Goal: Task Accomplishment & Management: Manage account settings

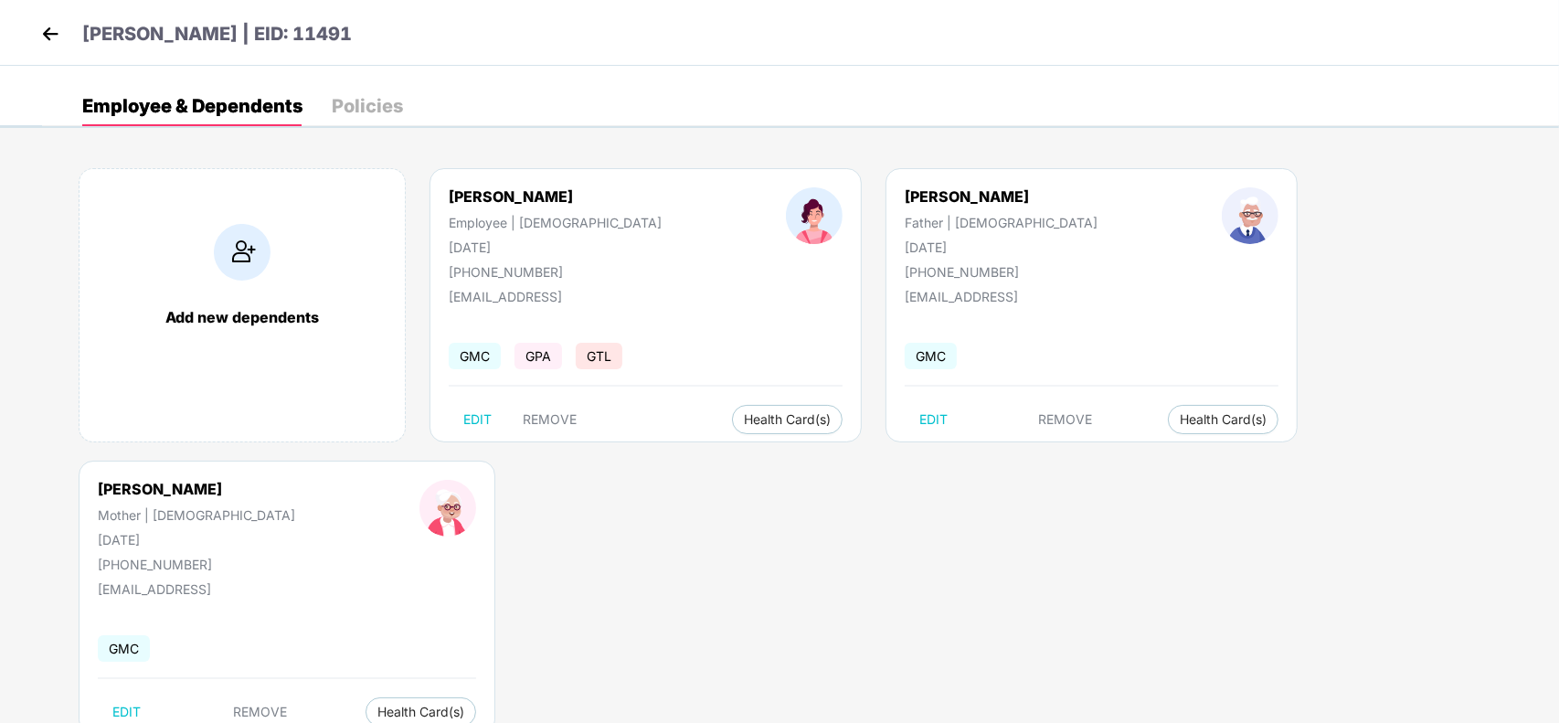
drag, startPoint x: 270, startPoint y: 37, endPoint x: 336, endPoint y: 56, distance: 69.4
click at [336, 56] on div "[PERSON_NAME] | EID: 11491" at bounding box center [779, 33] width 1559 height 66
click at [60, 25] on img at bounding box center [50, 33] width 27 height 27
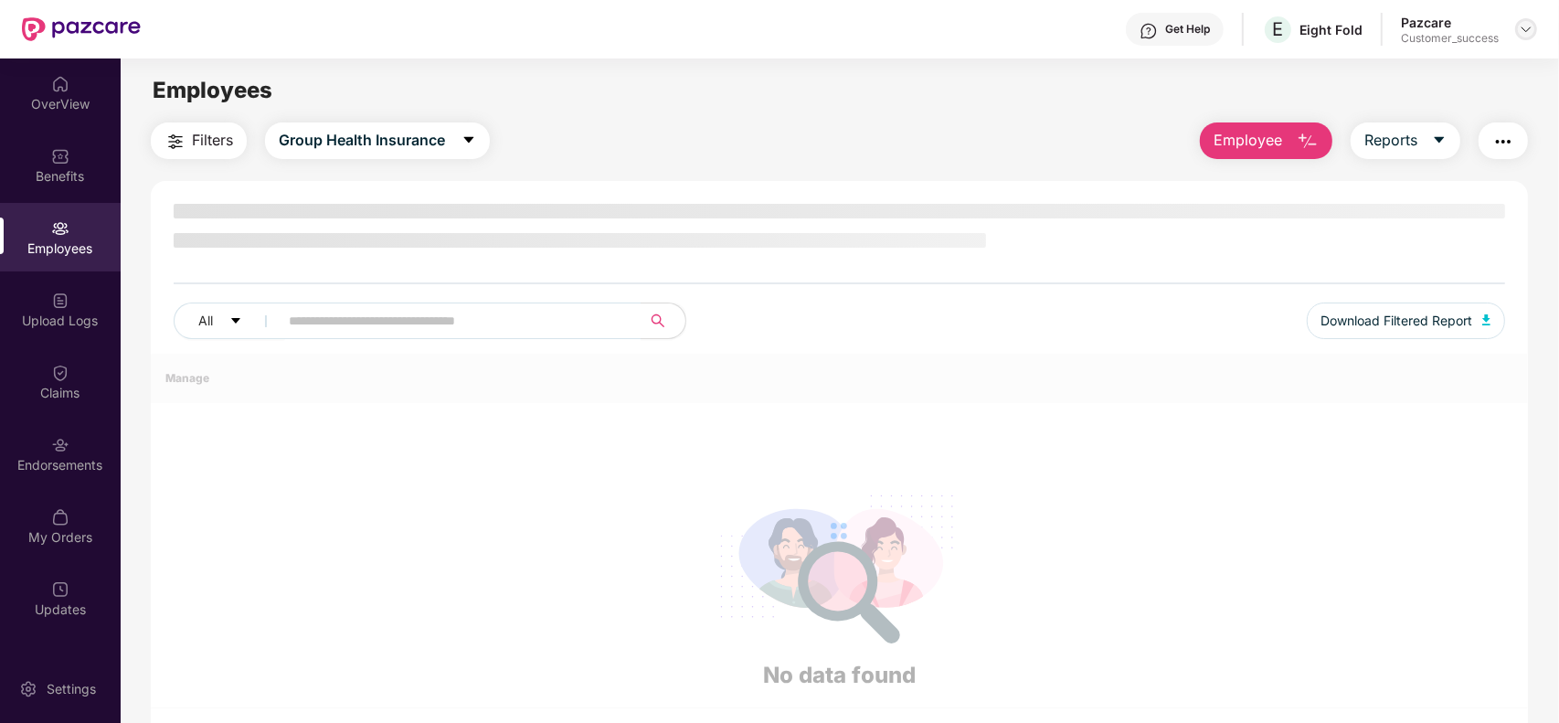
click at [1526, 30] on img at bounding box center [1526, 29] width 15 height 15
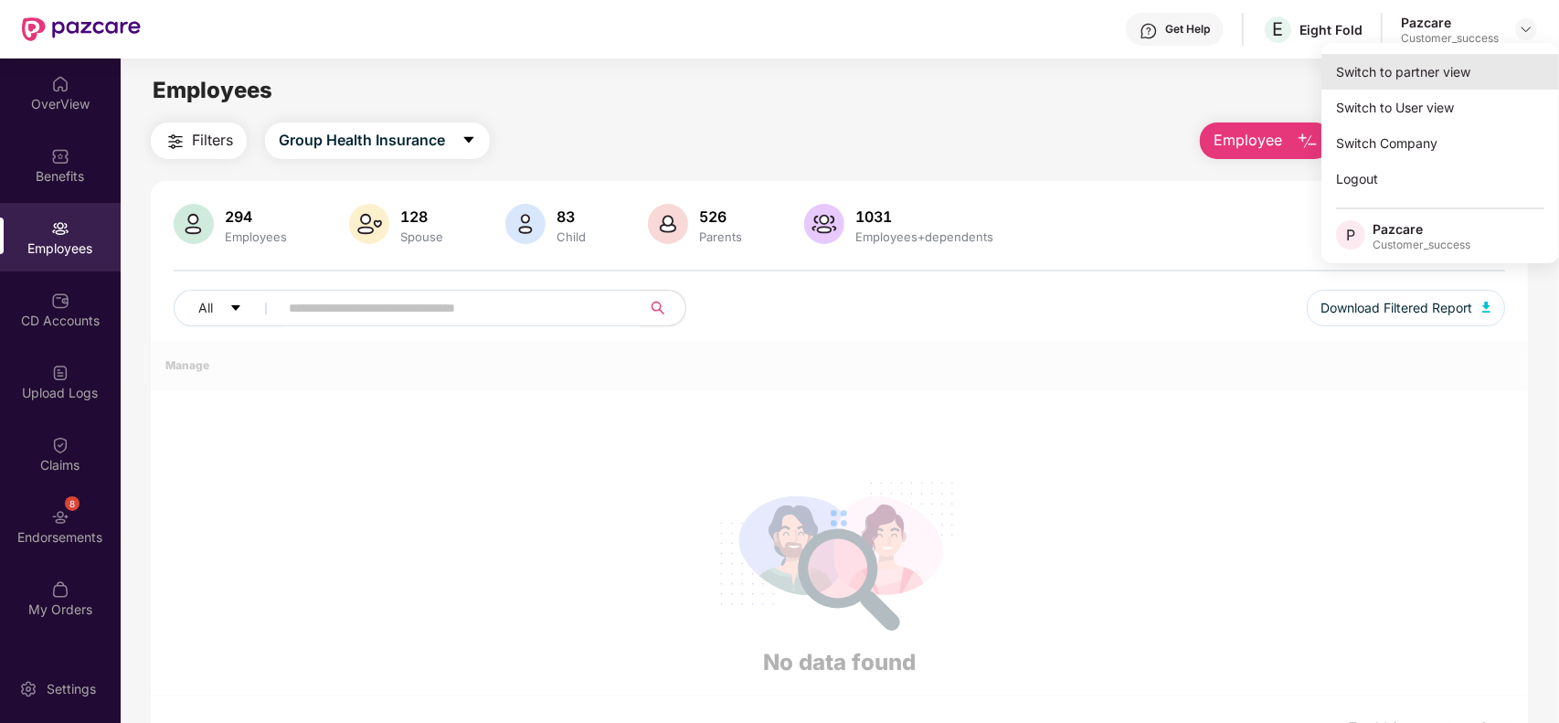
click at [1485, 61] on div "Switch to partner view" at bounding box center [1441, 72] width 238 height 36
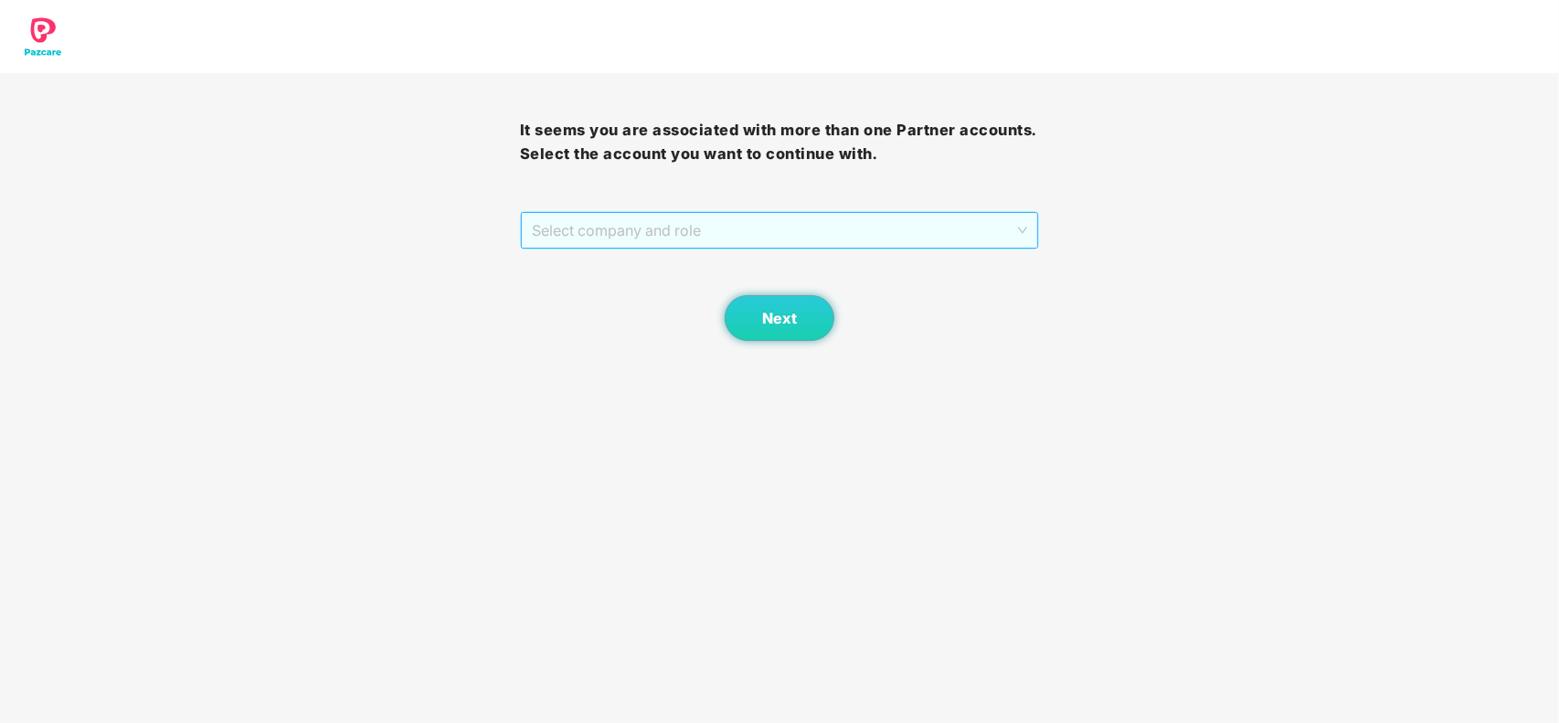
click at [925, 238] on span "Select company and role" at bounding box center [780, 230] width 496 height 35
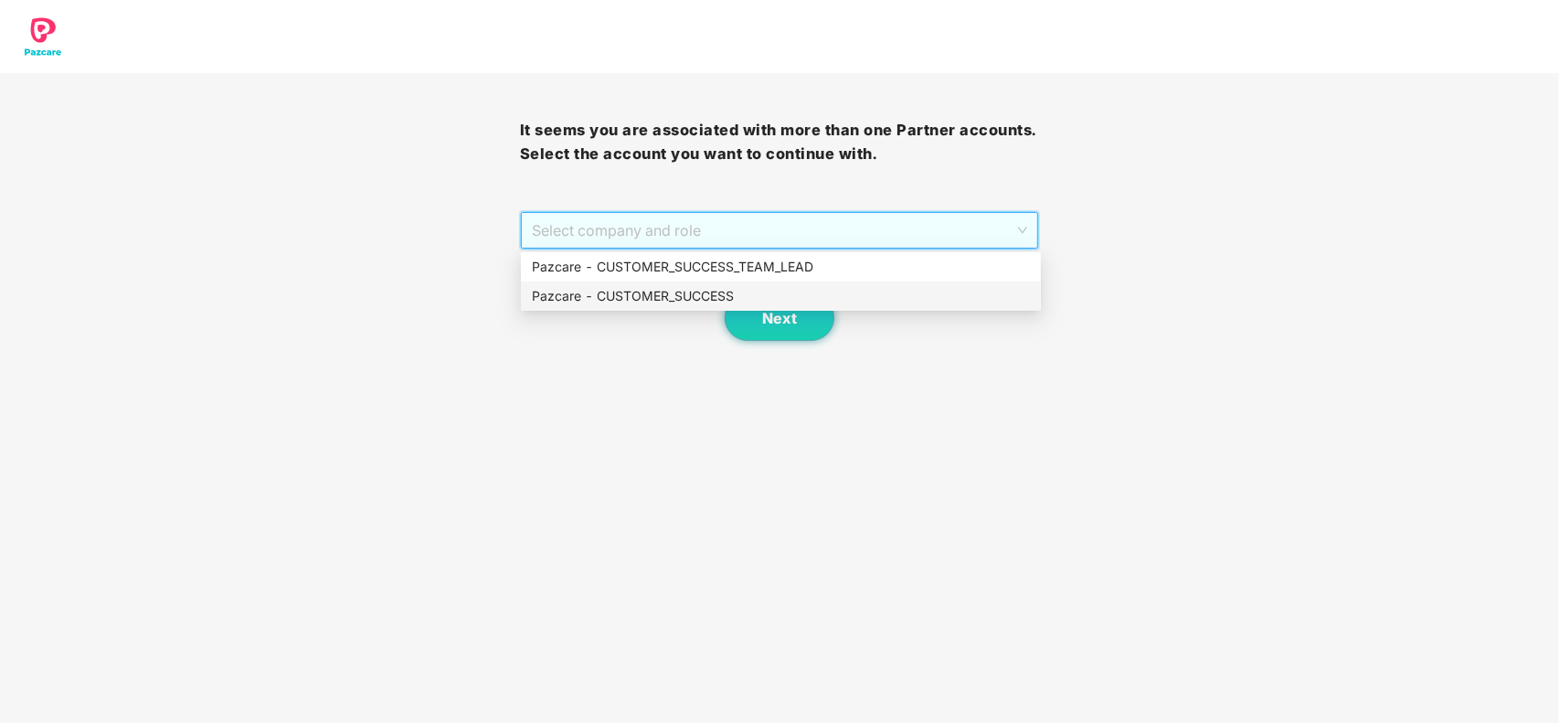
click at [749, 292] on div "Pazcare - CUSTOMER_SUCCESS" at bounding box center [781, 296] width 498 height 20
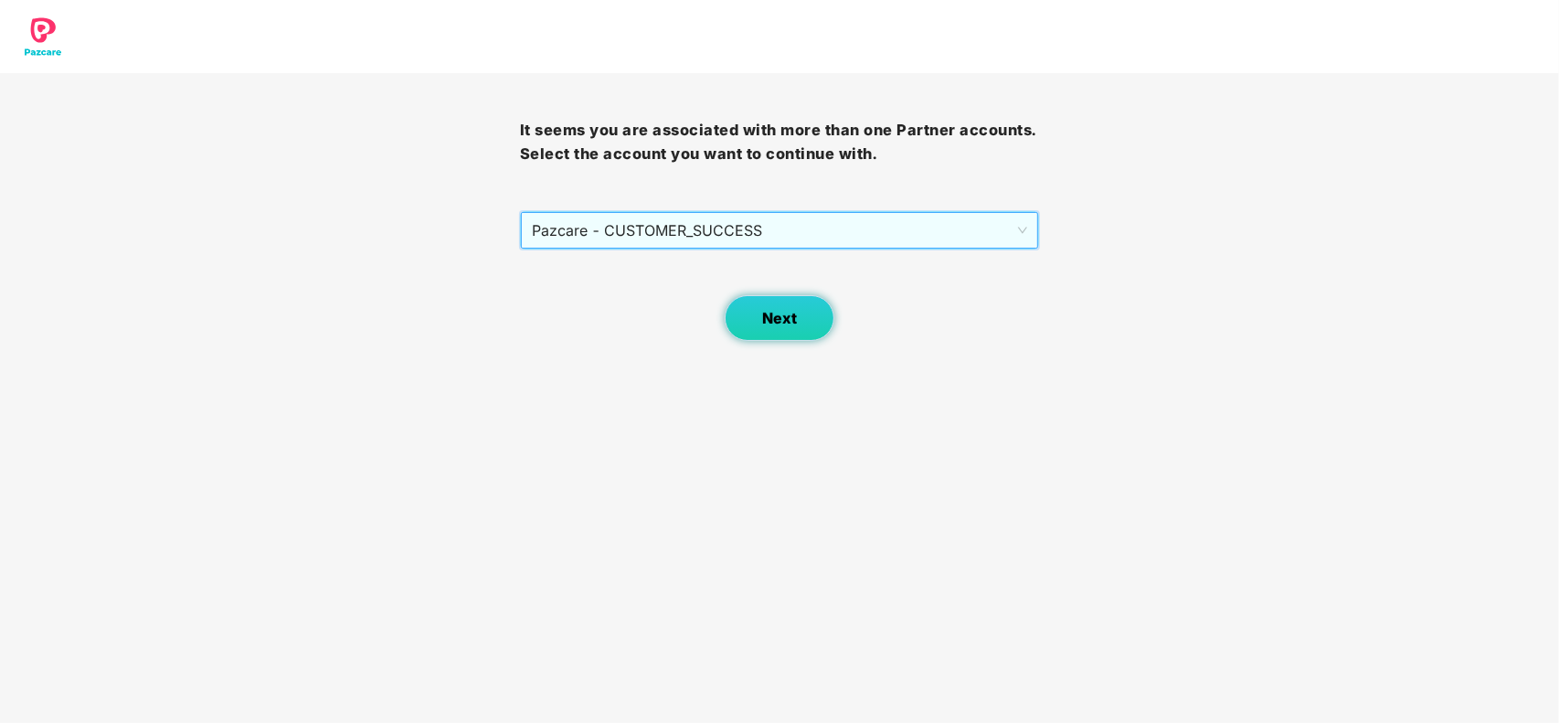
click at [770, 326] on span "Next" at bounding box center [779, 318] width 35 height 17
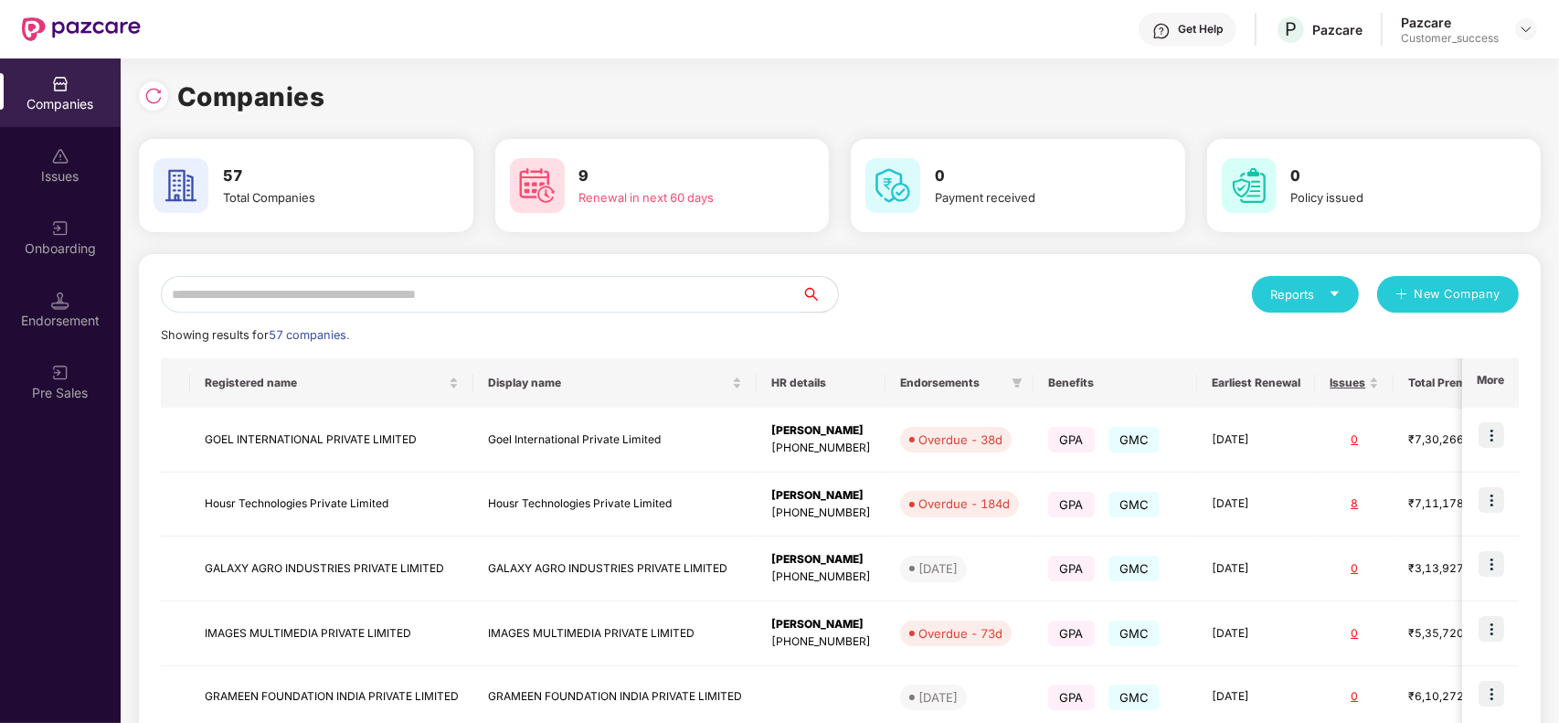
click at [64, 260] on div "Onboarding" at bounding box center [60, 237] width 121 height 69
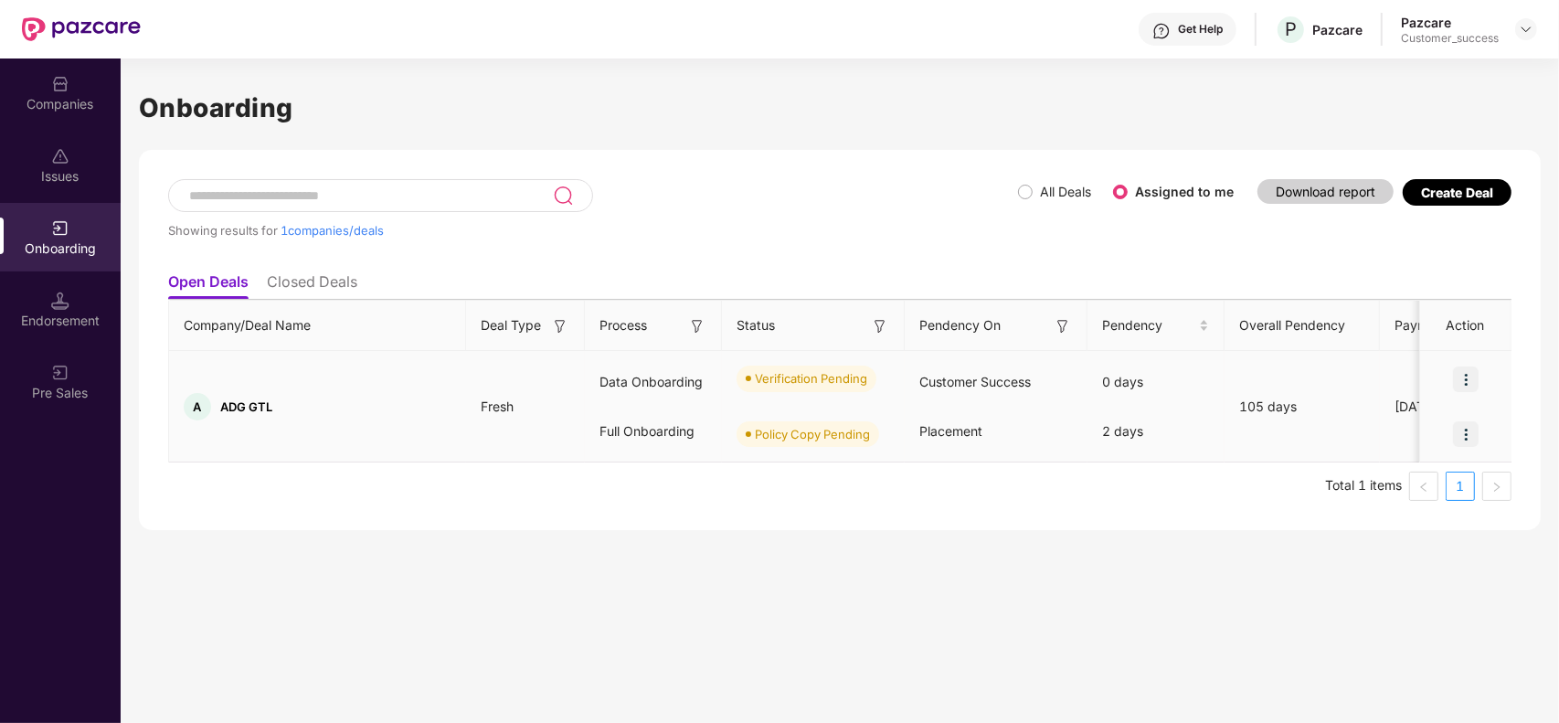
click at [1472, 376] on img at bounding box center [1466, 380] width 26 height 26
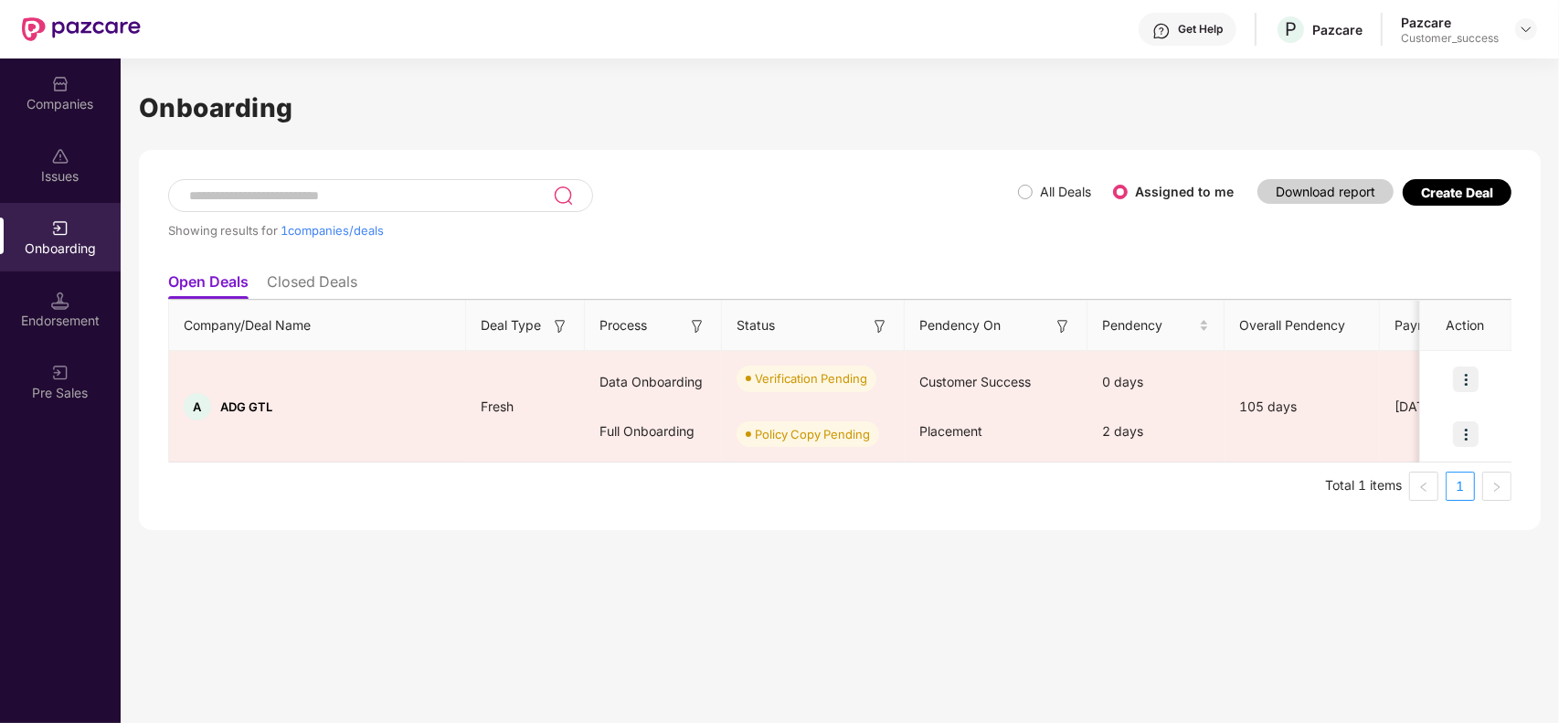
click at [1047, 545] on div "Onboarding Showing results for 1 companies/deals All Deals Assigned to me Downl…" at bounding box center [840, 390] width 1439 height 664
click at [41, 101] on div "Companies" at bounding box center [60, 104] width 121 height 18
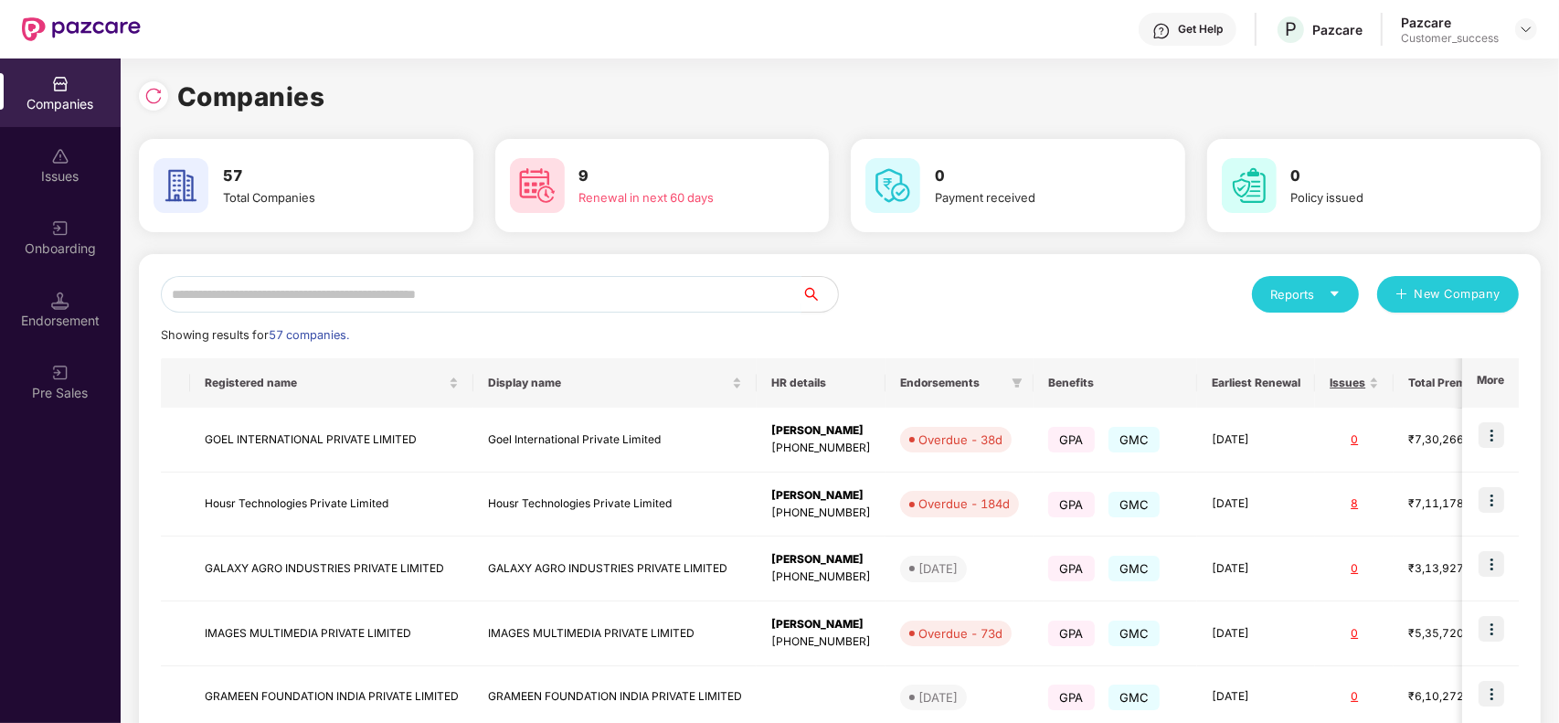
click at [537, 299] on input "text" at bounding box center [481, 294] width 641 height 37
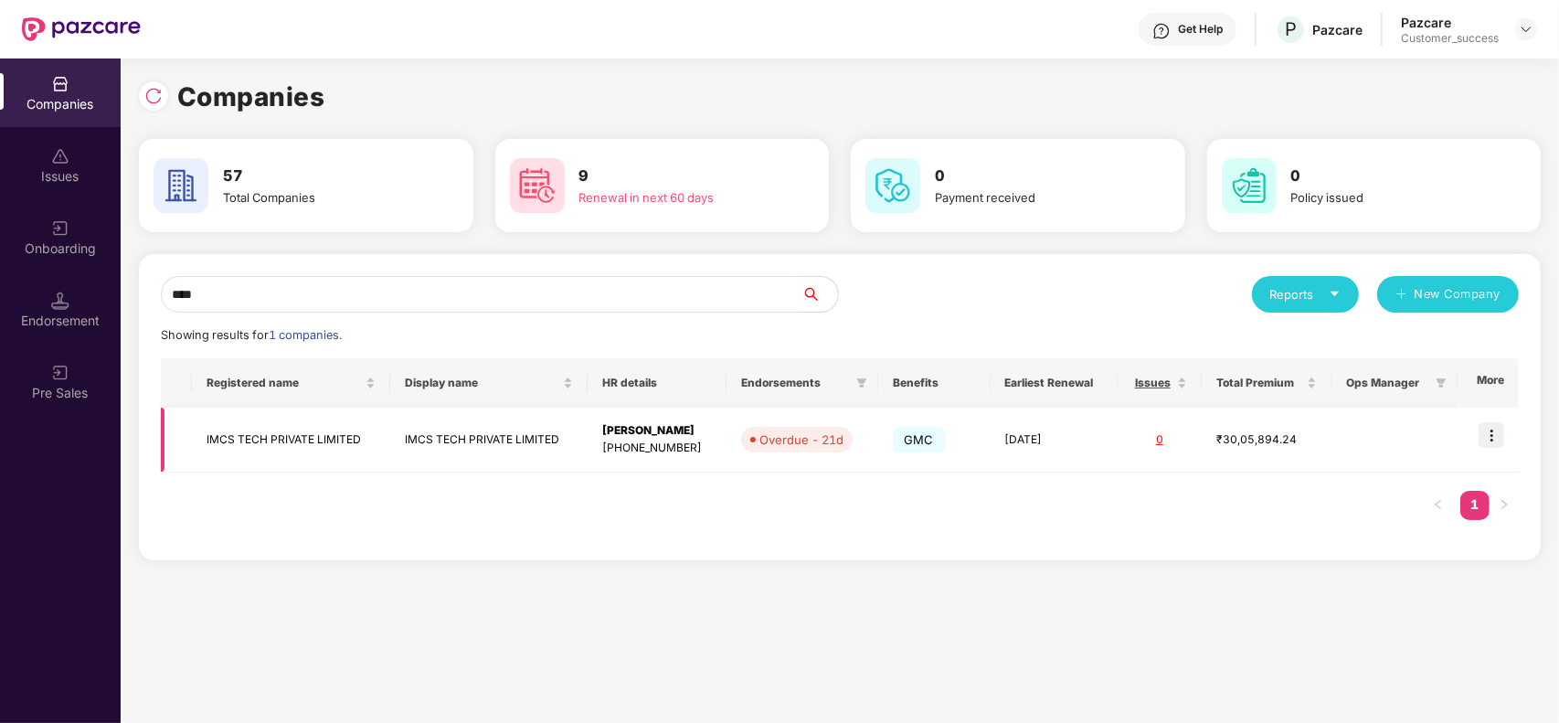
type input "****"
click at [1499, 434] on img at bounding box center [1492, 435] width 26 height 26
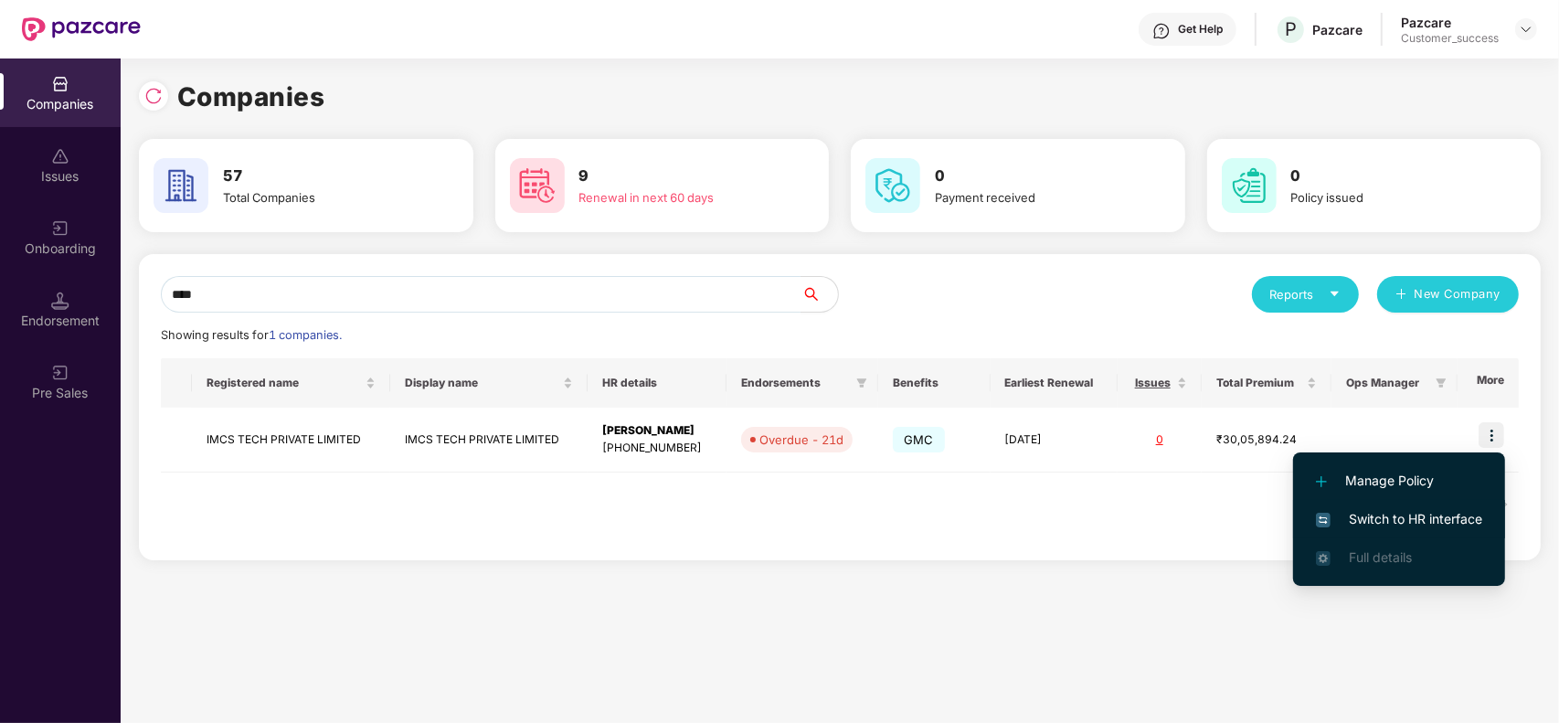
click at [1387, 518] on span "Switch to HR interface" at bounding box center [1399, 519] width 166 height 20
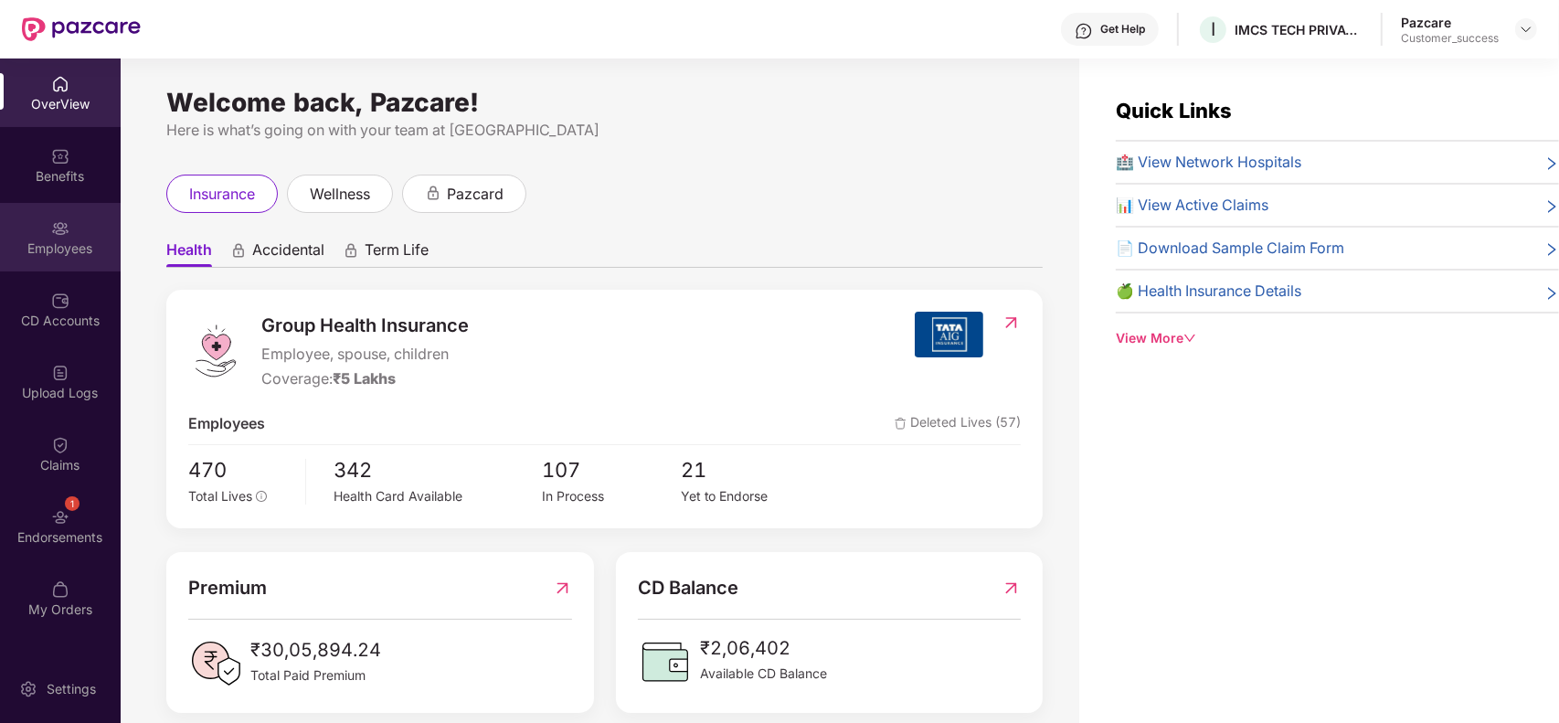
click at [44, 235] on div "Employees" at bounding box center [60, 237] width 121 height 69
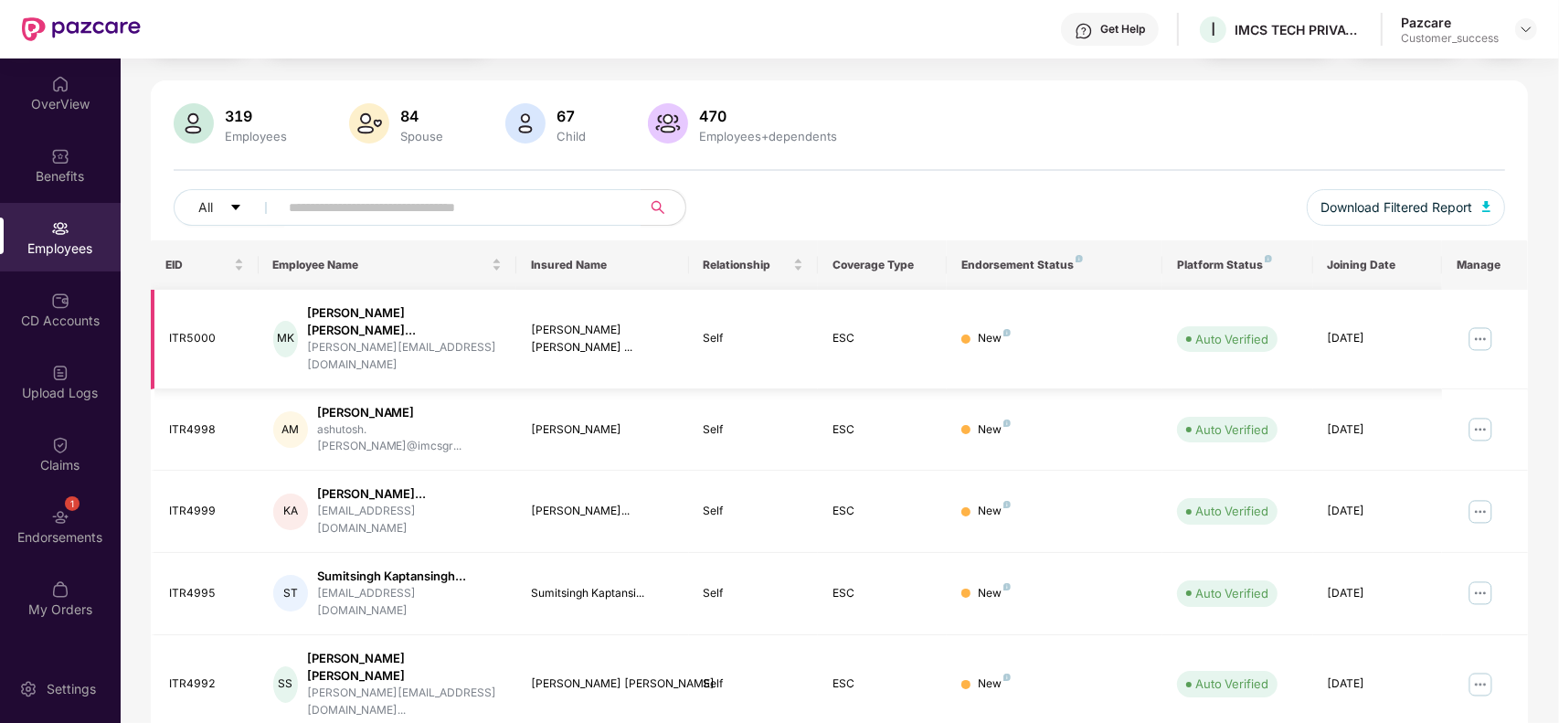
scroll to position [15, 0]
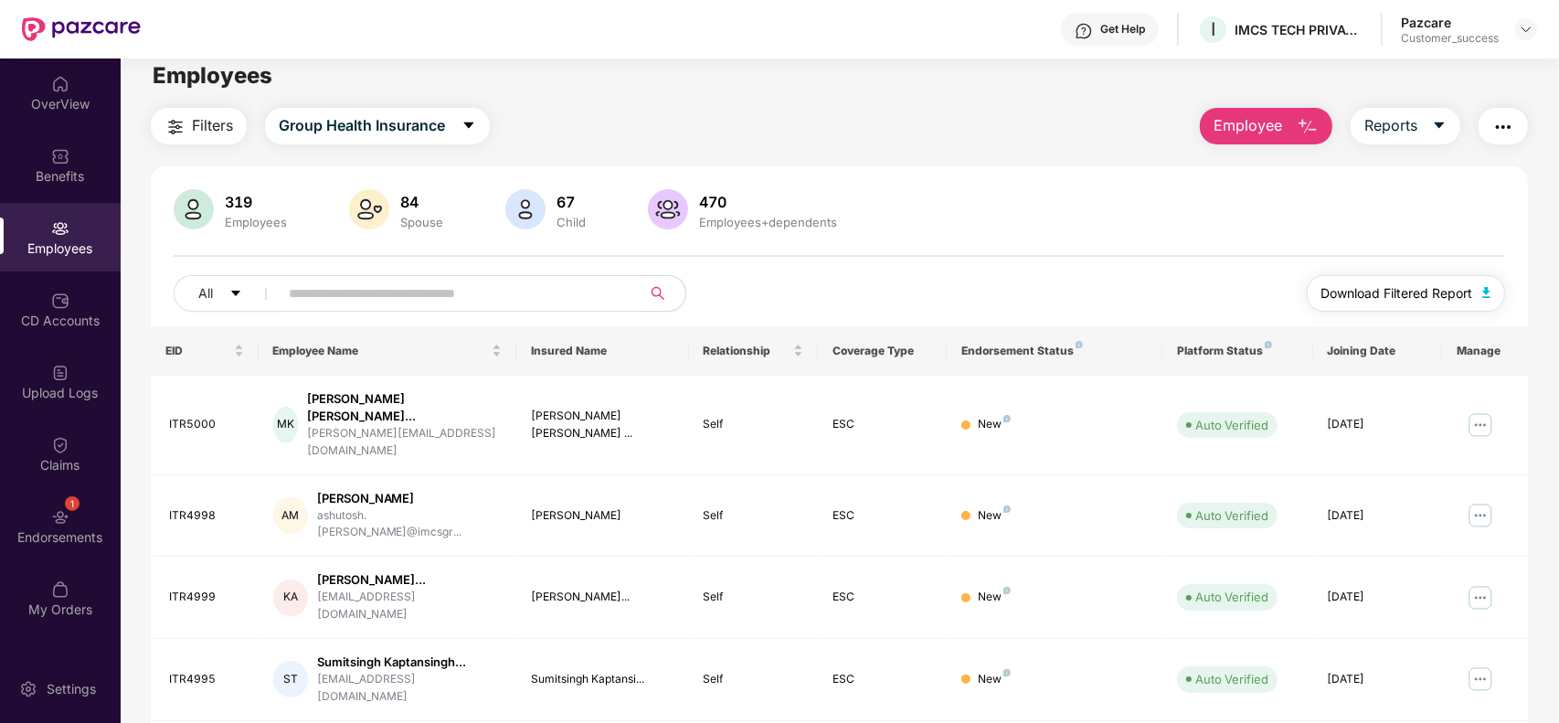
click at [1493, 291] on button "Download Filtered Report" at bounding box center [1406, 293] width 199 height 37
click at [569, 294] on input "text" at bounding box center [453, 293] width 328 height 27
paste input "**********"
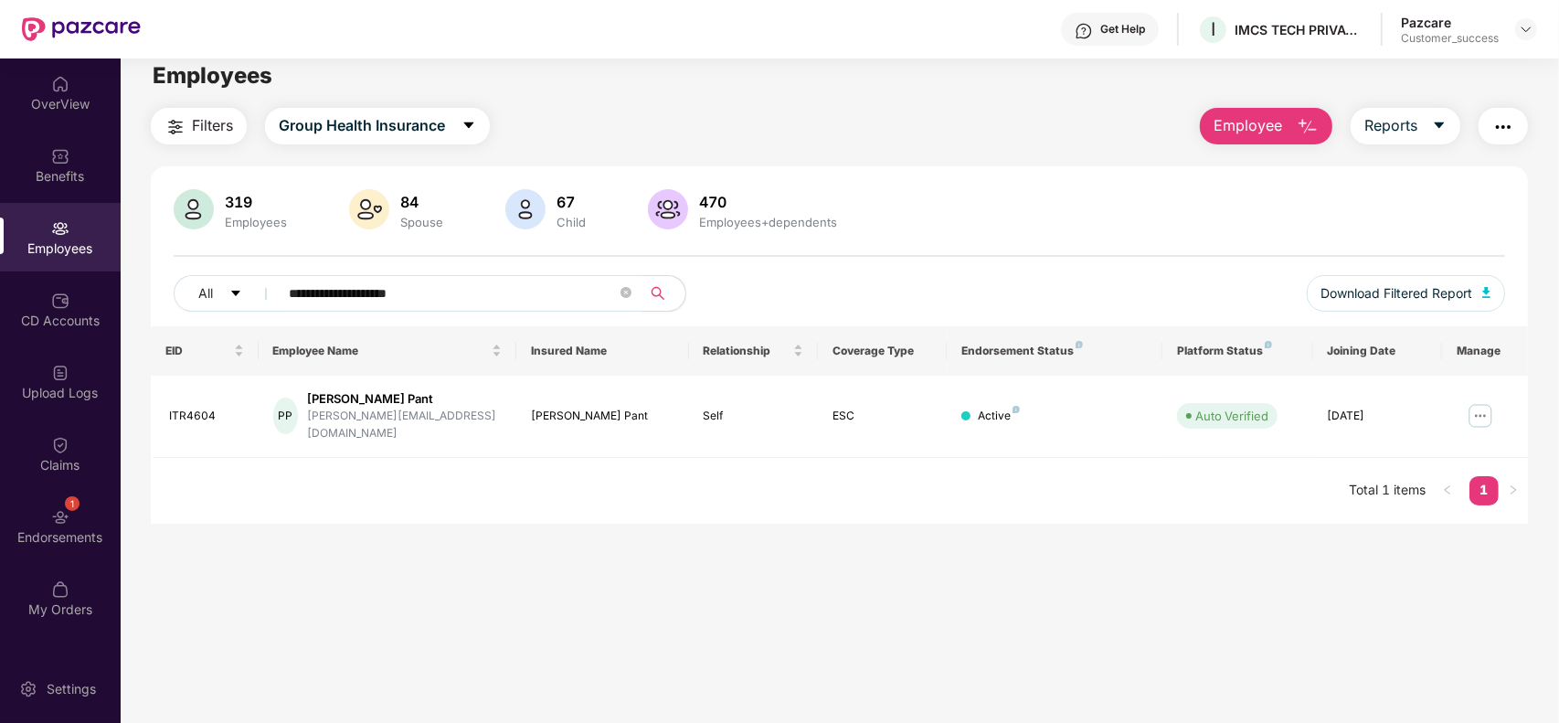
type input "**********"
click at [1483, 409] on img at bounding box center [1480, 415] width 29 height 29
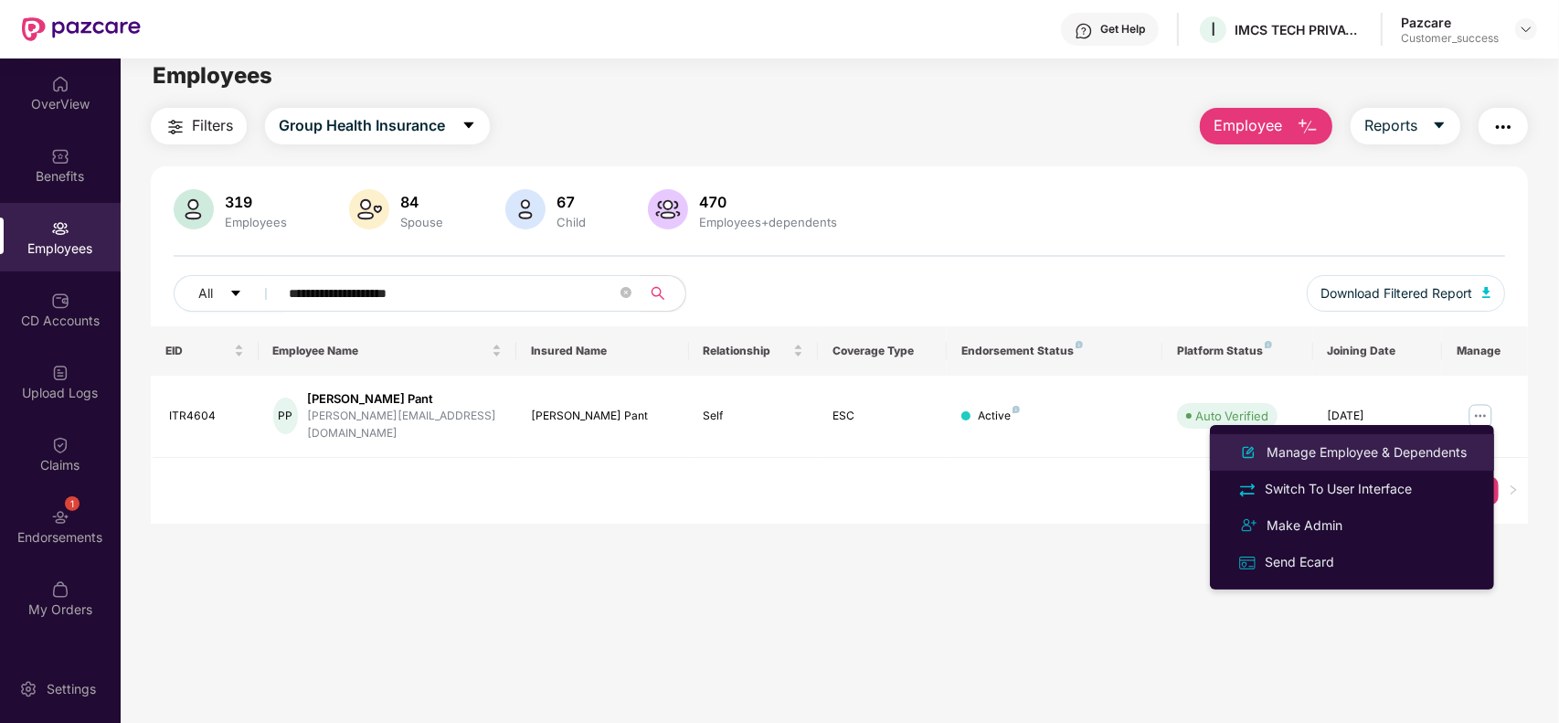
click at [1386, 448] on div "Manage Employee & Dependents" at bounding box center [1366, 452] width 207 height 20
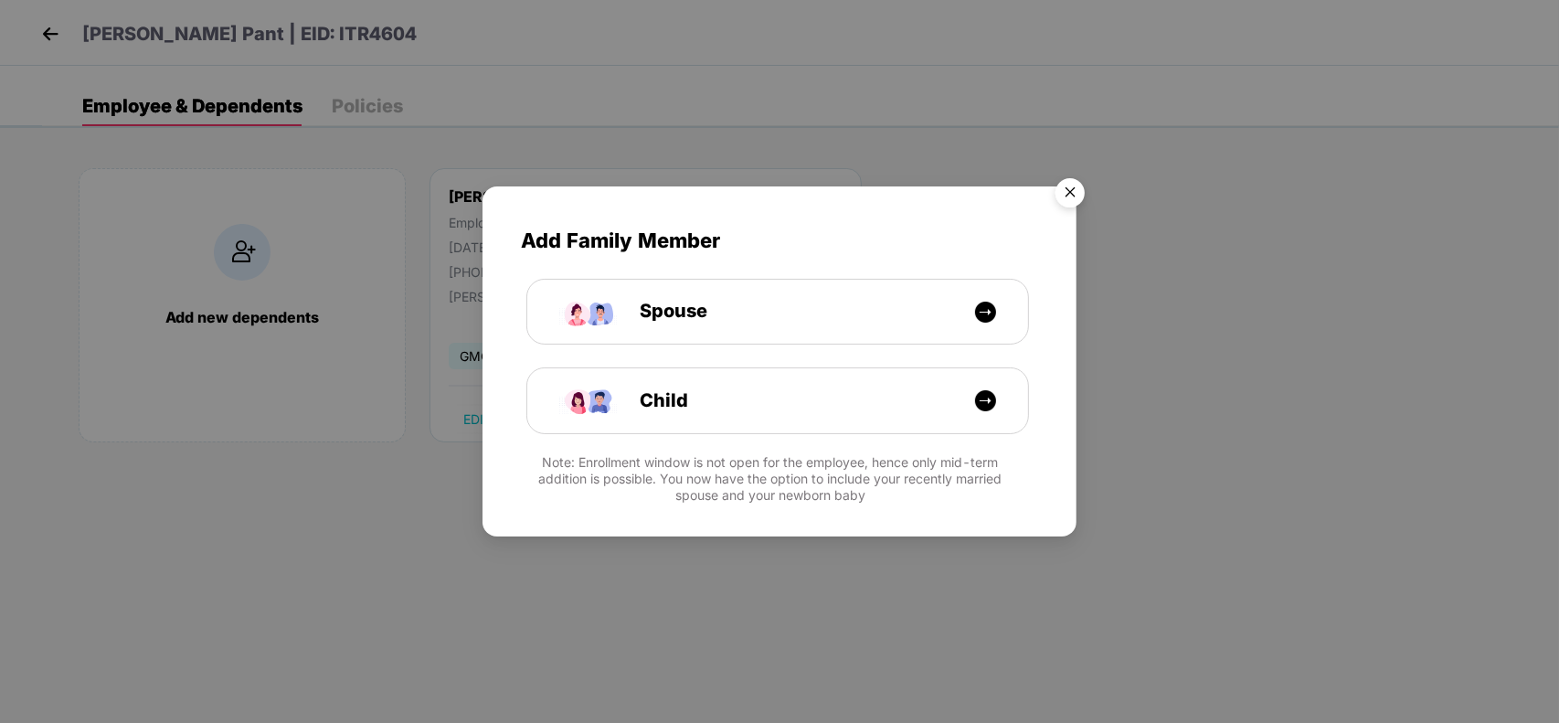
click at [1075, 186] on img "Close" at bounding box center [1070, 195] width 51 height 51
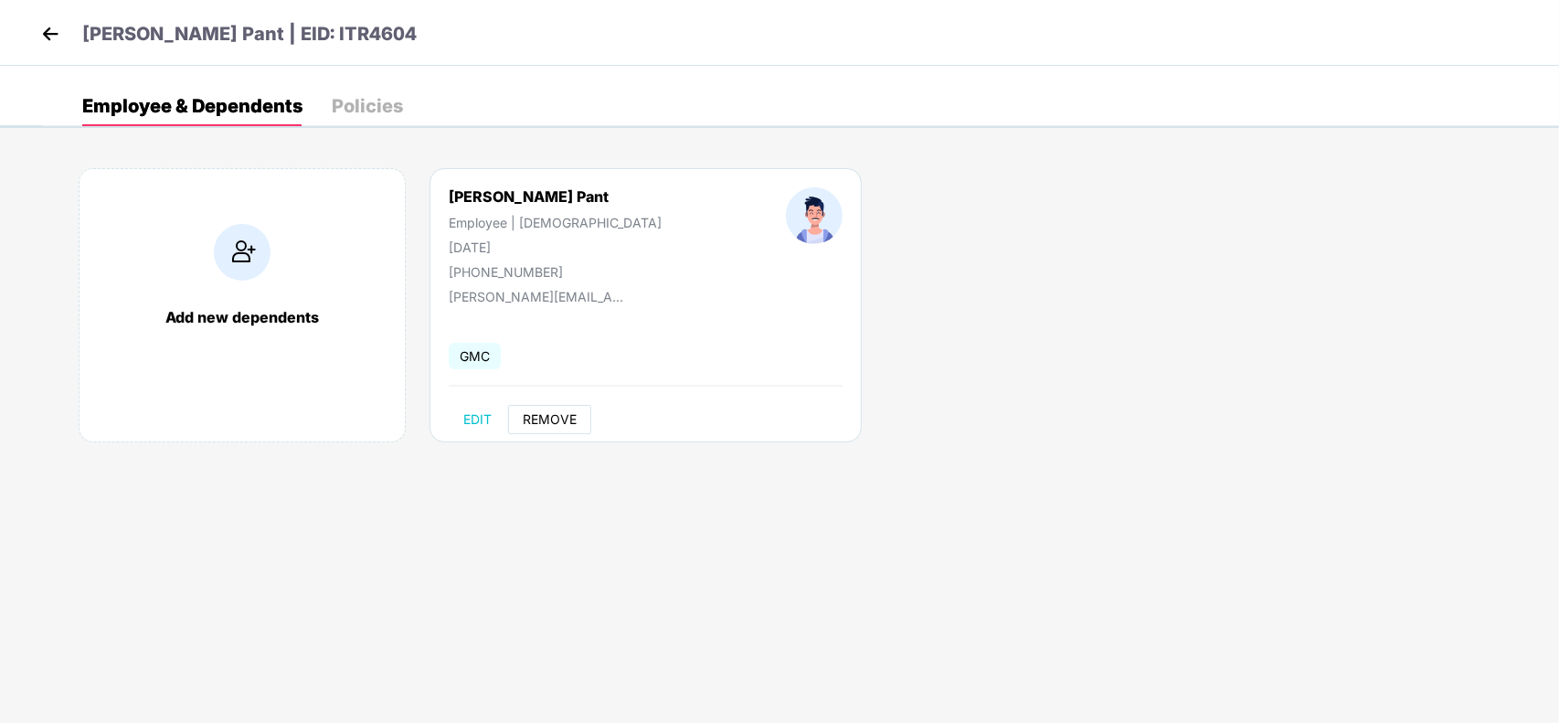
click at [546, 432] on button "REMOVE" at bounding box center [549, 419] width 83 height 29
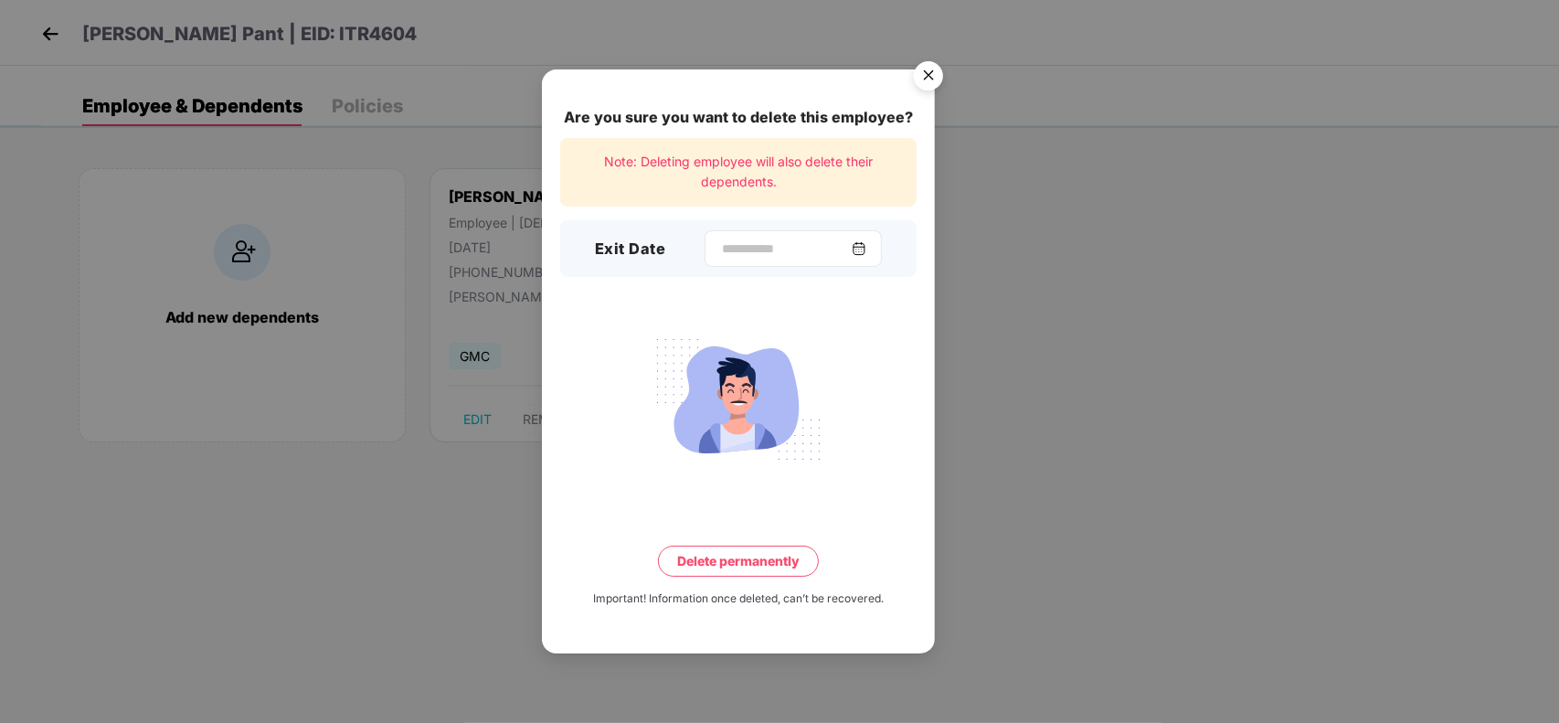
click at [866, 256] on img at bounding box center [859, 248] width 15 height 15
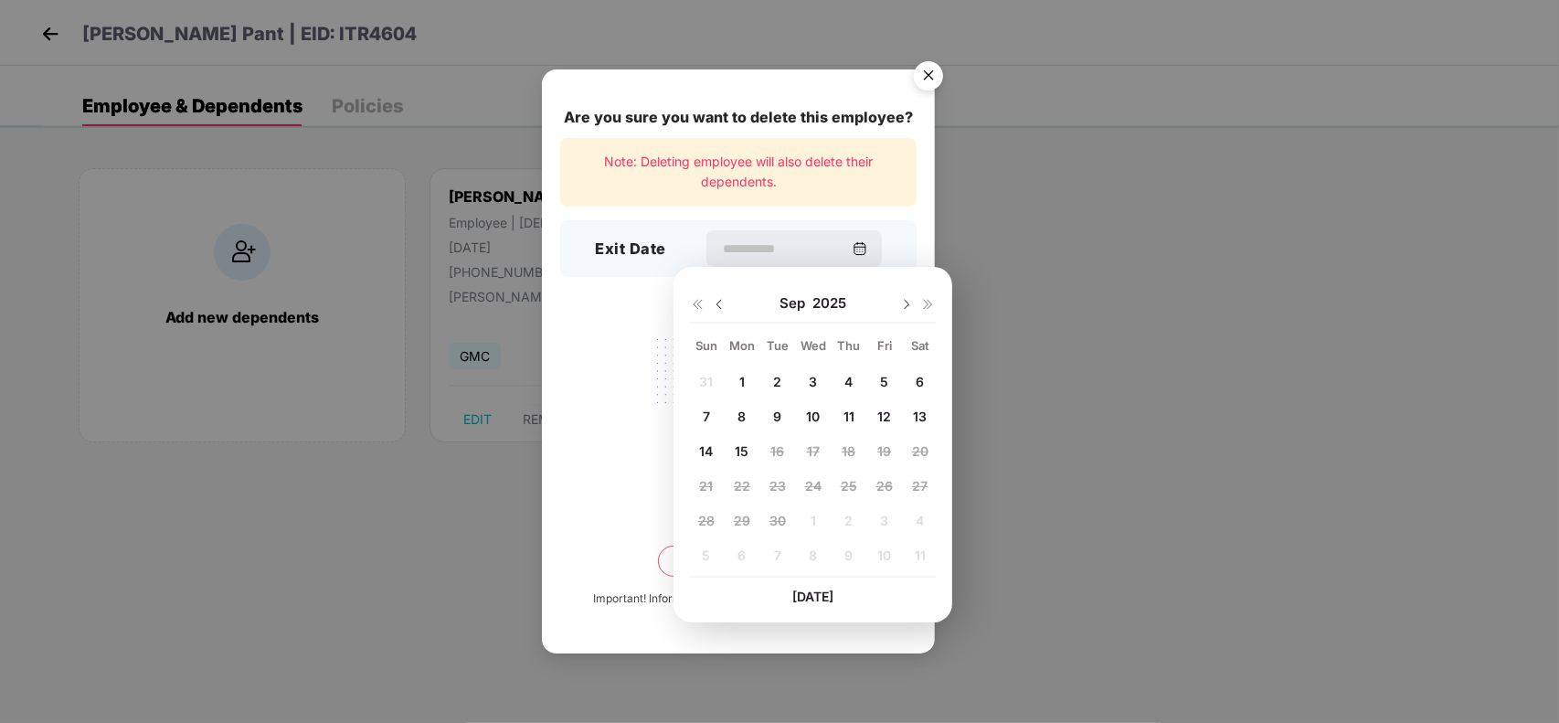
click at [719, 307] on img at bounding box center [719, 304] width 15 height 15
click at [701, 484] on span "17" at bounding box center [706, 486] width 13 height 16
type input "**********"
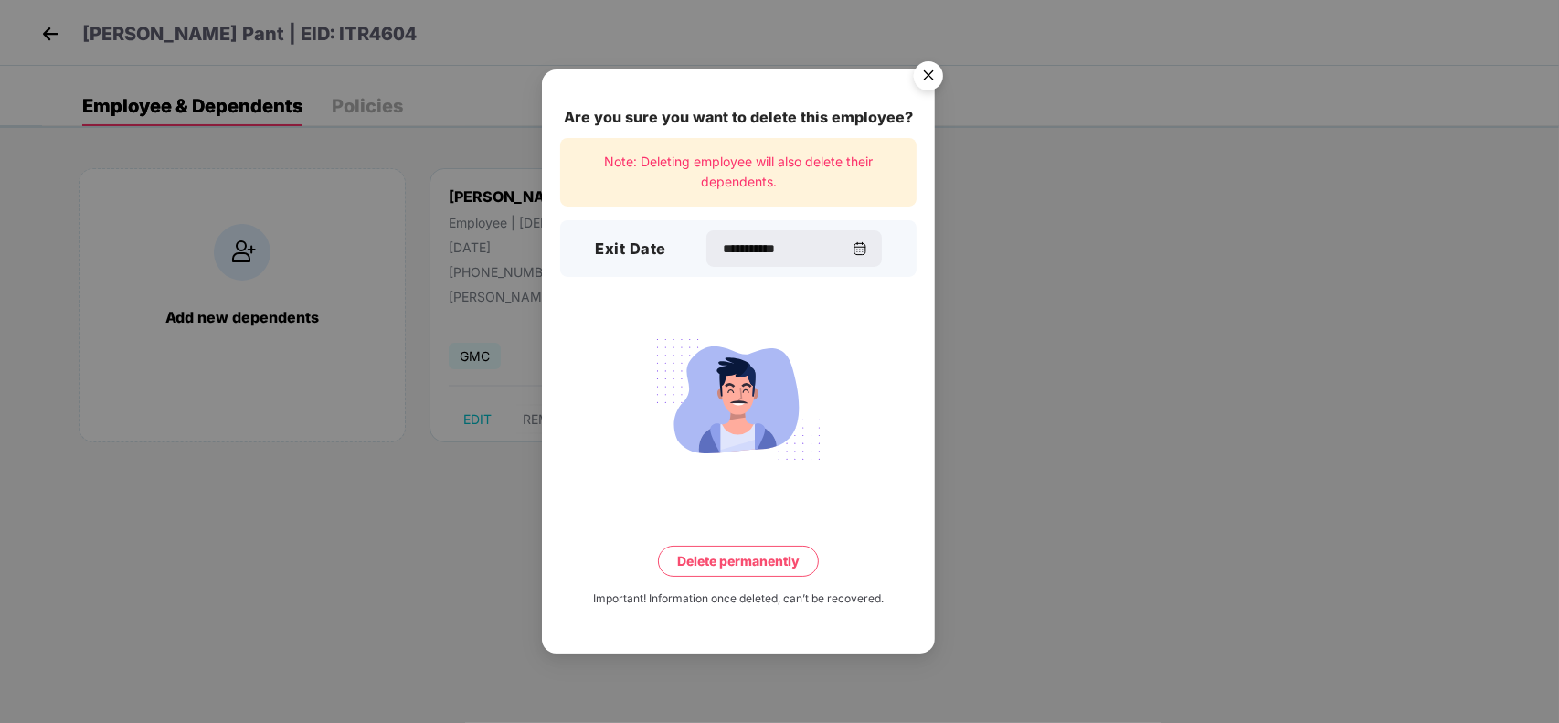
click at [714, 548] on button "Delete permanently" at bounding box center [738, 561] width 161 height 31
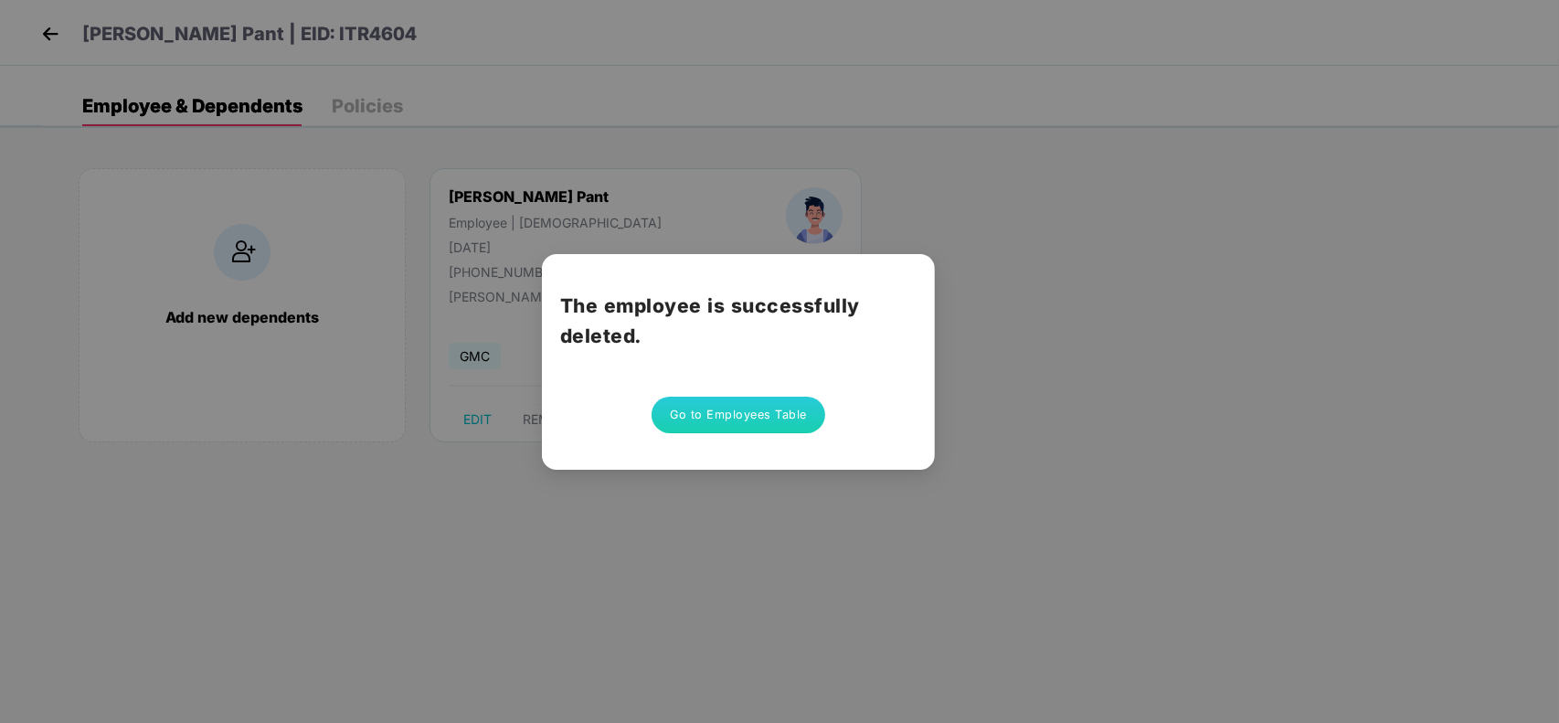
click at [725, 419] on button "Go to Employees Table" at bounding box center [739, 415] width 174 height 37
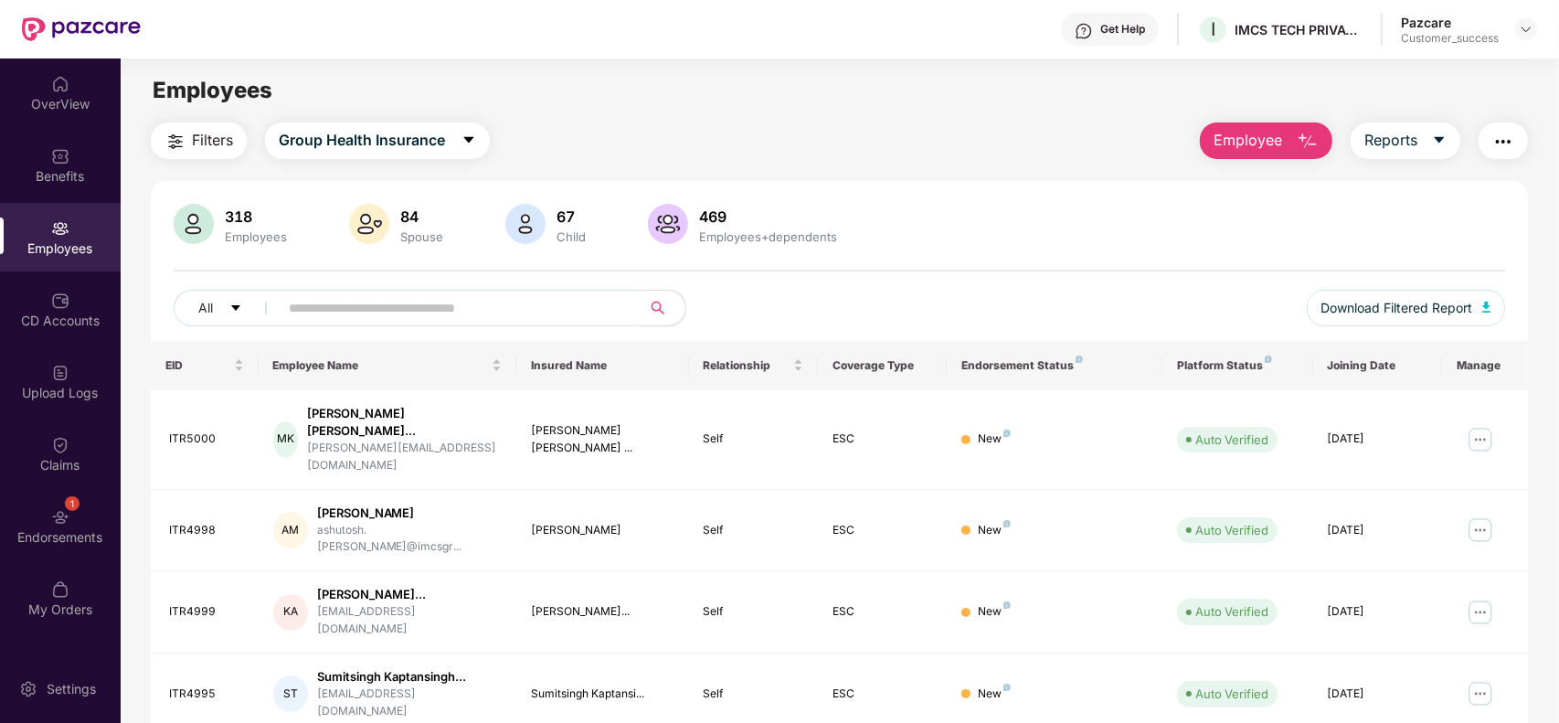
click at [367, 306] on input "text" at bounding box center [453, 307] width 328 height 27
paste input "**********"
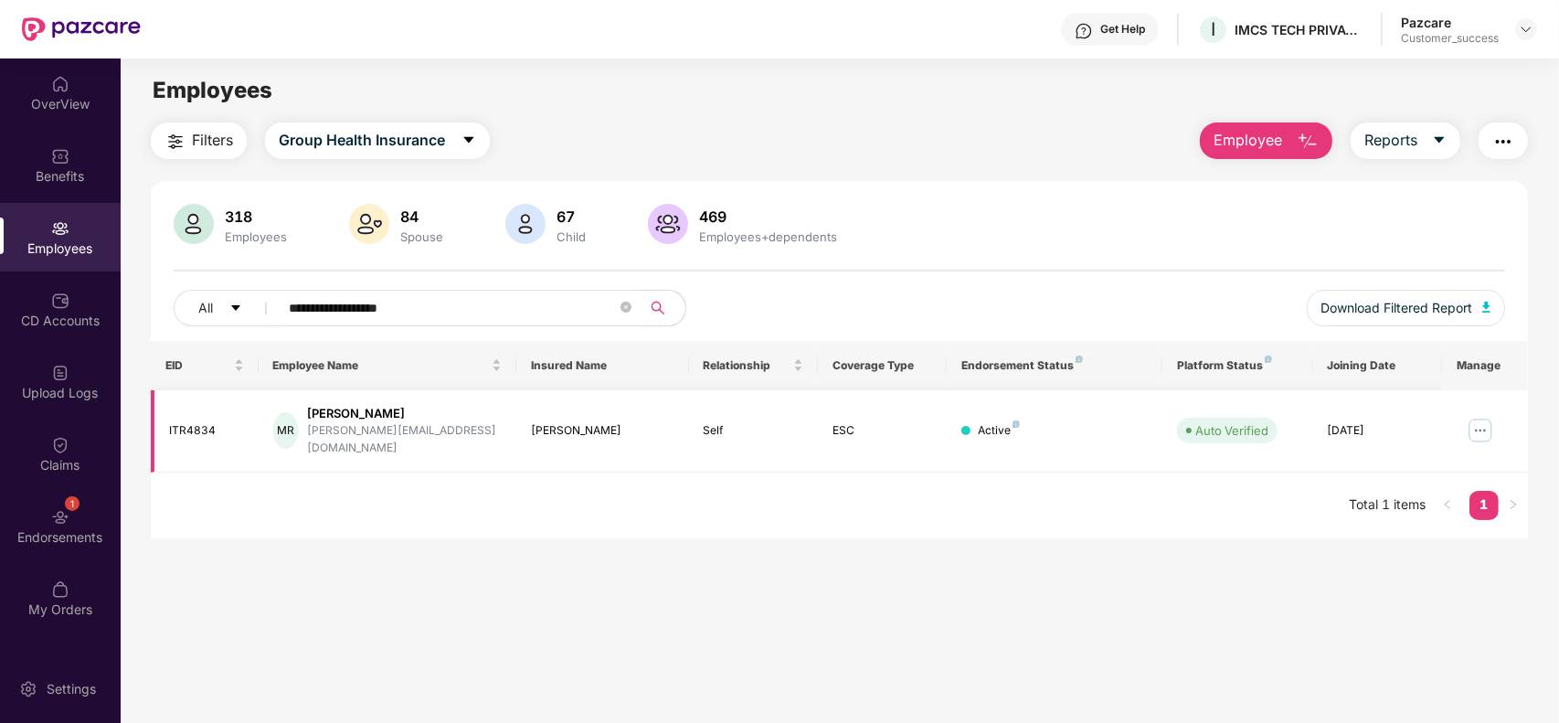
type input "**********"
click at [1485, 418] on img at bounding box center [1480, 430] width 29 height 29
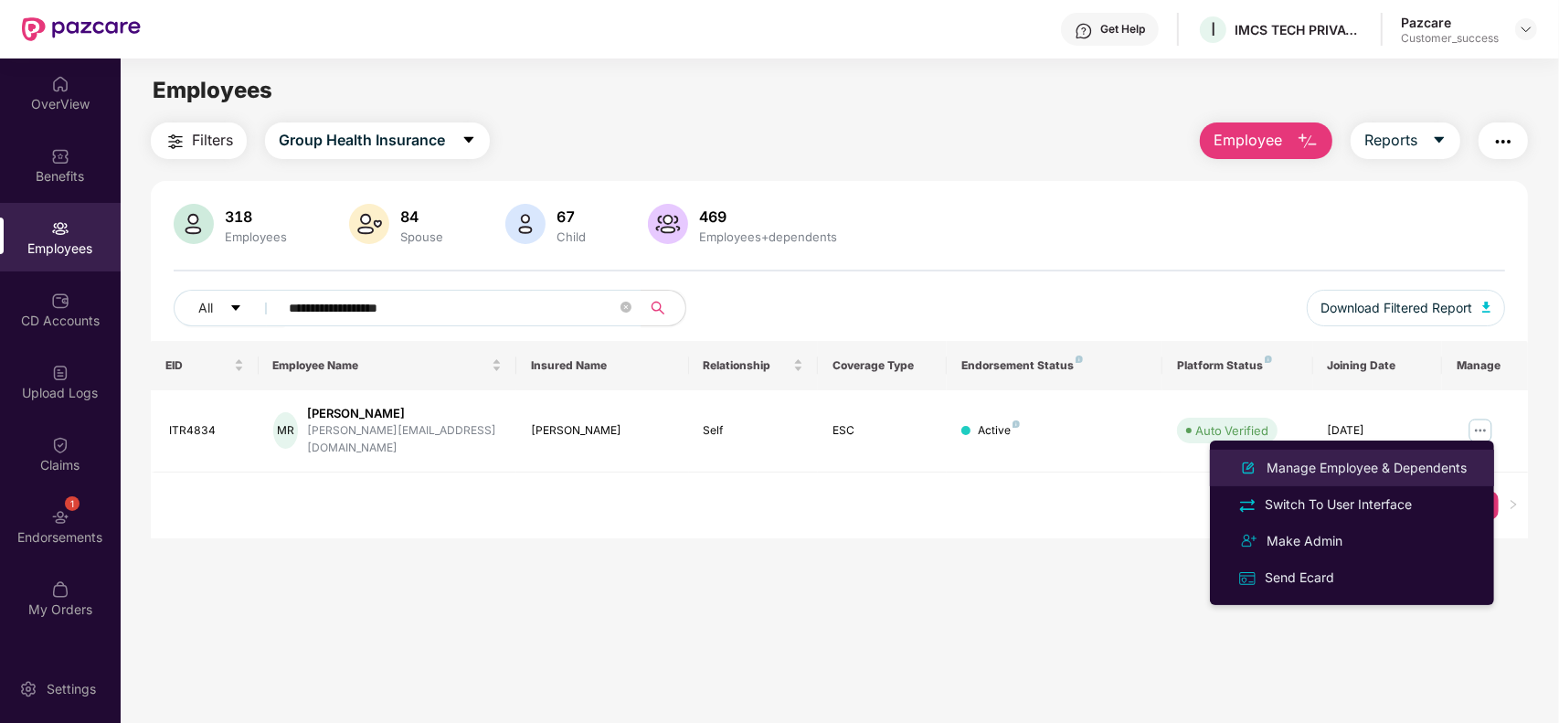
click at [1392, 467] on div "Manage Employee & Dependents" at bounding box center [1366, 468] width 207 height 20
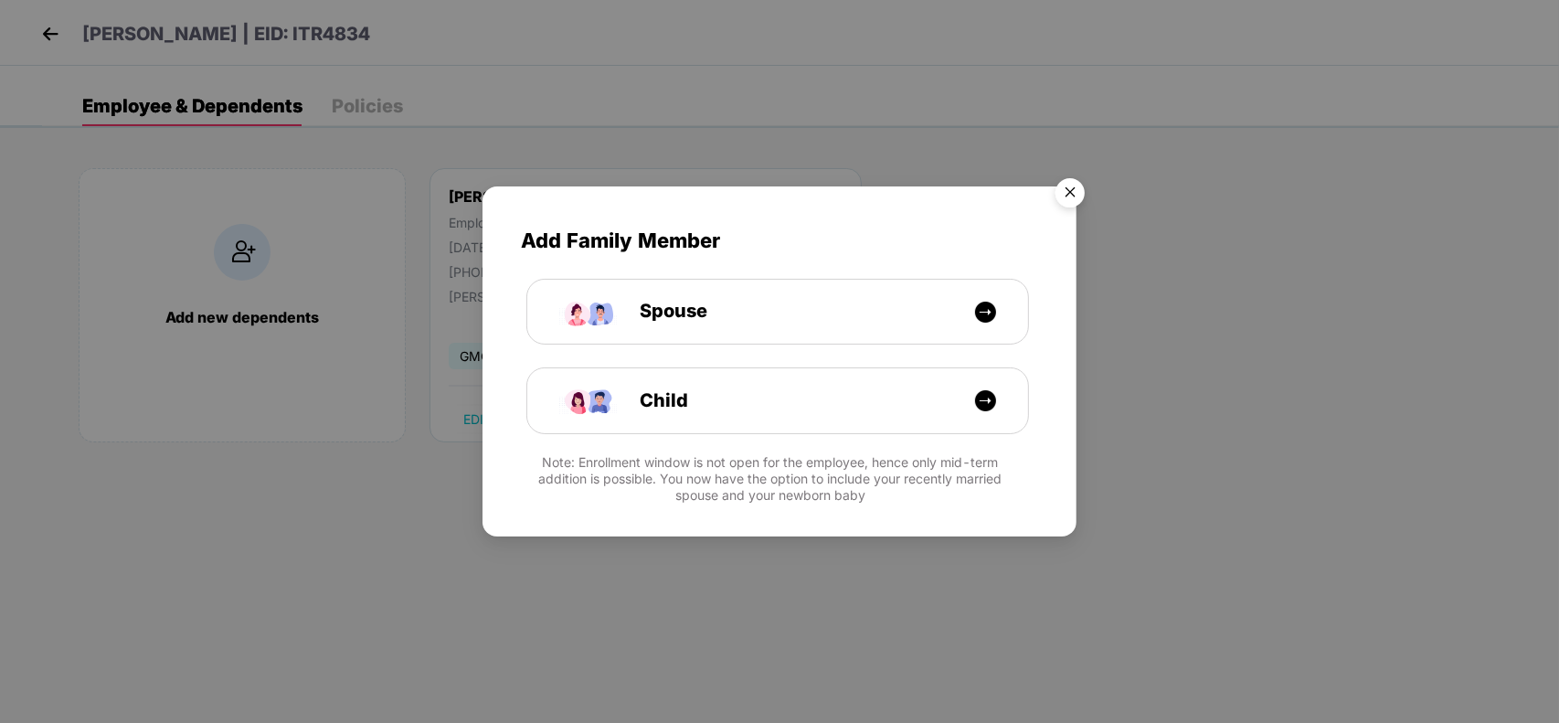
click at [1081, 187] on img "Close" at bounding box center [1070, 195] width 51 height 51
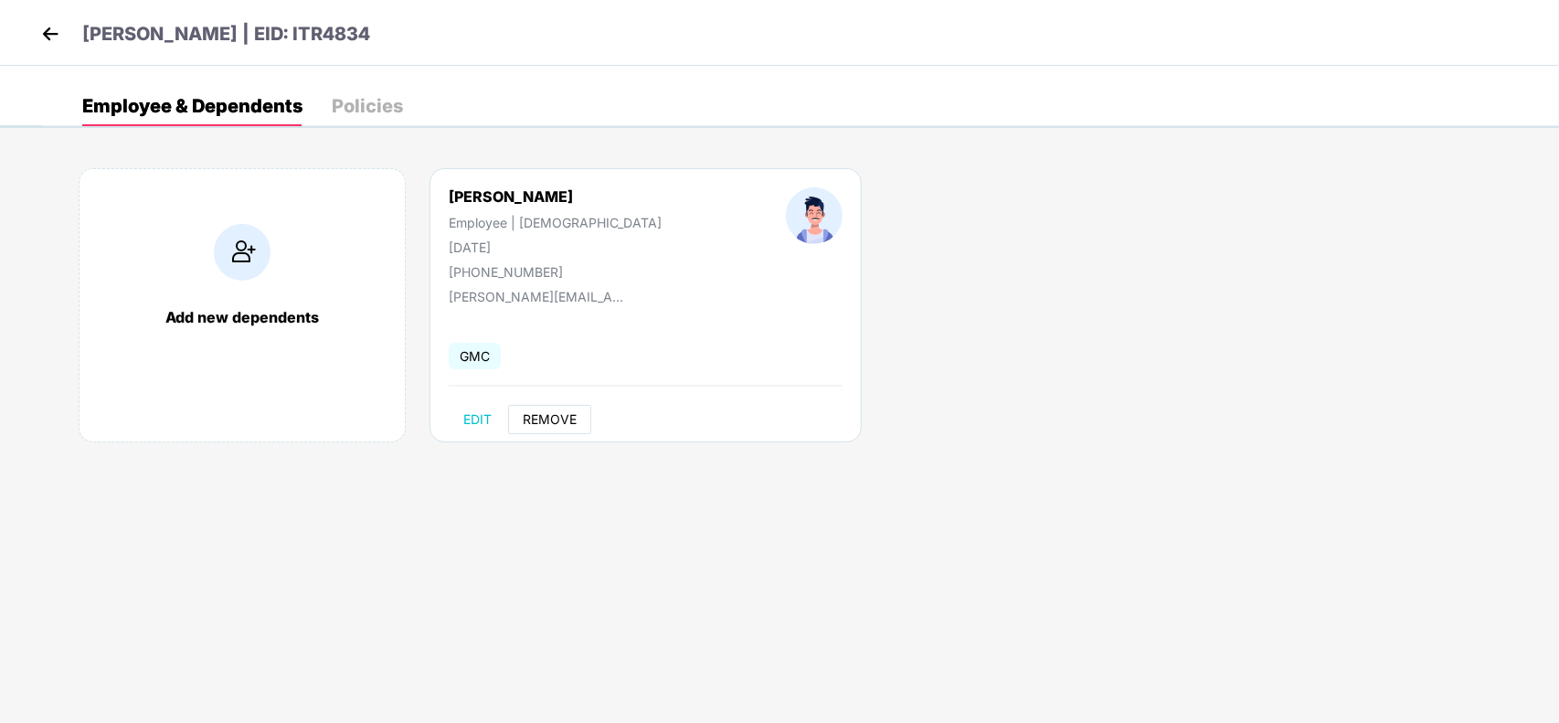
click at [568, 420] on span "REMOVE" at bounding box center [550, 419] width 54 height 15
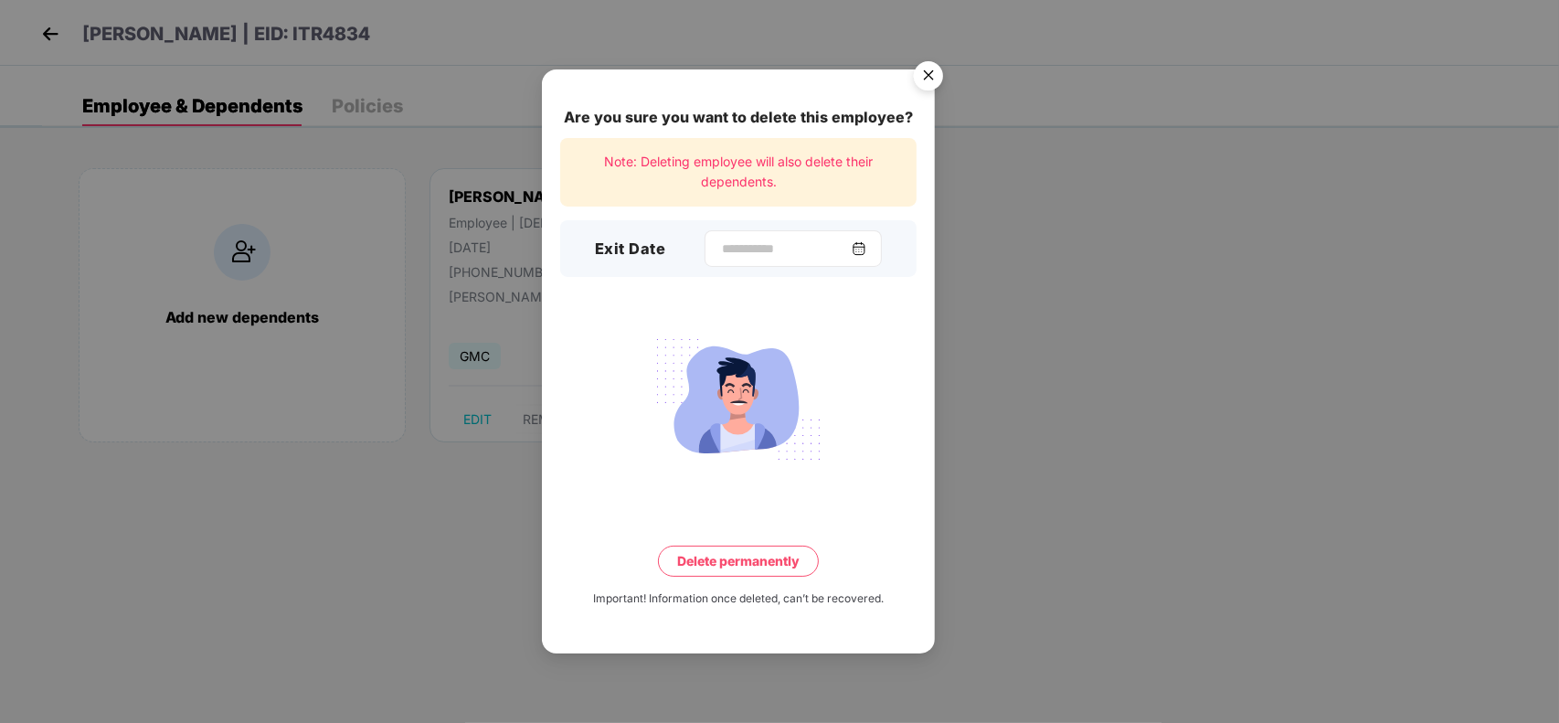
click at [864, 245] on img at bounding box center [859, 248] width 15 height 15
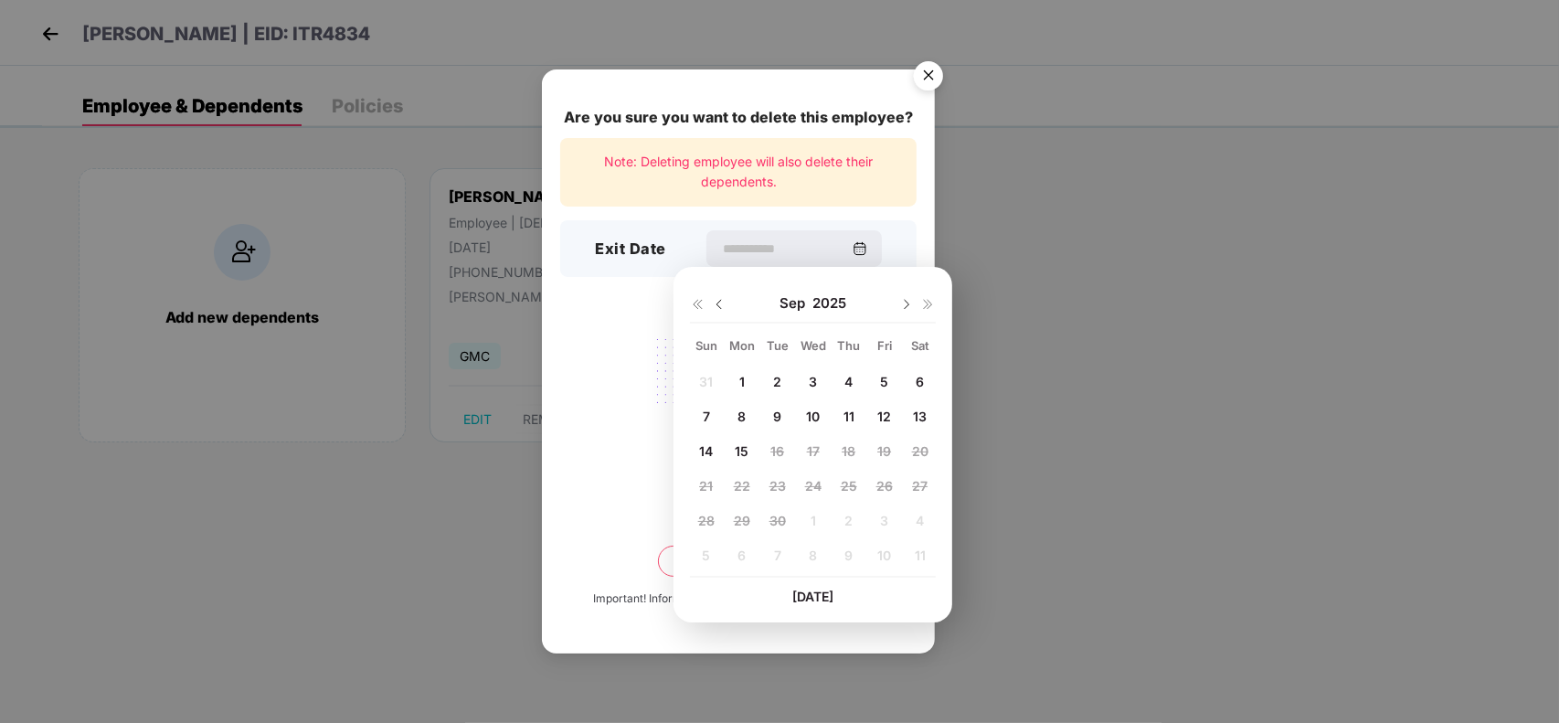
click at [722, 294] on div "[DATE]" at bounding box center [813, 303] width 246 height 37
click at [718, 303] on img at bounding box center [719, 304] width 15 height 15
click at [709, 481] on span "17" at bounding box center [706, 486] width 13 height 16
type input "**********"
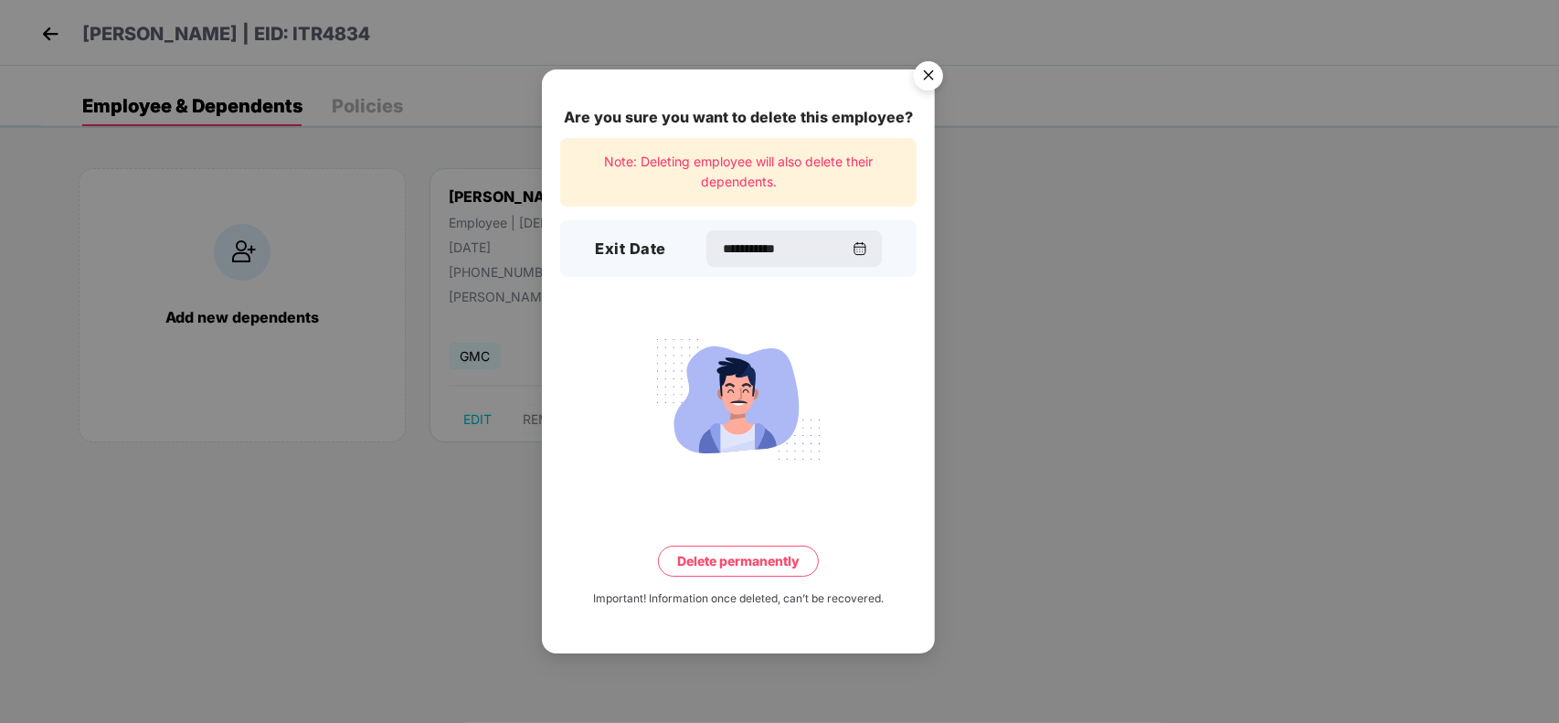
click at [708, 554] on button "Delete permanently" at bounding box center [738, 561] width 161 height 31
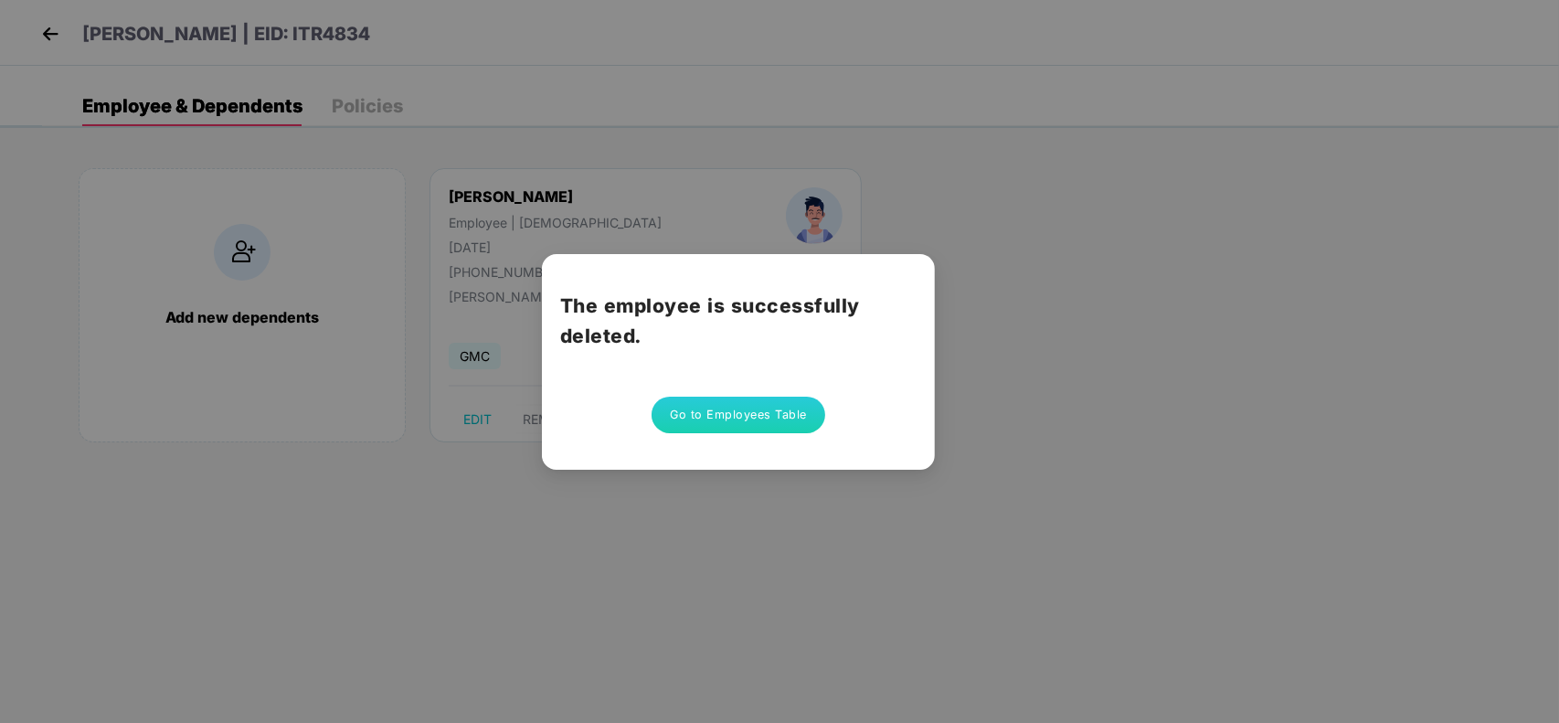
click at [777, 404] on button "Go to Employees Table" at bounding box center [739, 415] width 174 height 37
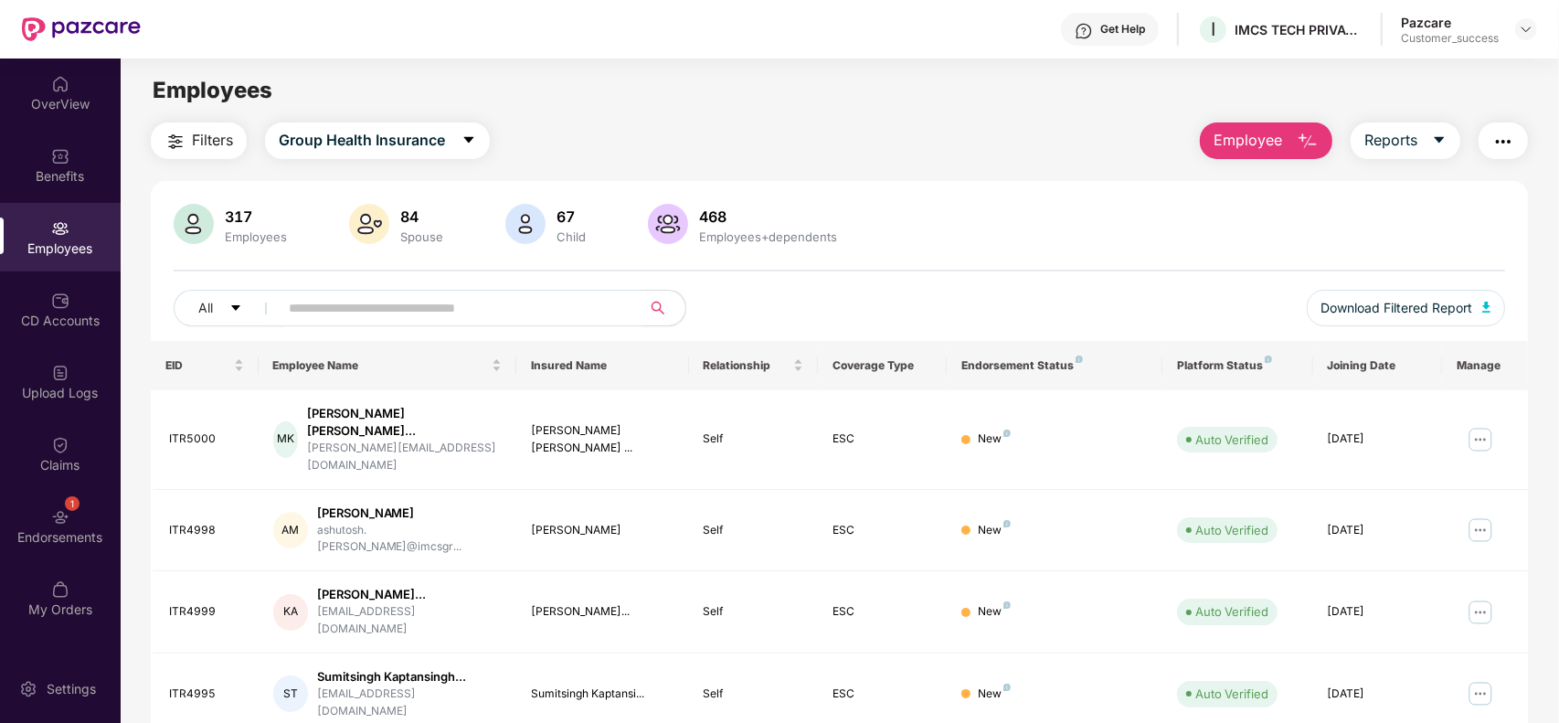
click at [500, 314] on input "text" at bounding box center [453, 307] width 328 height 27
paste input "**********"
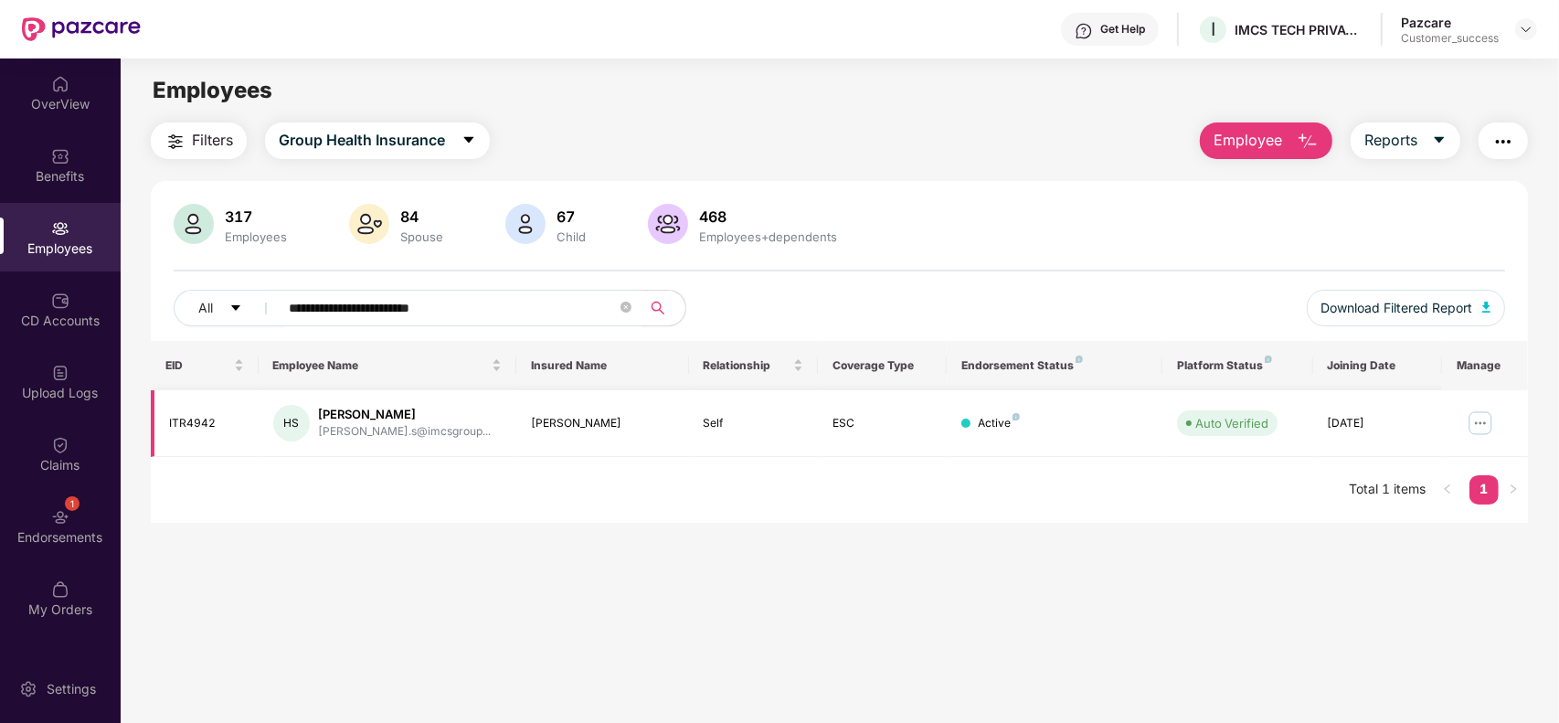
type input "**********"
click at [1481, 426] on img at bounding box center [1480, 423] width 29 height 29
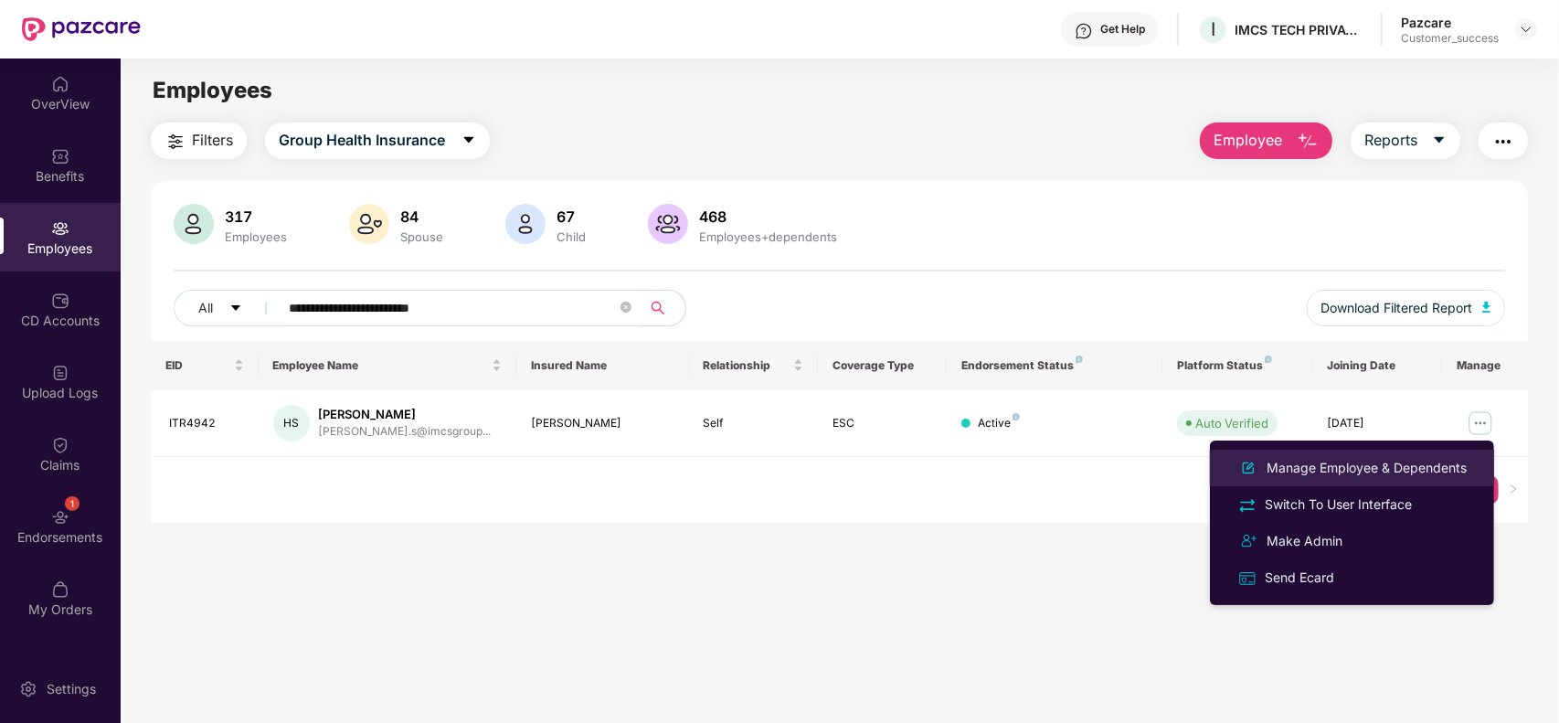
click at [1400, 462] on div "Manage Employee & Dependents" at bounding box center [1366, 468] width 207 height 20
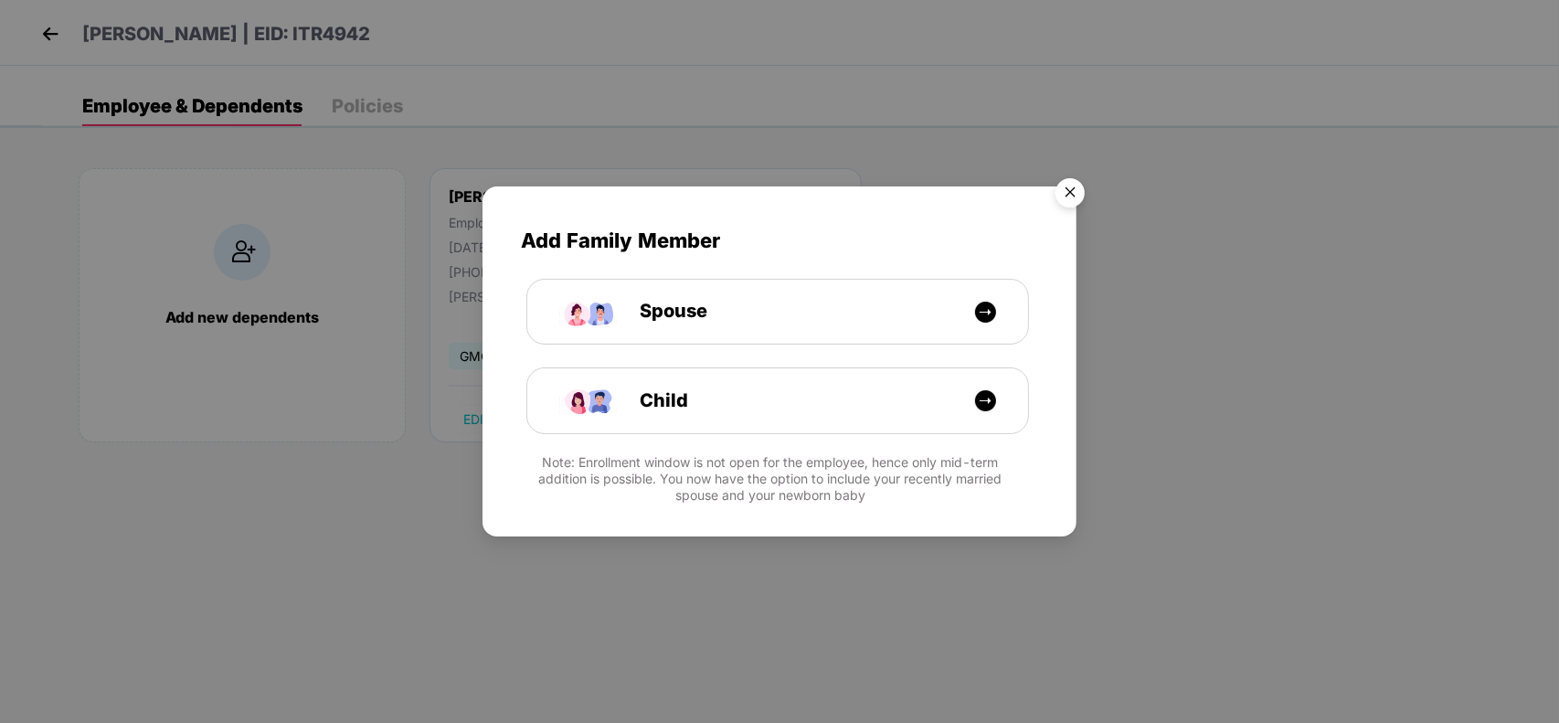
click at [1052, 190] on img "Close" at bounding box center [1070, 195] width 51 height 51
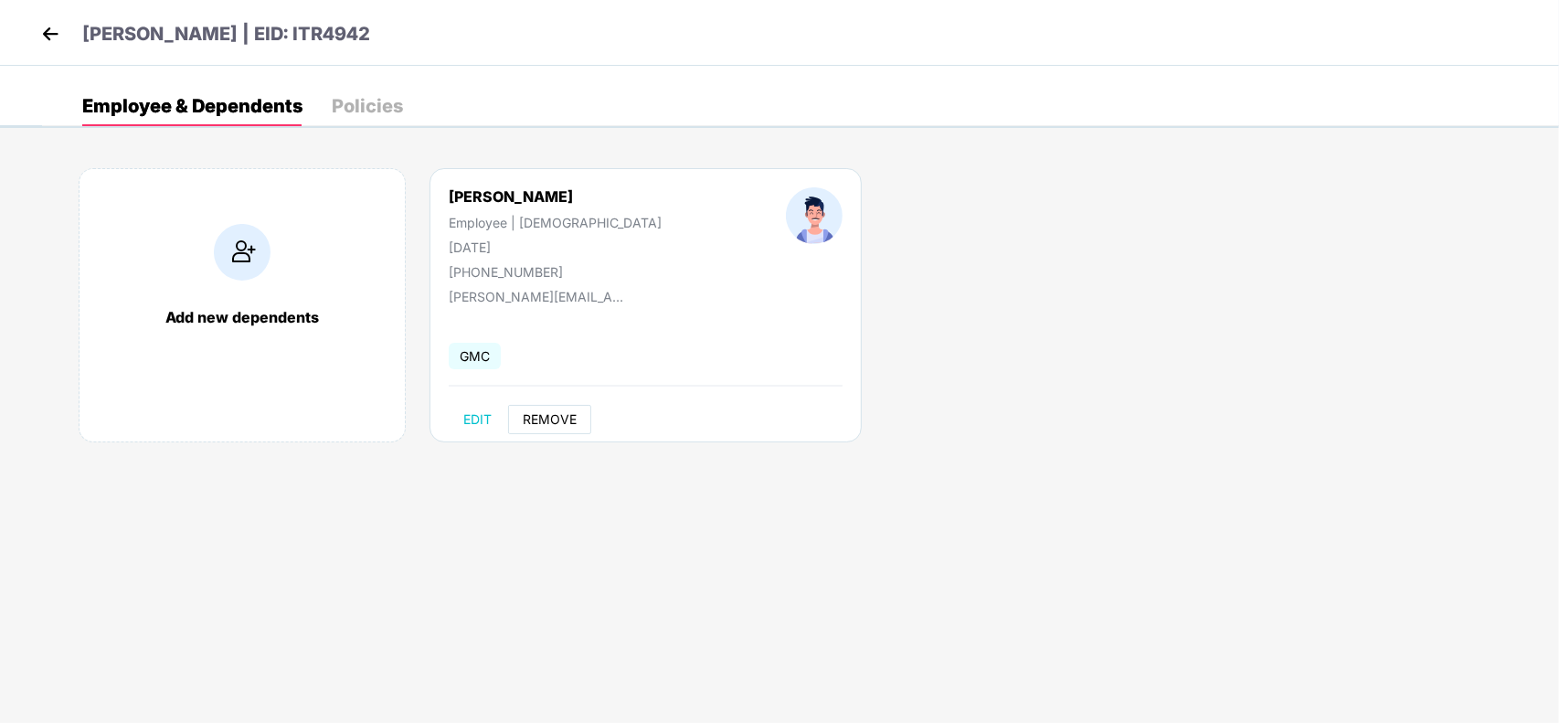
click at [540, 418] on span "REMOVE" at bounding box center [550, 419] width 54 height 15
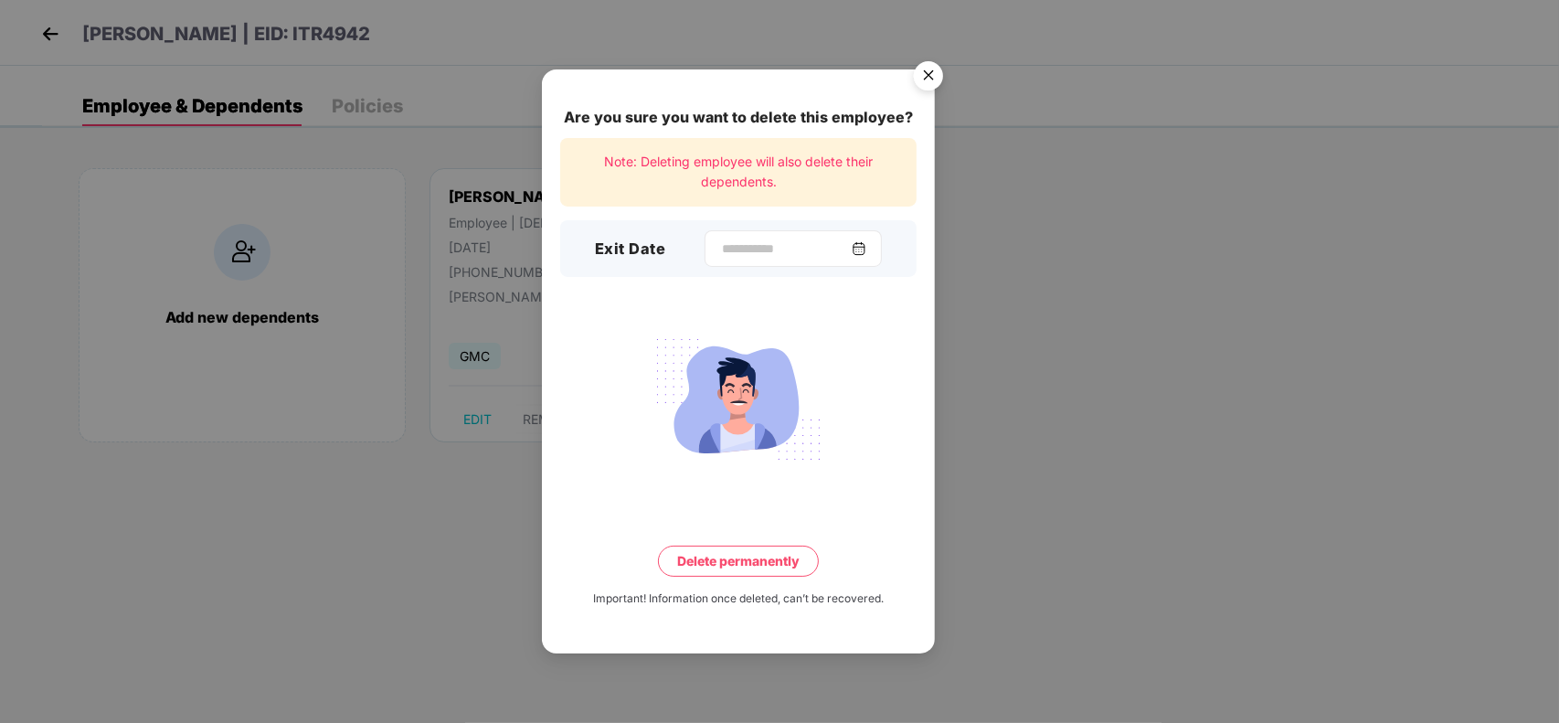
click at [862, 241] on img at bounding box center [859, 248] width 15 height 15
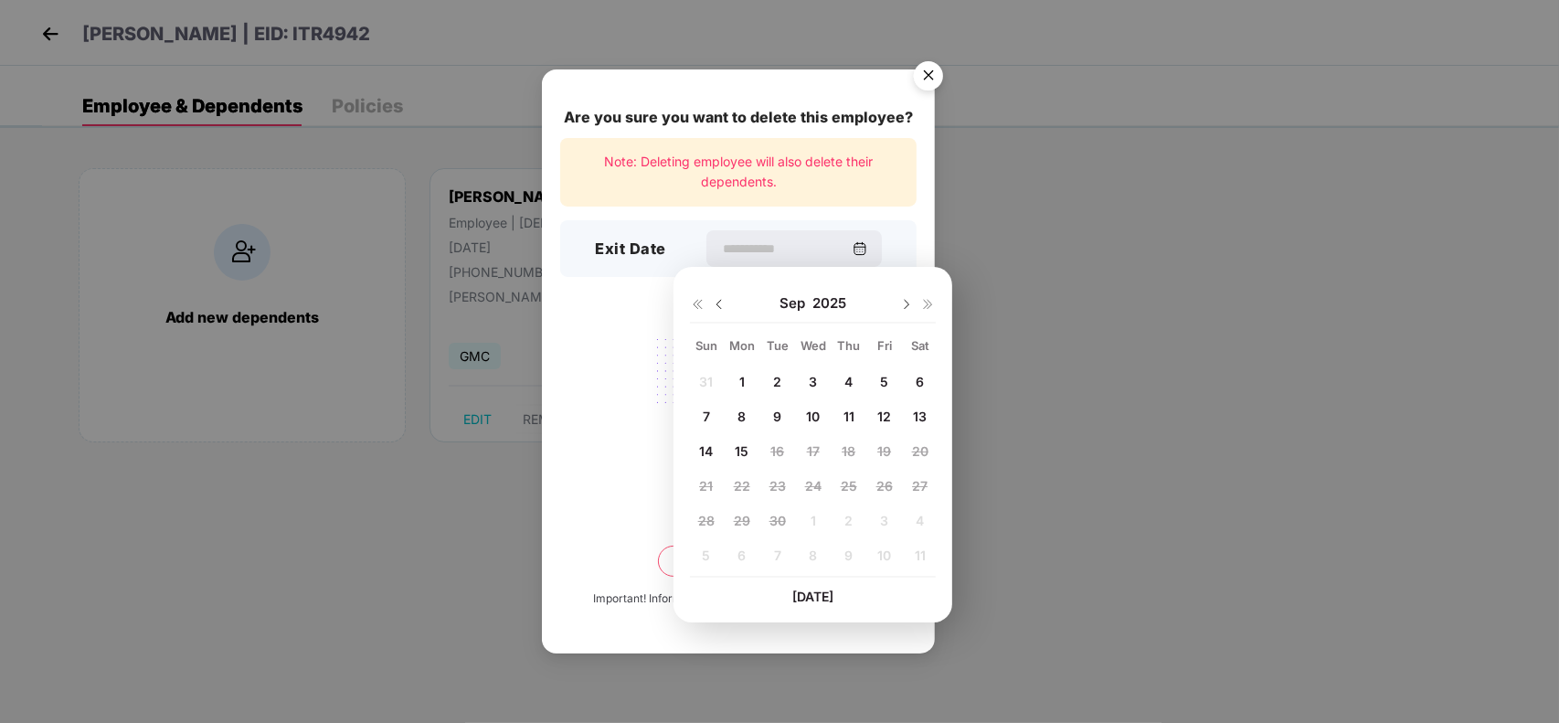
click at [722, 306] on img at bounding box center [719, 304] width 15 height 15
click at [705, 487] on span "17" at bounding box center [706, 486] width 13 height 16
type input "**********"
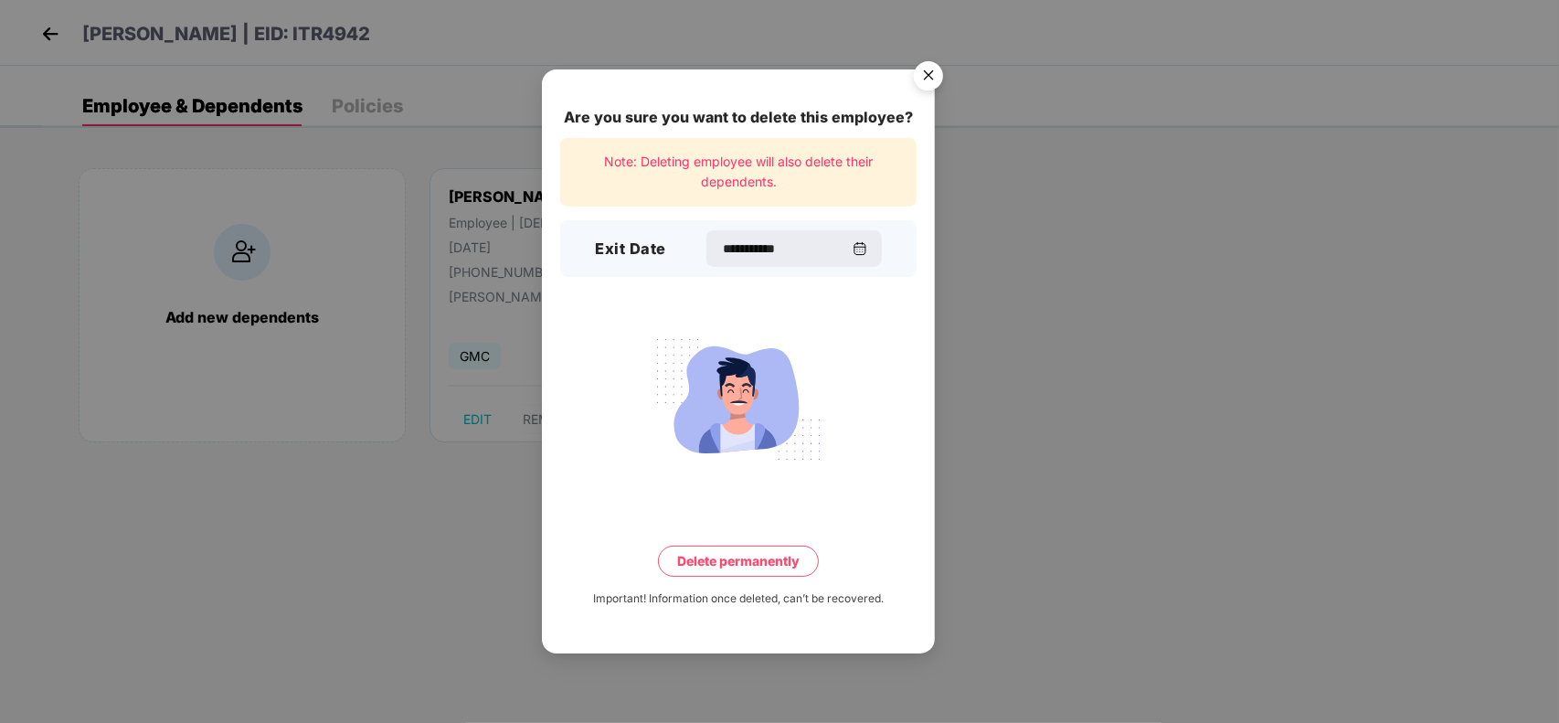
click at [714, 567] on button "Delete permanently" at bounding box center [738, 561] width 161 height 31
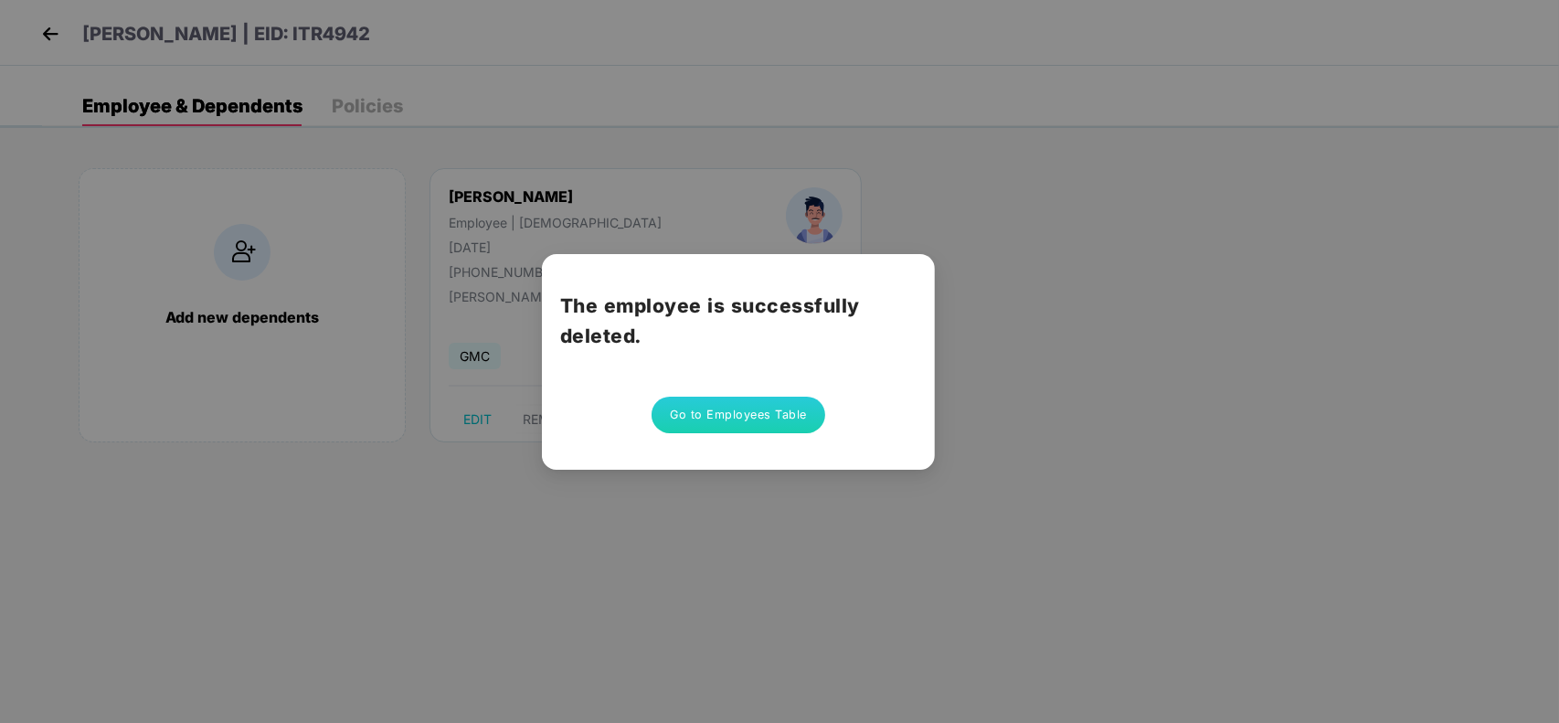
click at [795, 418] on button "Go to Employees Table" at bounding box center [739, 415] width 174 height 37
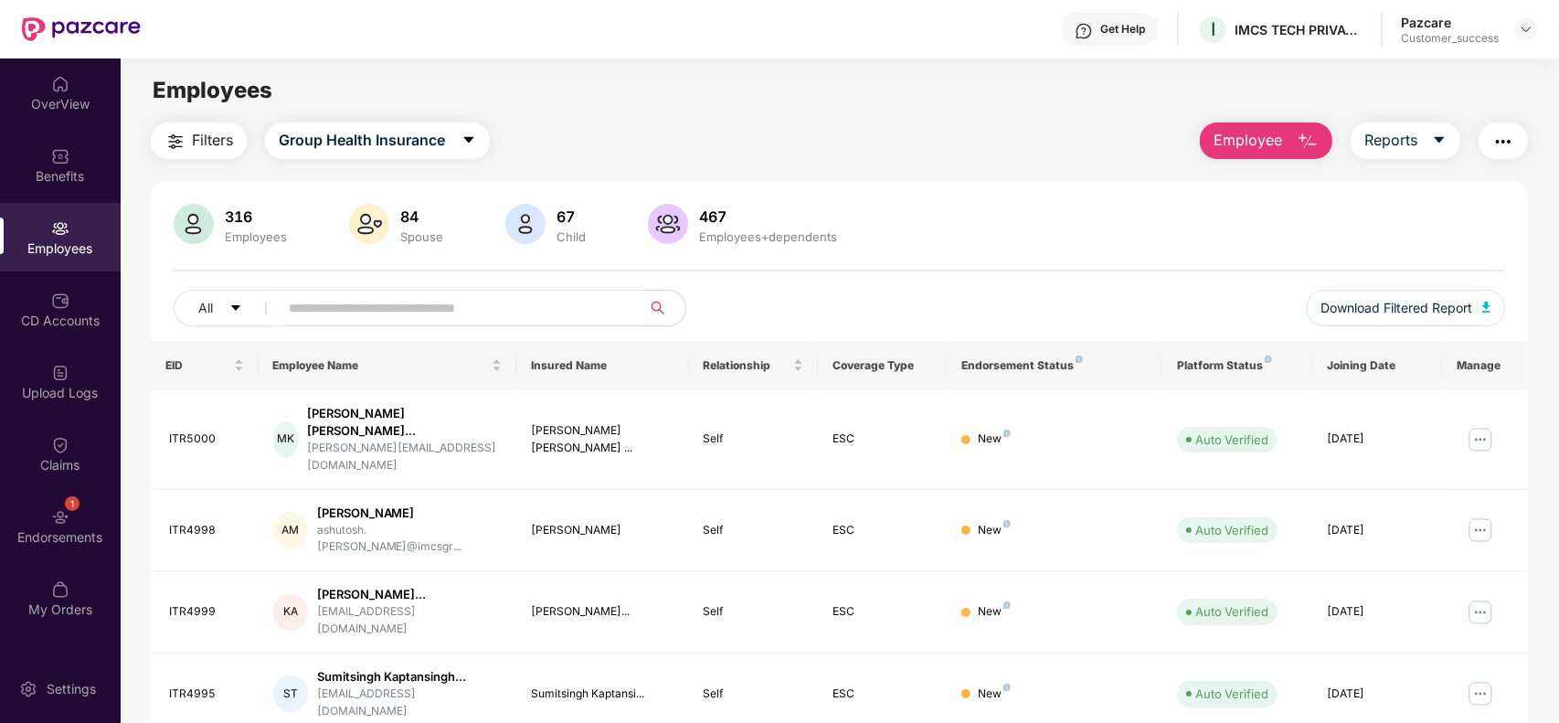
click at [475, 315] on input "text" at bounding box center [453, 307] width 328 height 27
paste input "**********"
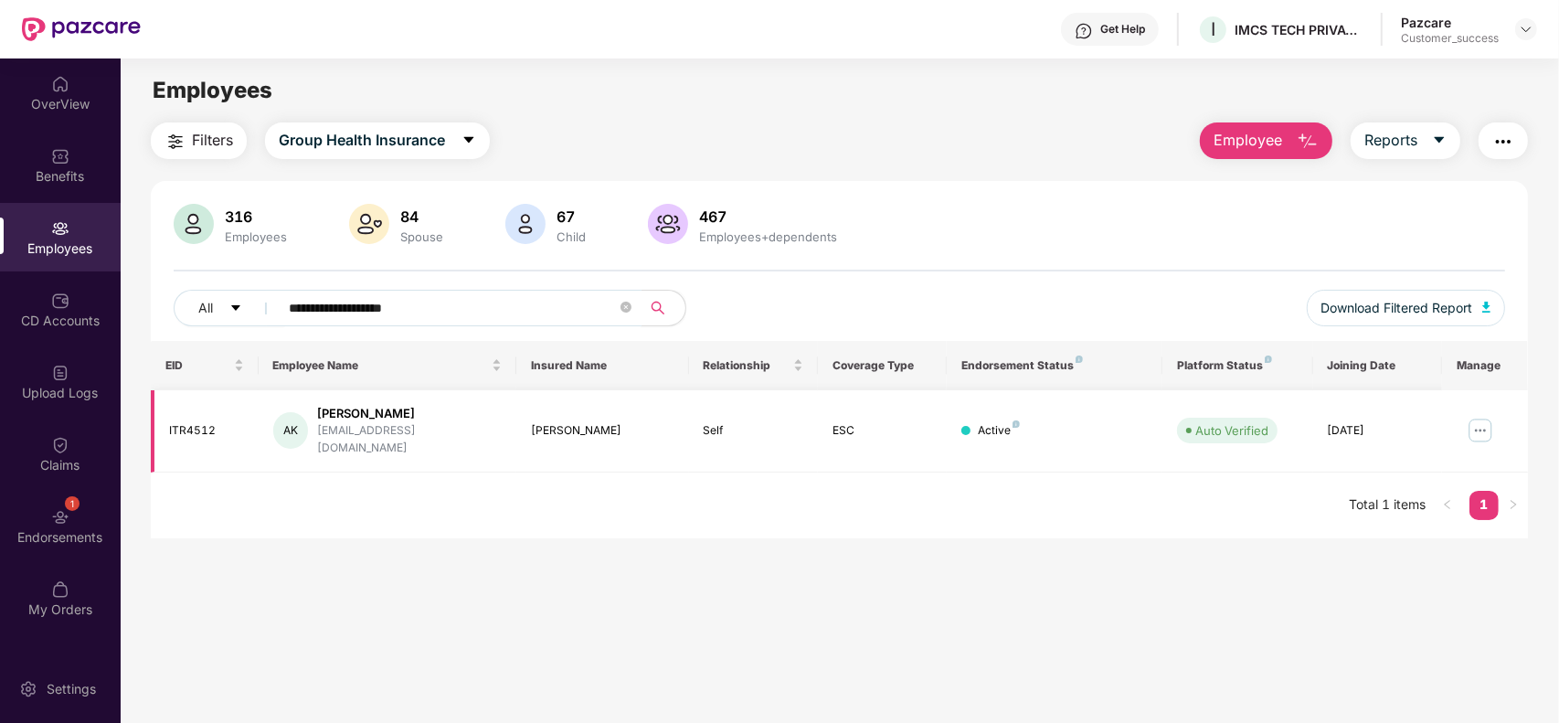
type input "**********"
click at [1478, 416] on img at bounding box center [1480, 430] width 29 height 29
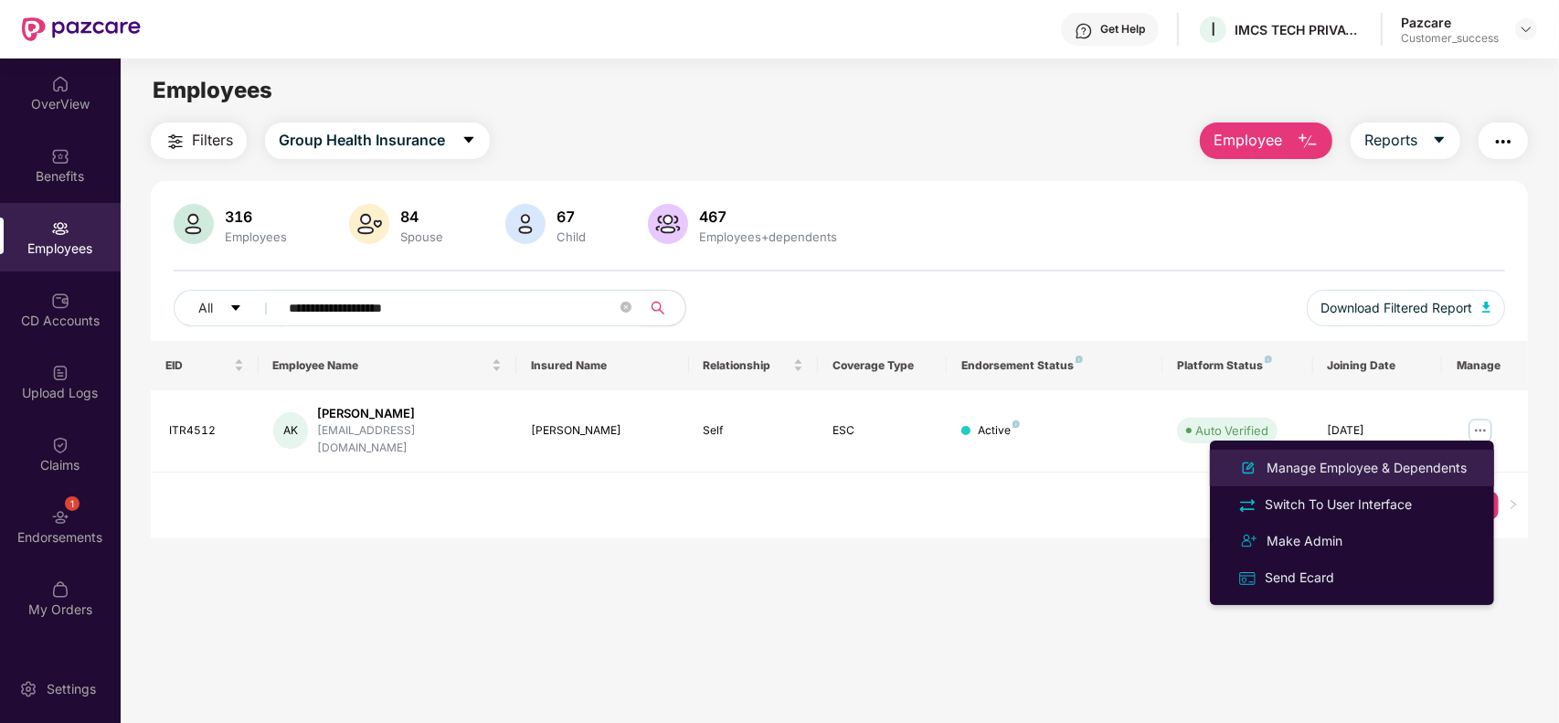
click at [1430, 467] on div "Manage Employee & Dependents" at bounding box center [1366, 468] width 207 height 20
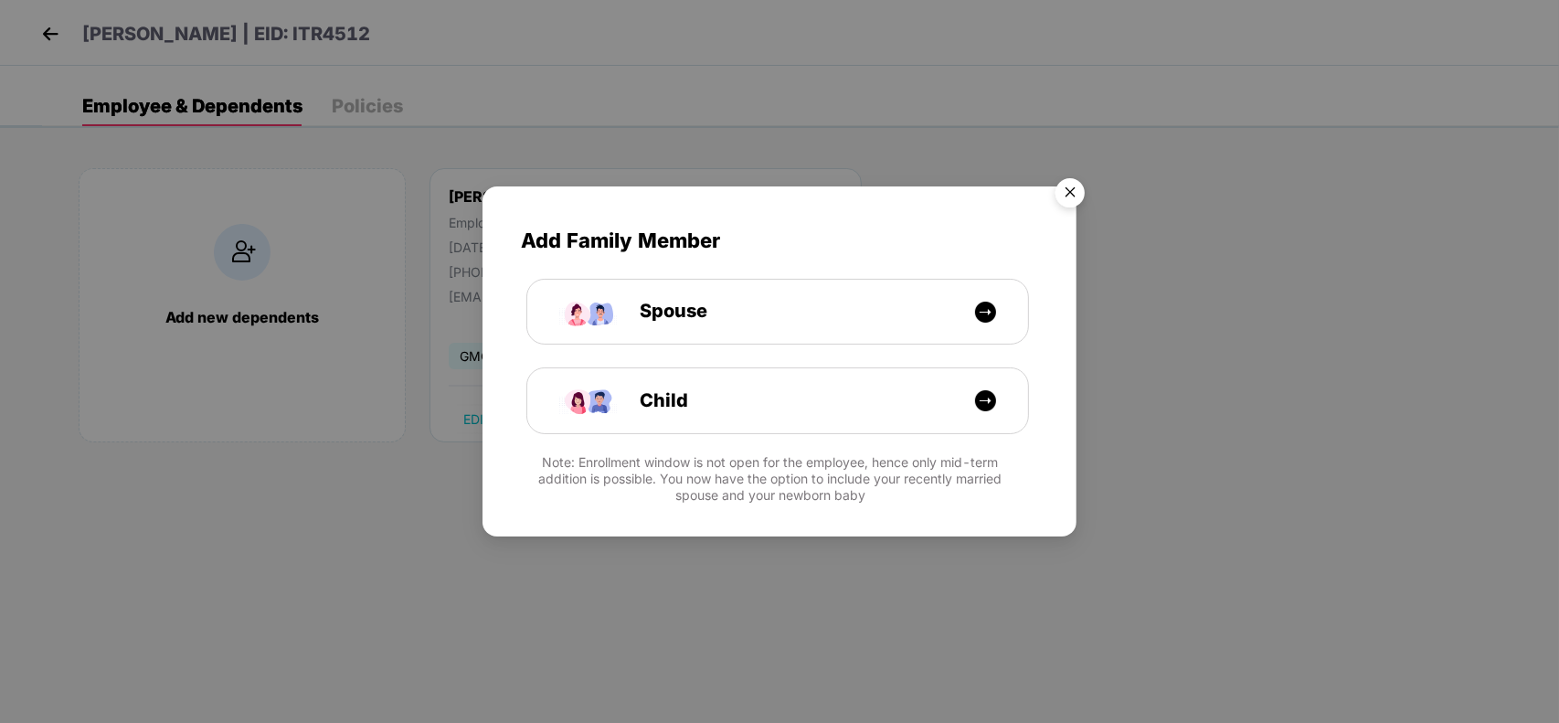
click at [1063, 176] on img "Close" at bounding box center [1070, 195] width 51 height 51
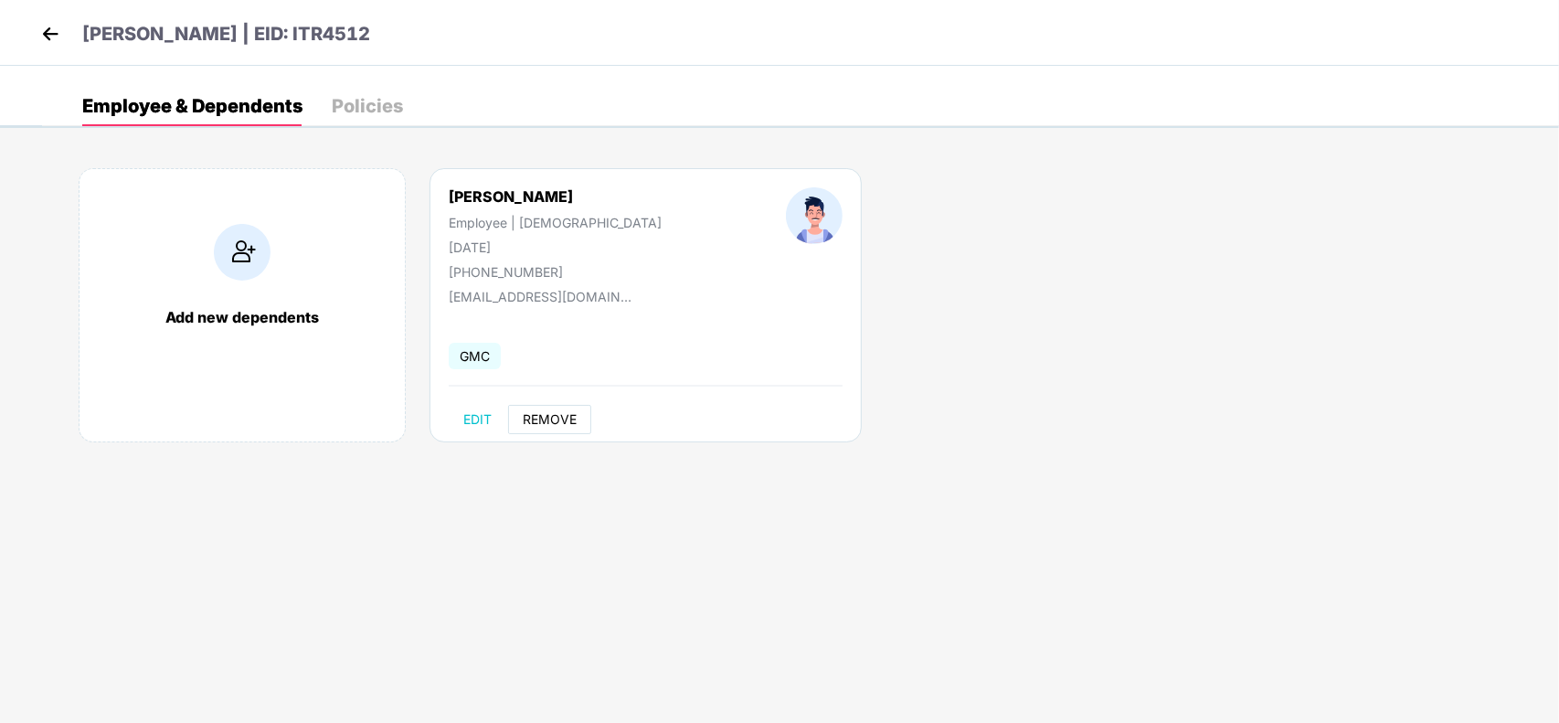
click at [556, 419] on span "REMOVE" at bounding box center [550, 419] width 54 height 15
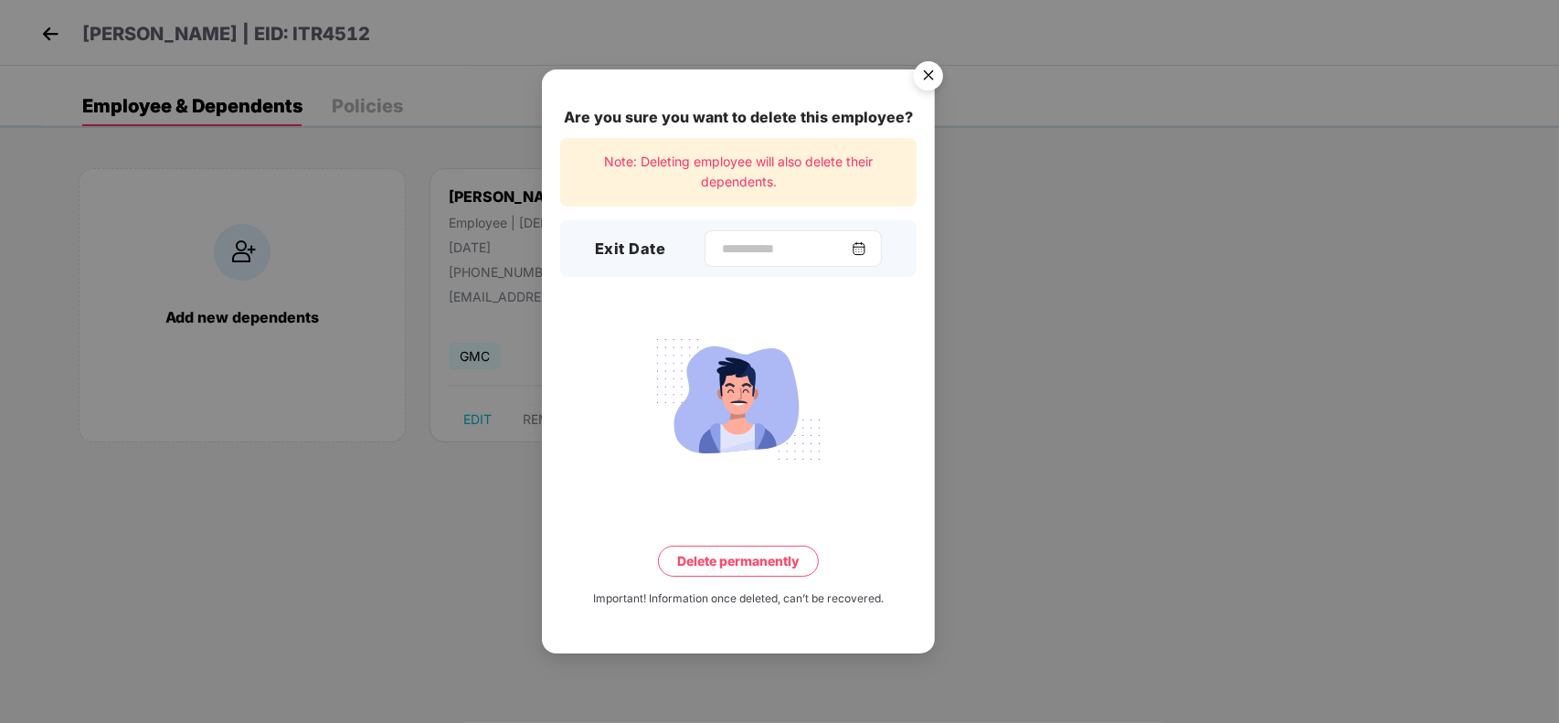
click at [866, 251] on img at bounding box center [859, 248] width 15 height 15
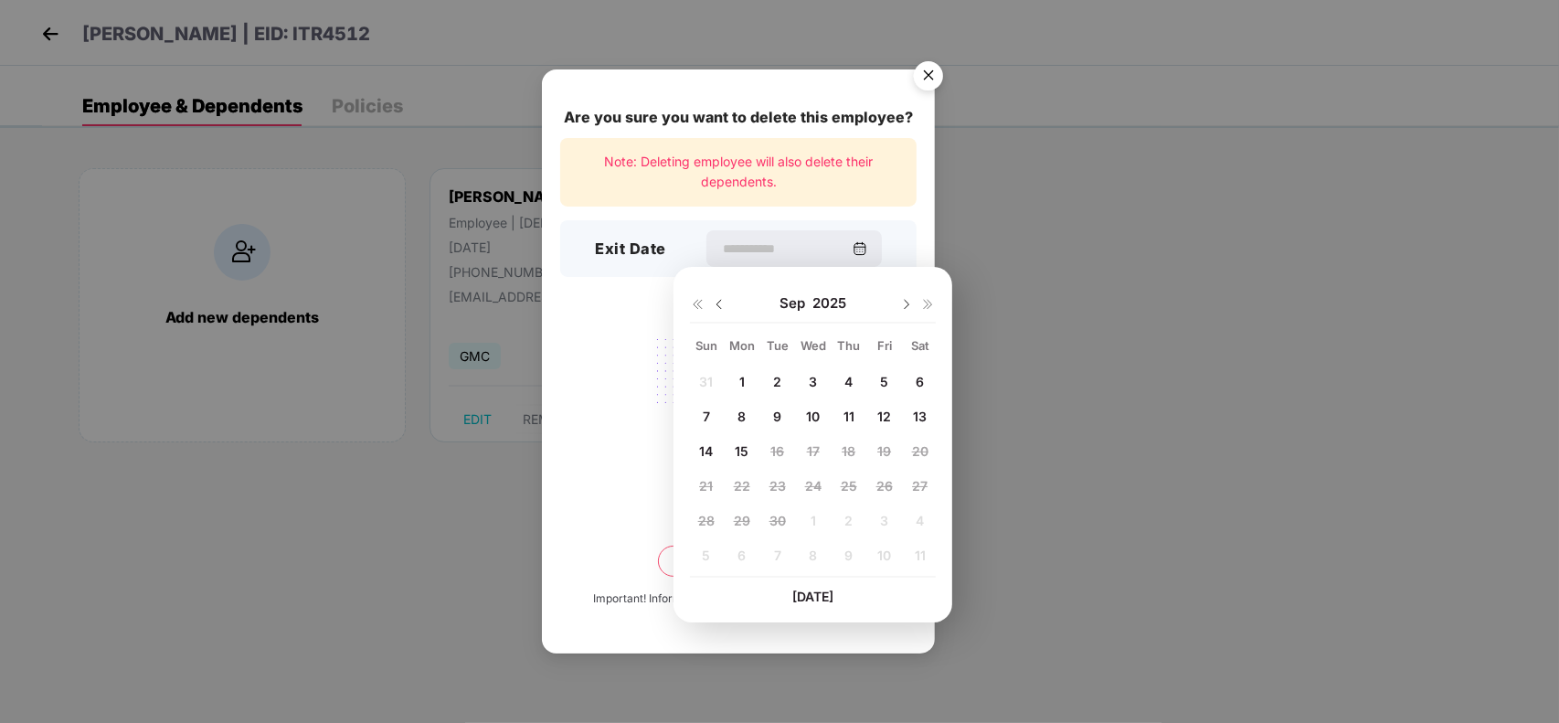
click at [716, 304] on img at bounding box center [719, 304] width 15 height 15
click at [697, 484] on div "17" at bounding box center [706, 485] width 27 height 27
type input "**********"
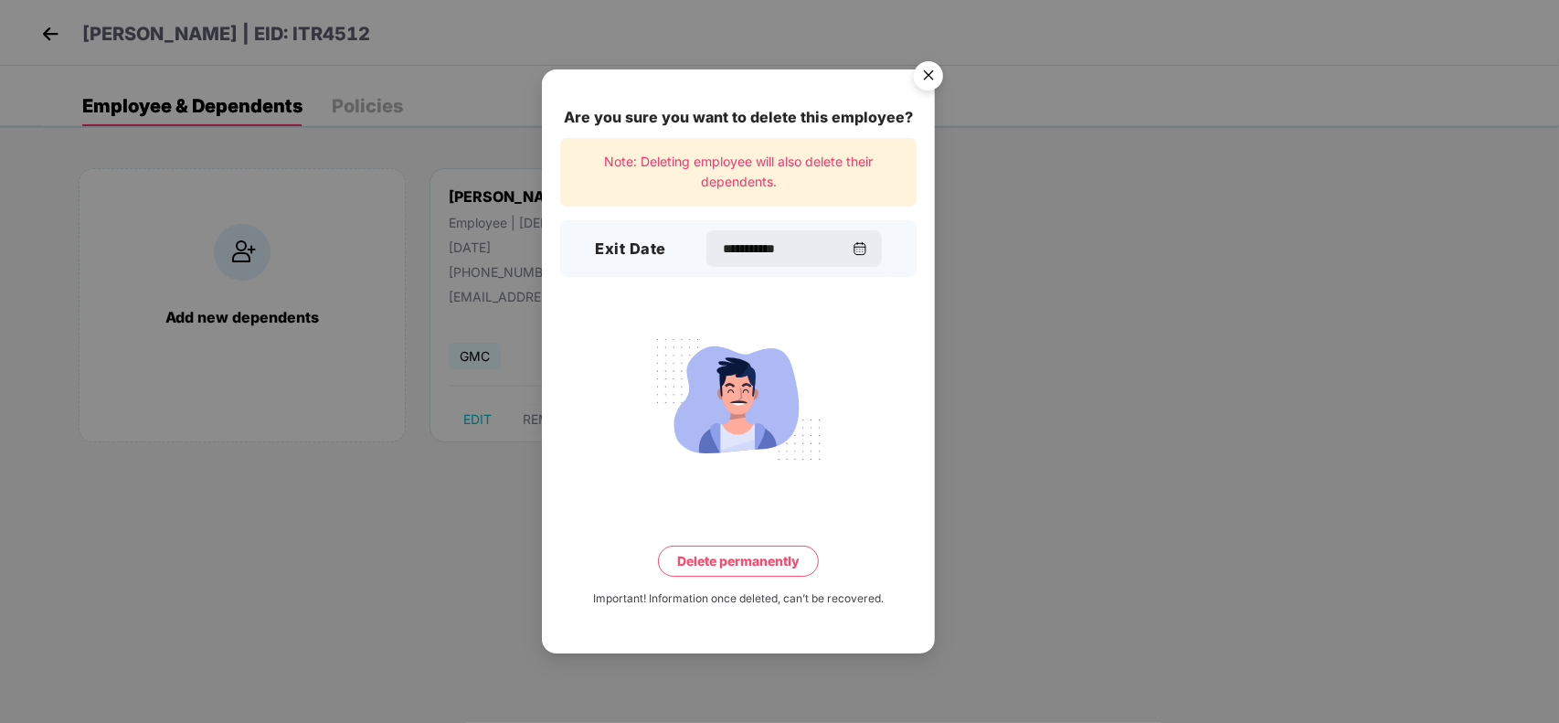
click at [711, 559] on button "Delete permanently" at bounding box center [738, 561] width 161 height 31
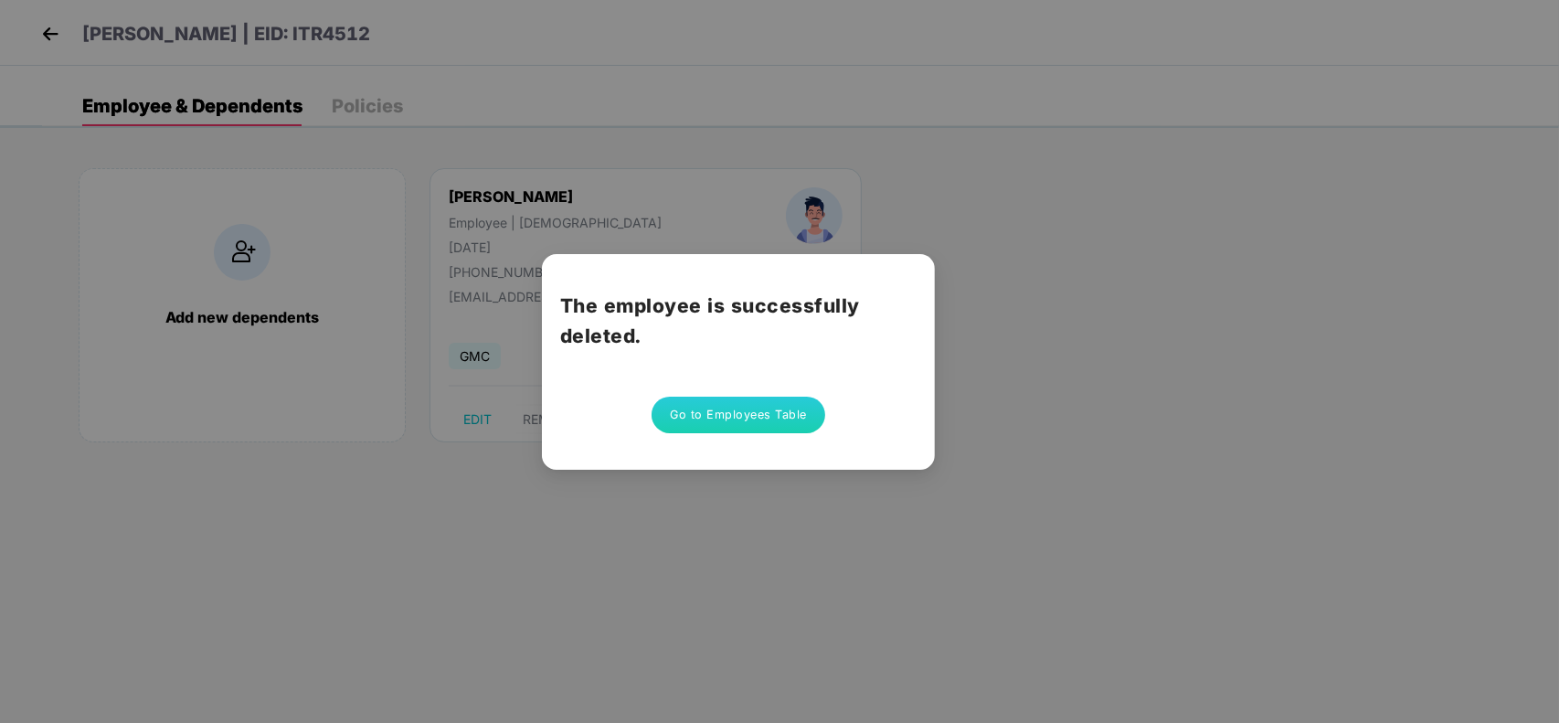
click at [743, 411] on button "Go to Employees Table" at bounding box center [739, 415] width 174 height 37
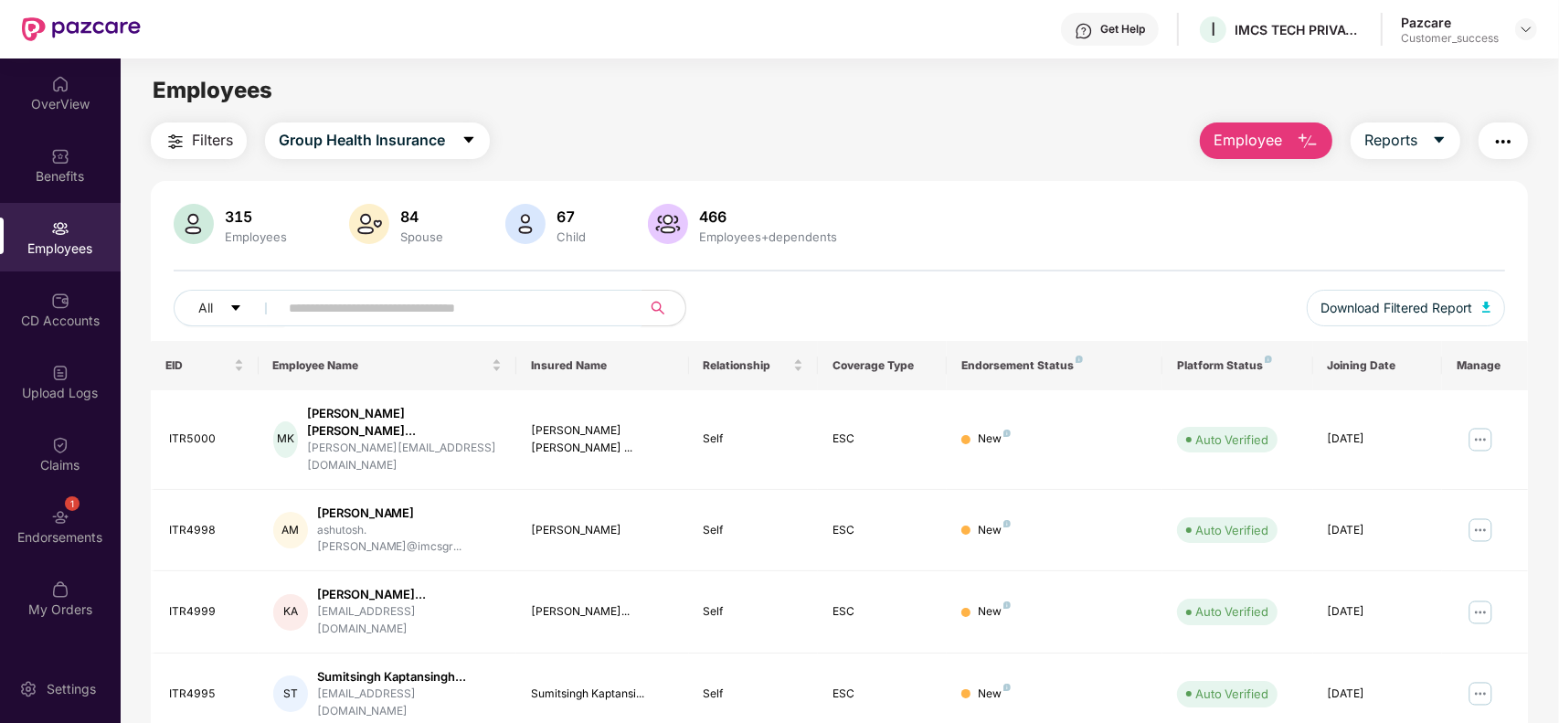
click at [448, 307] on input "text" at bounding box center [453, 307] width 328 height 27
paste input "**********"
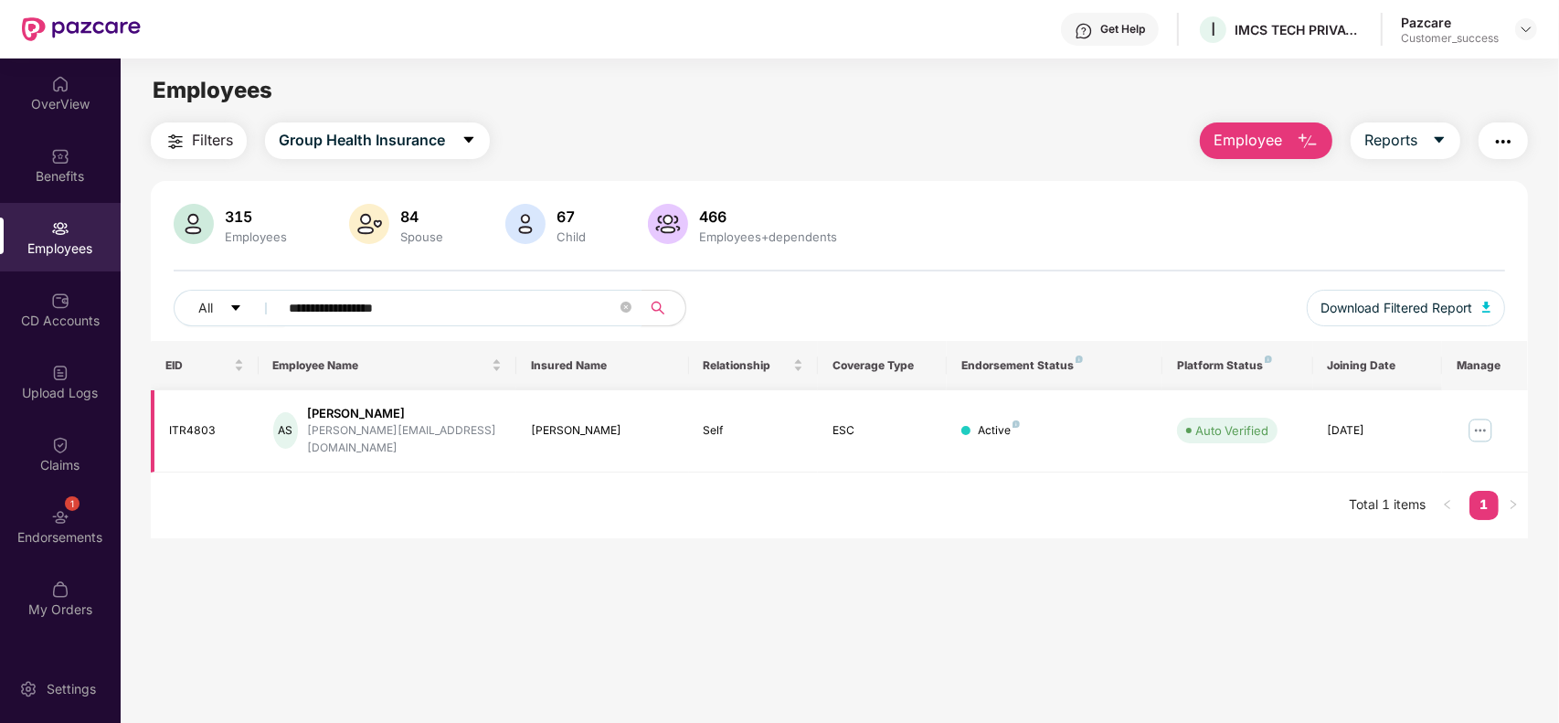
type input "**********"
click at [1473, 416] on img at bounding box center [1480, 430] width 29 height 29
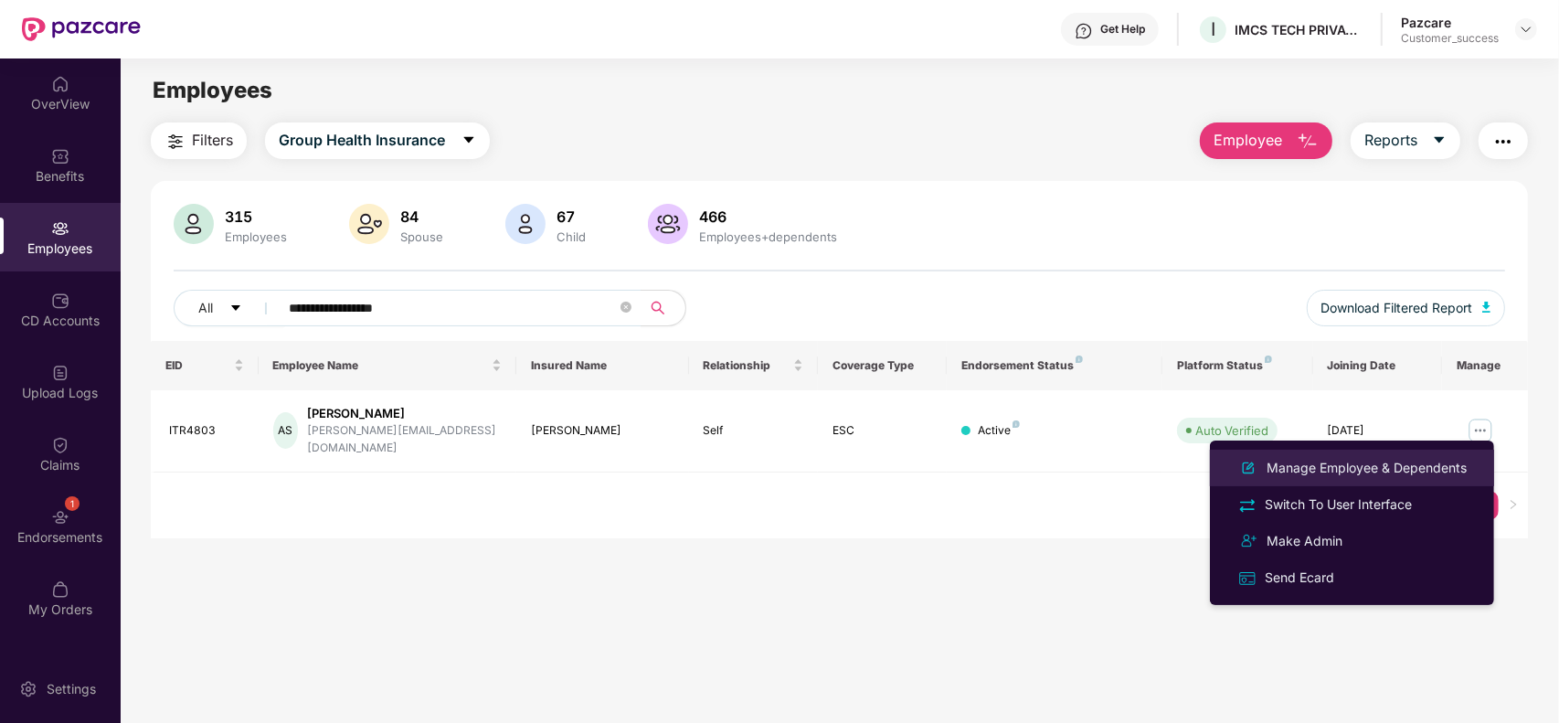
click at [1366, 471] on div "Manage Employee & Dependents" at bounding box center [1366, 468] width 207 height 20
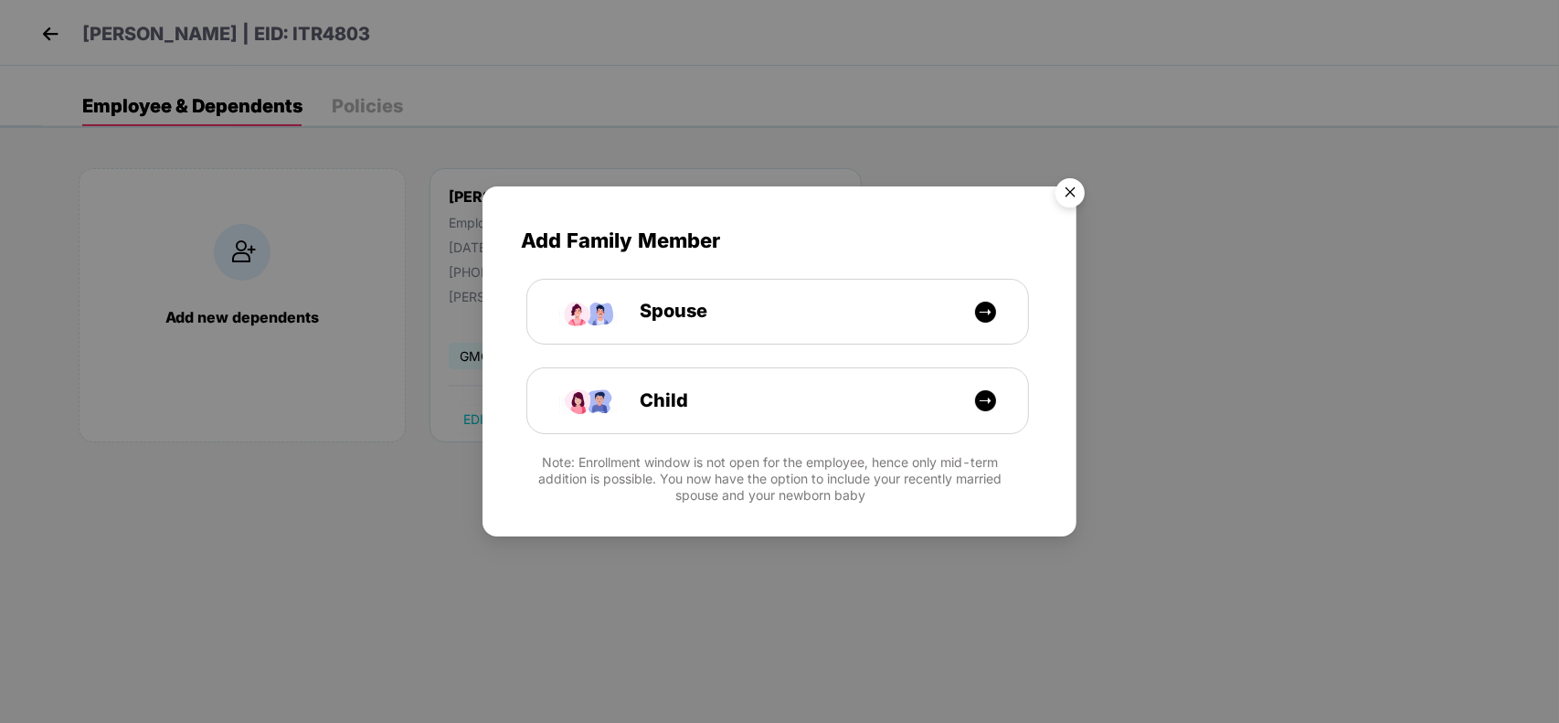
click at [1081, 189] on img "Close" at bounding box center [1070, 195] width 51 height 51
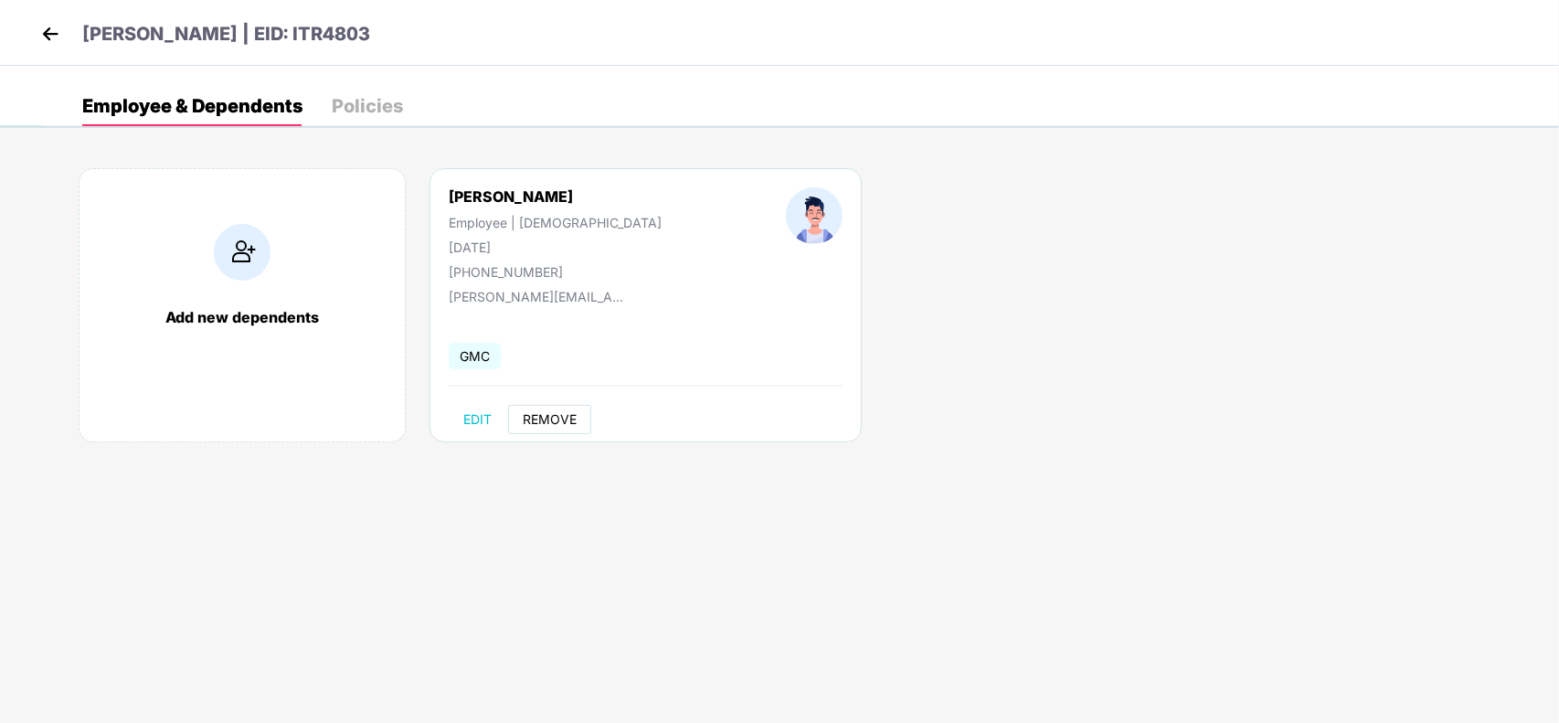
click at [547, 413] on span "REMOVE" at bounding box center [550, 419] width 54 height 15
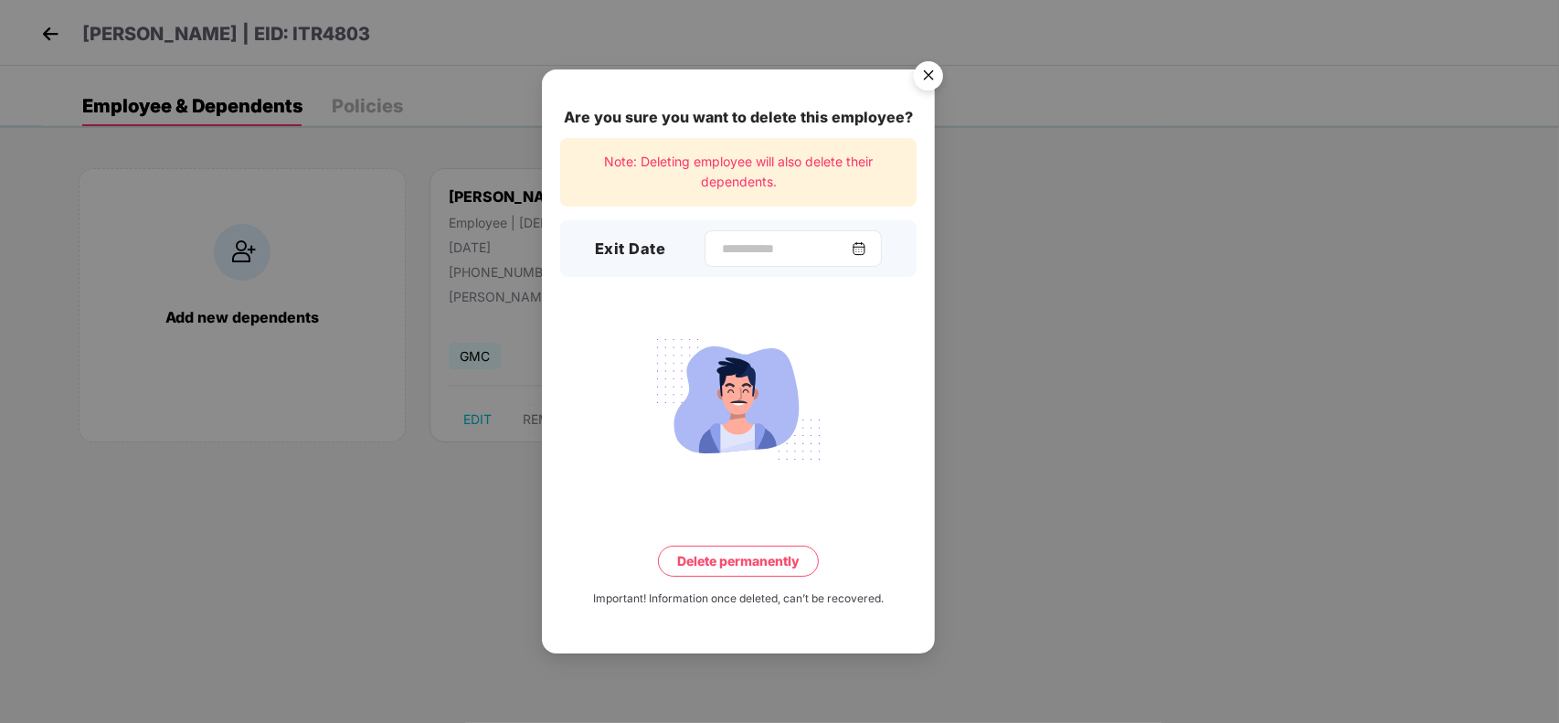
click at [864, 253] on img at bounding box center [859, 248] width 15 height 15
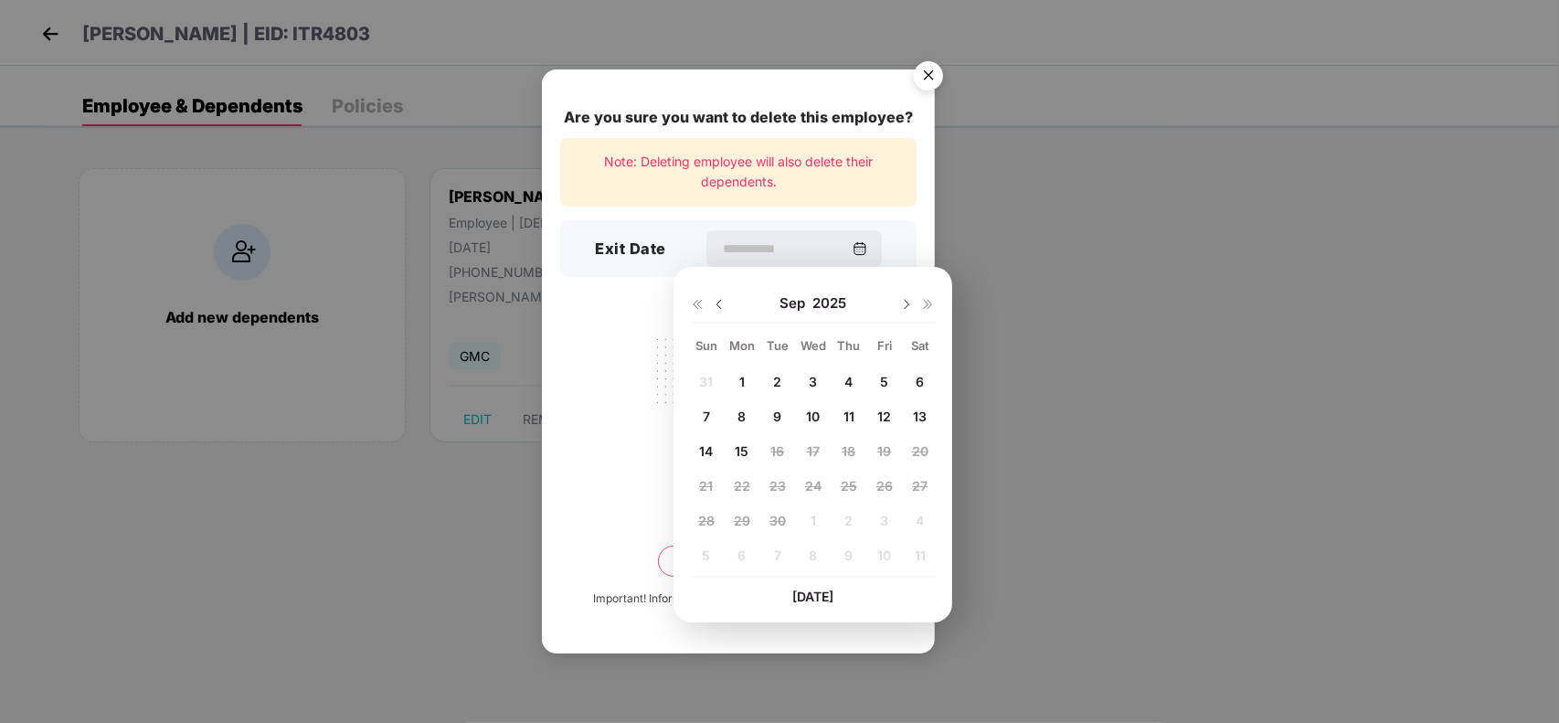
click at [712, 299] on img at bounding box center [719, 304] width 15 height 15
click at [907, 299] on img at bounding box center [906, 304] width 15 height 15
click at [706, 483] on span "17" at bounding box center [706, 486] width 13 height 16
type input "**********"
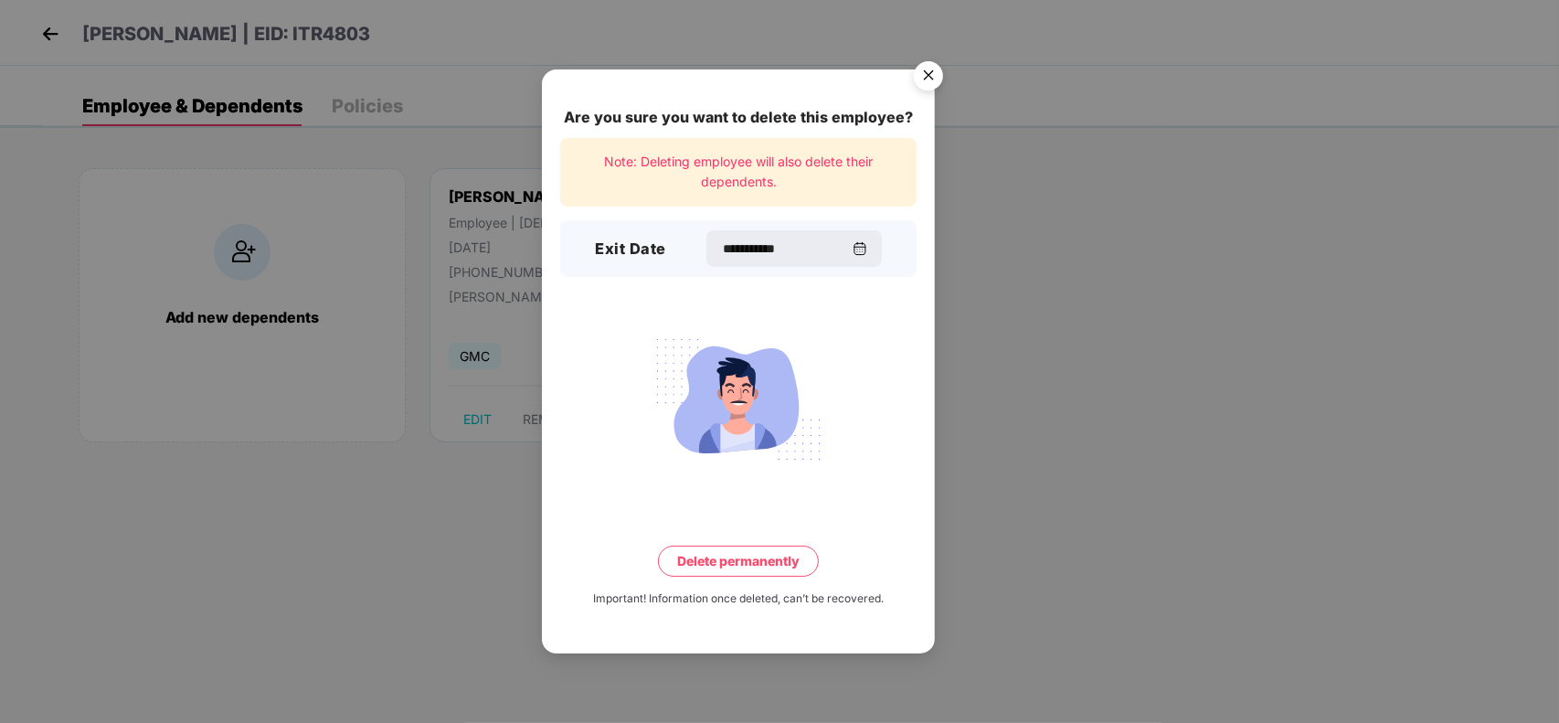
click at [708, 555] on button "Delete permanently" at bounding box center [738, 561] width 161 height 31
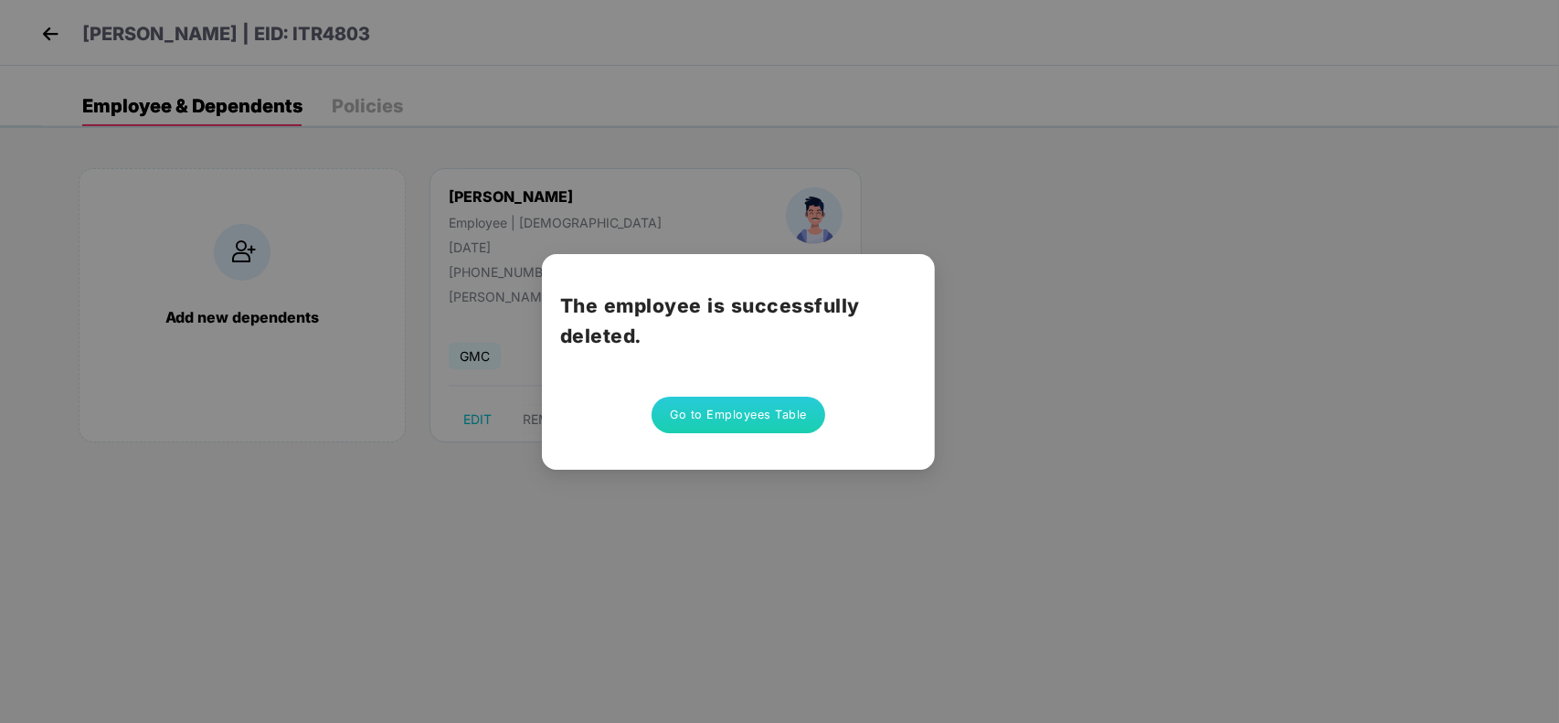
click at [682, 402] on button "Go to Employees Table" at bounding box center [739, 415] width 174 height 37
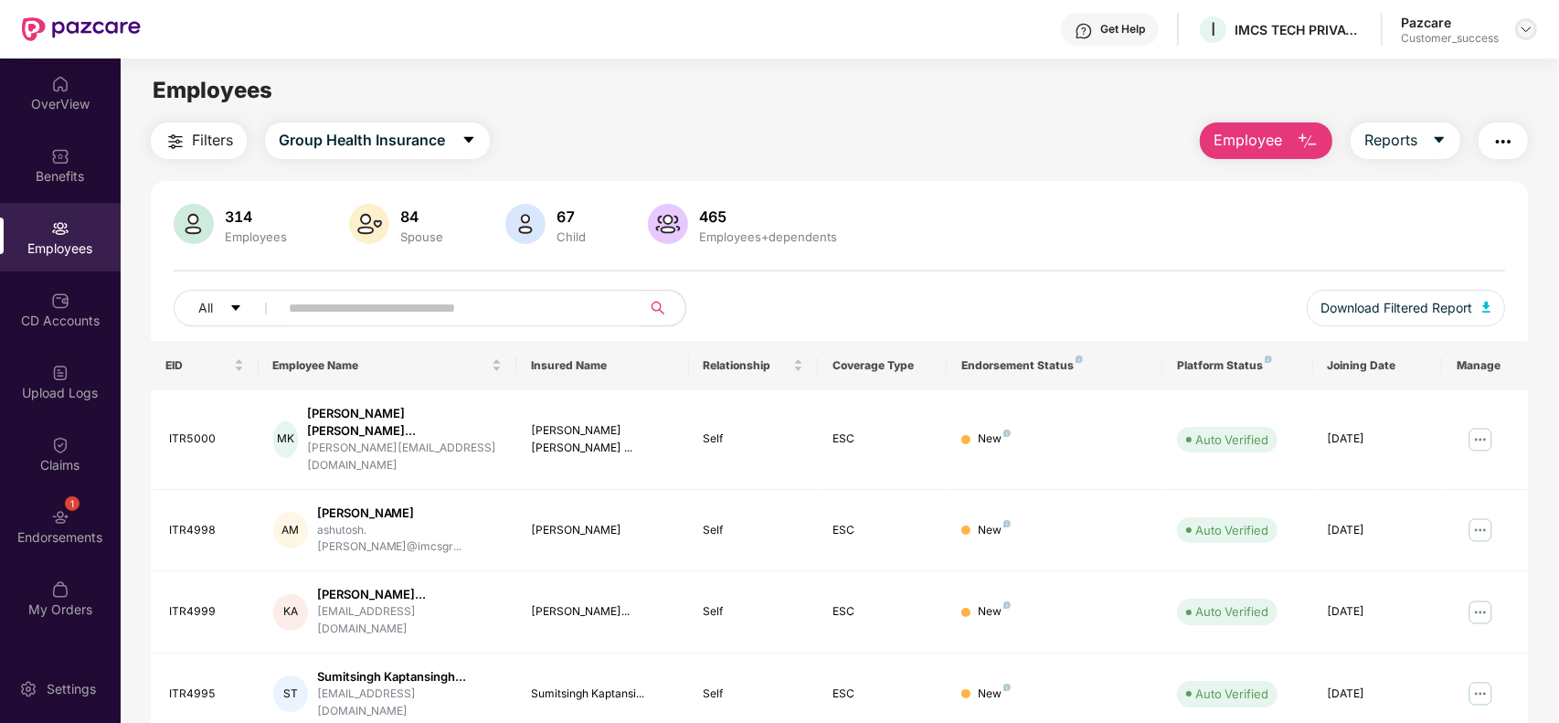
click at [1528, 20] on div at bounding box center [1526, 29] width 22 height 22
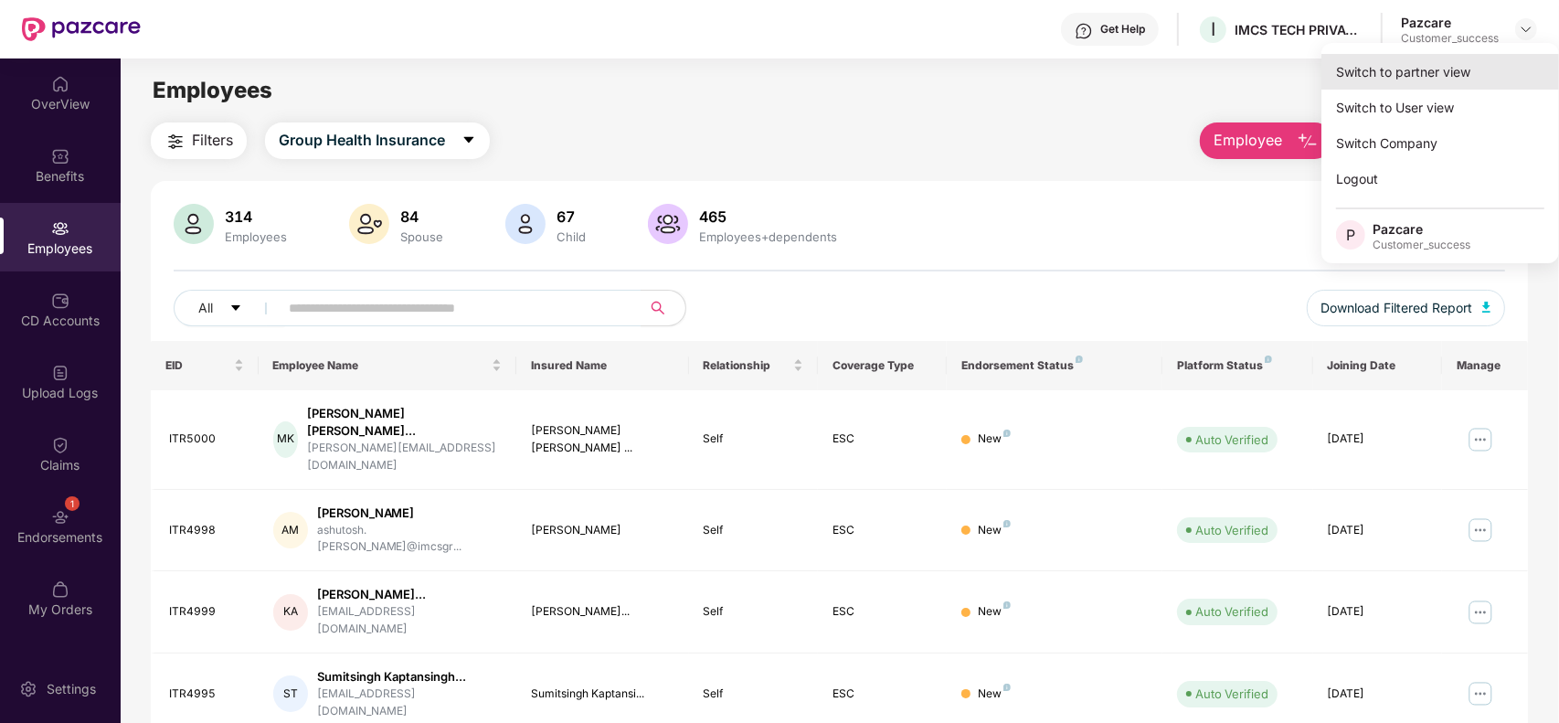
click at [1472, 69] on div "Switch to partner view" at bounding box center [1441, 72] width 238 height 36
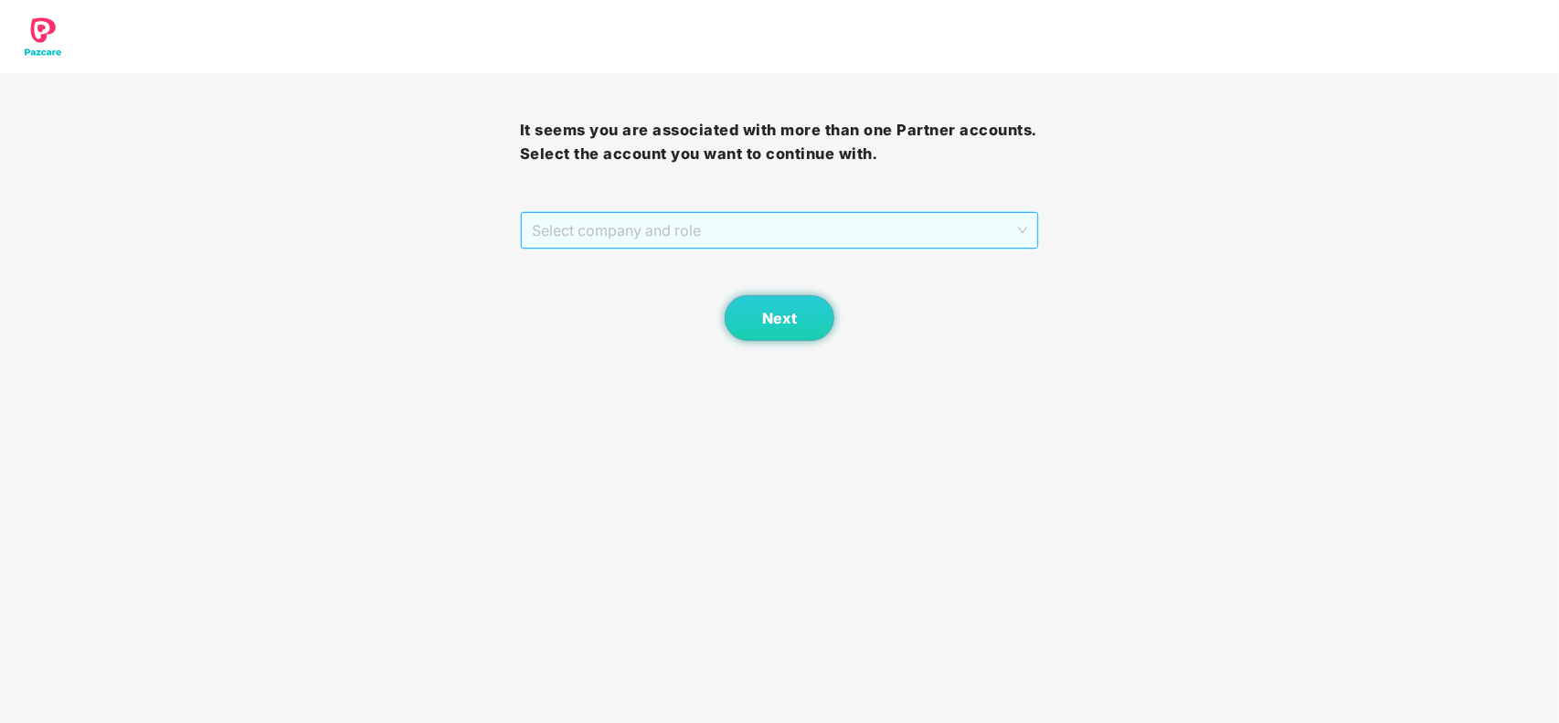
click at [880, 233] on span "Select company and role" at bounding box center [780, 230] width 496 height 35
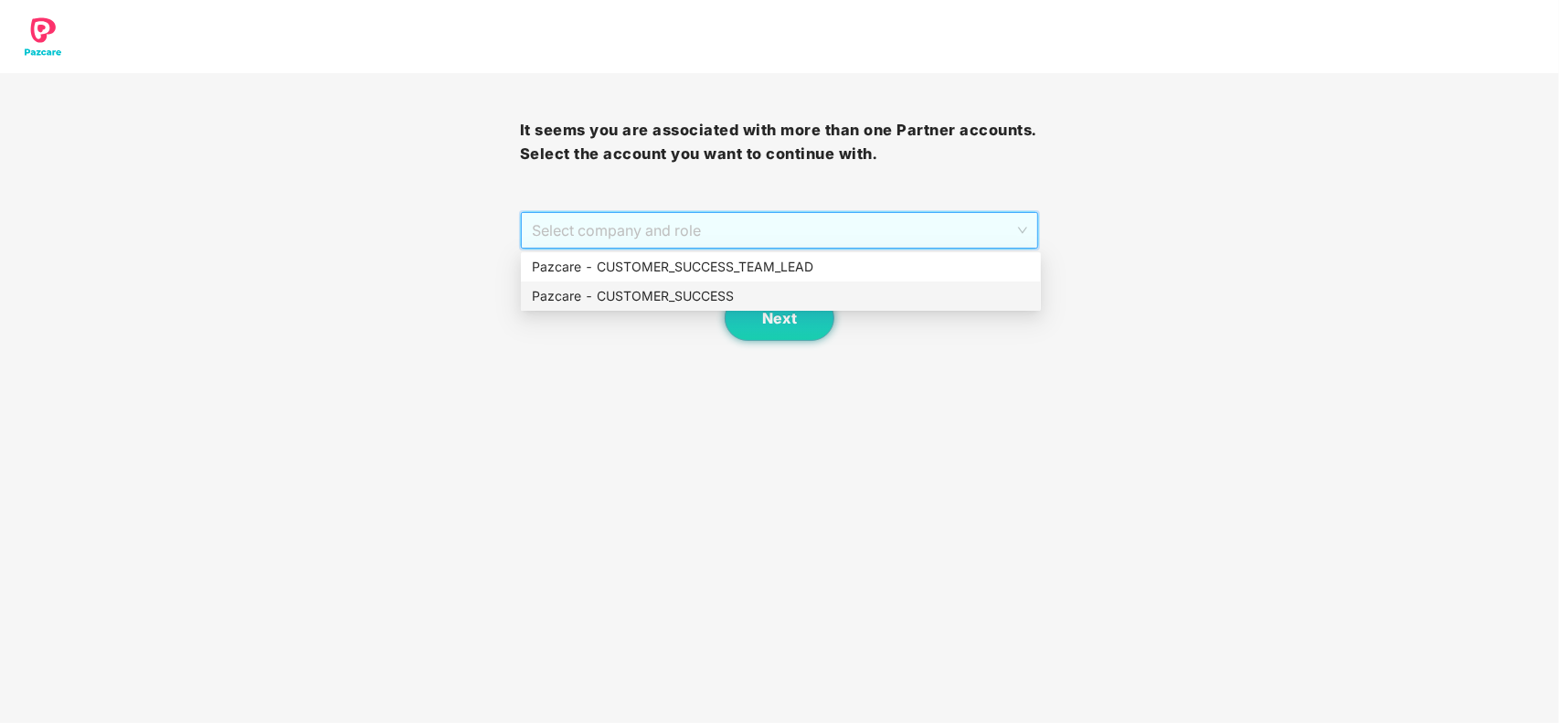
click at [613, 292] on div "Pazcare - CUSTOMER_SUCCESS" at bounding box center [781, 296] width 498 height 20
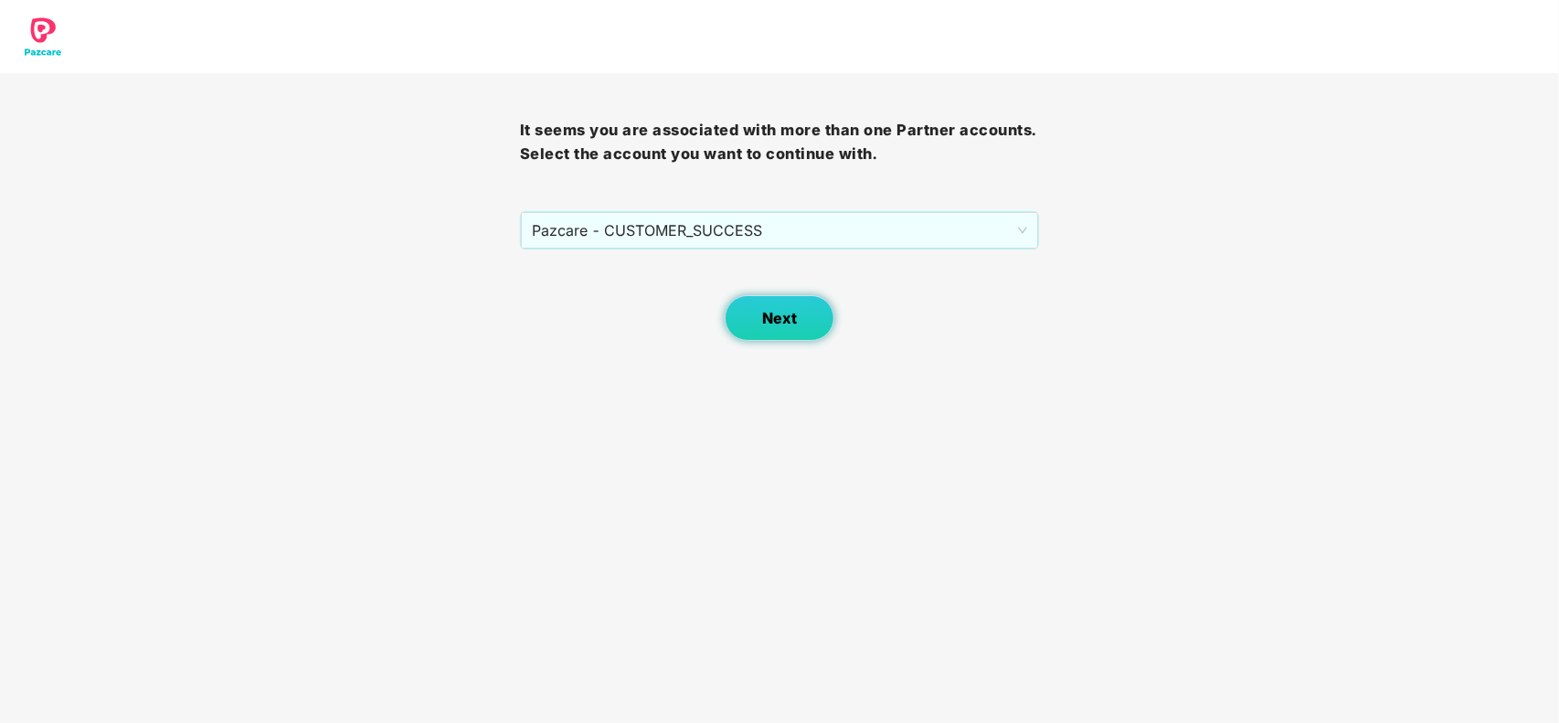
click at [756, 314] on button "Next" at bounding box center [780, 318] width 110 height 46
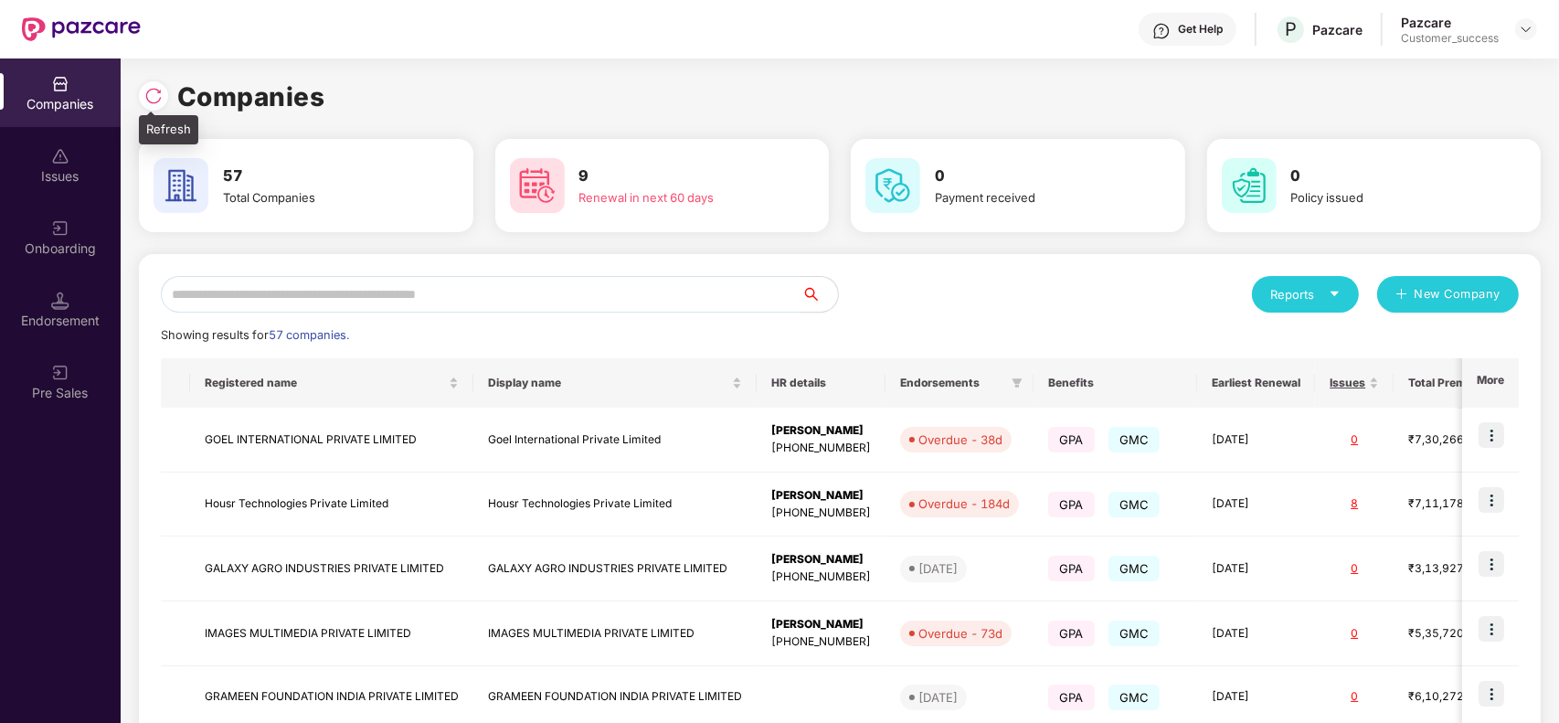
click at [147, 101] on img at bounding box center [153, 96] width 18 height 18
